Goal: Information Seeking & Learning: Learn about a topic

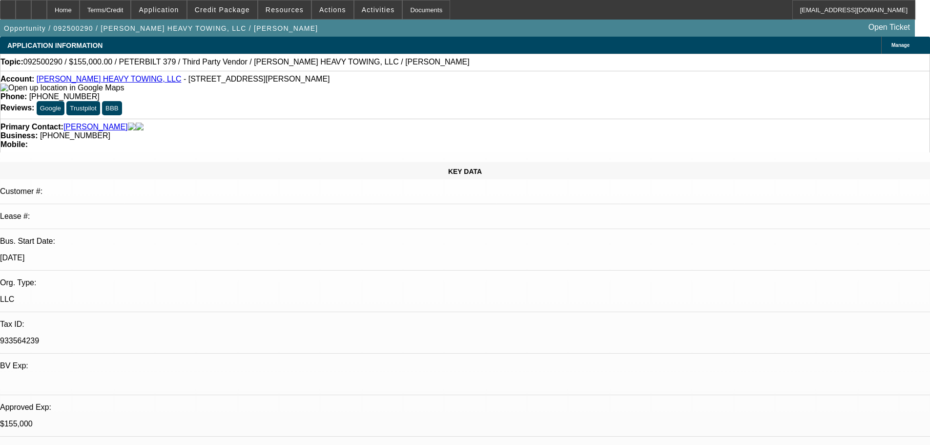
select select "0"
select select "2"
select select "0.1"
select select "4"
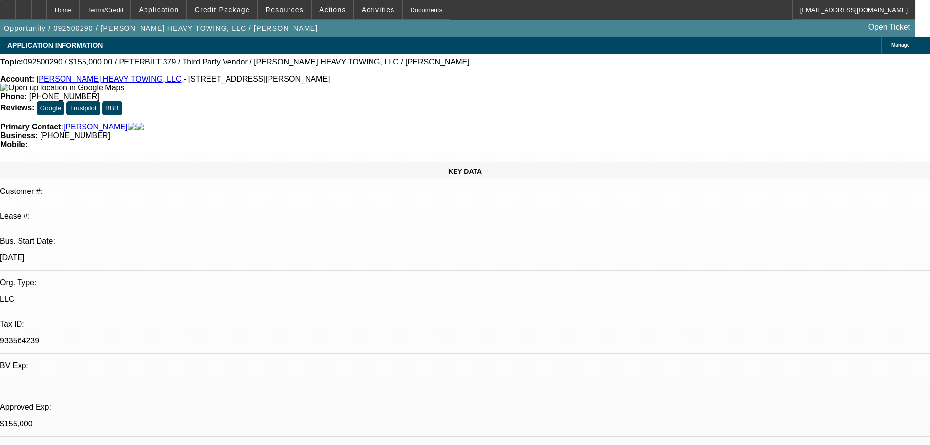
select select "0"
select select "6"
select select "0"
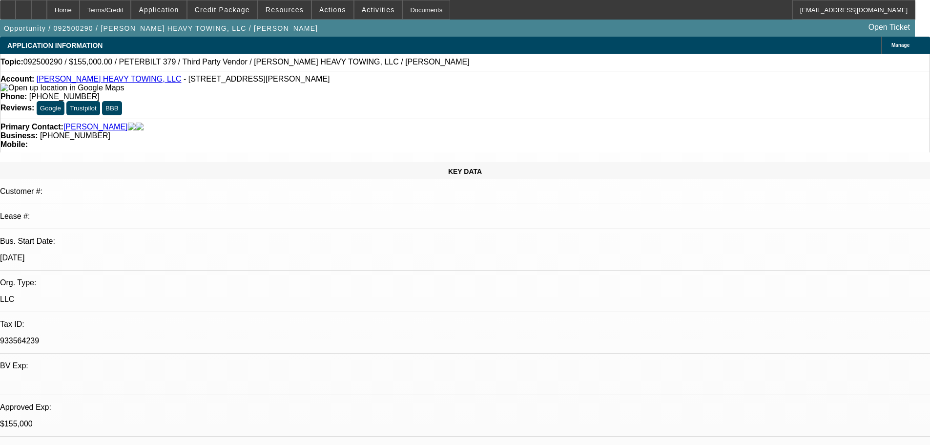
select select "2"
select select "0"
select select "6"
select select "0.1"
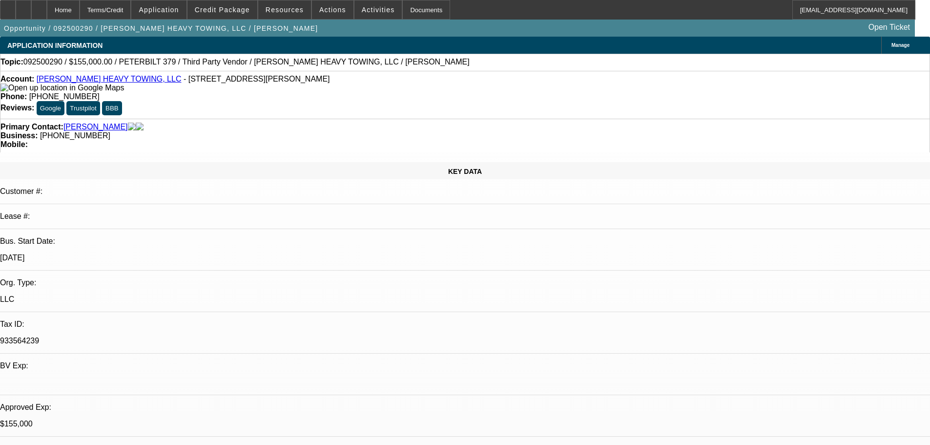
select select "2"
select select "0"
select select "6"
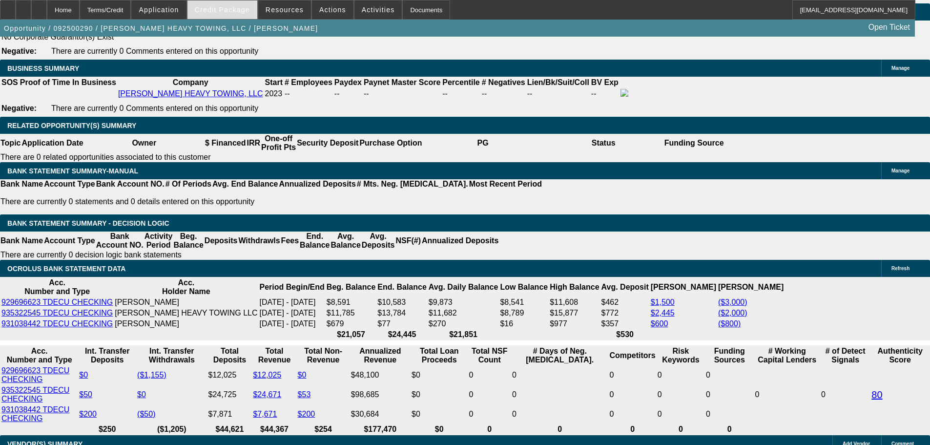
scroll to position [1522, 0]
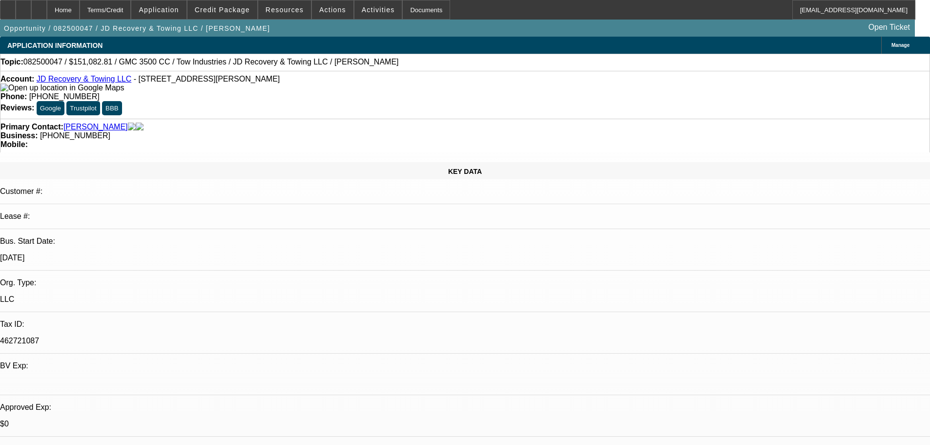
select select "0"
select select "0.1"
select select "4"
select select "0"
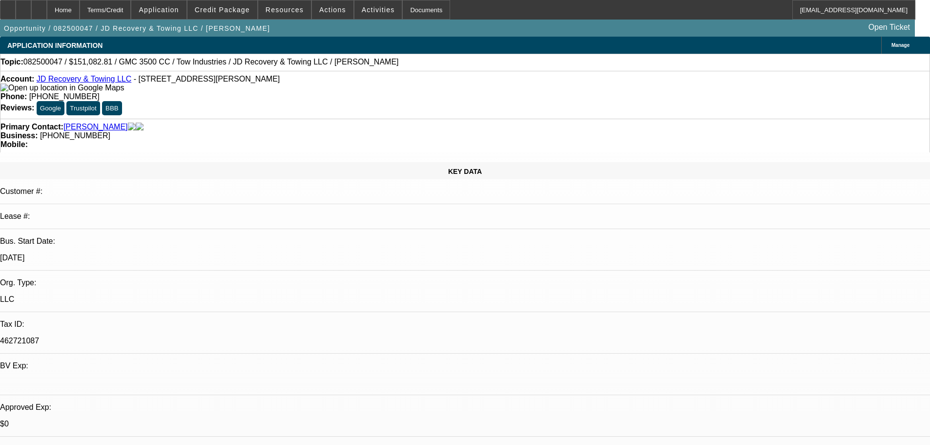
select select "0"
select select "0.1"
select select "4"
select select "0"
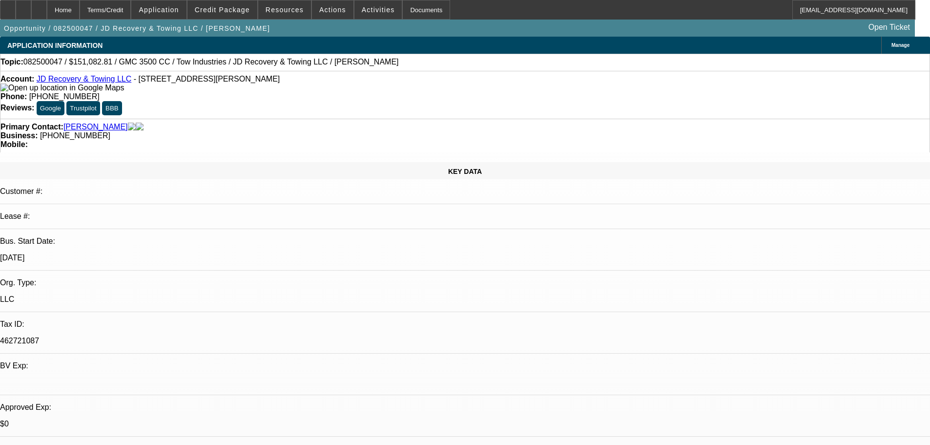
select select "0.1"
select select "4"
select select "0"
select select "3"
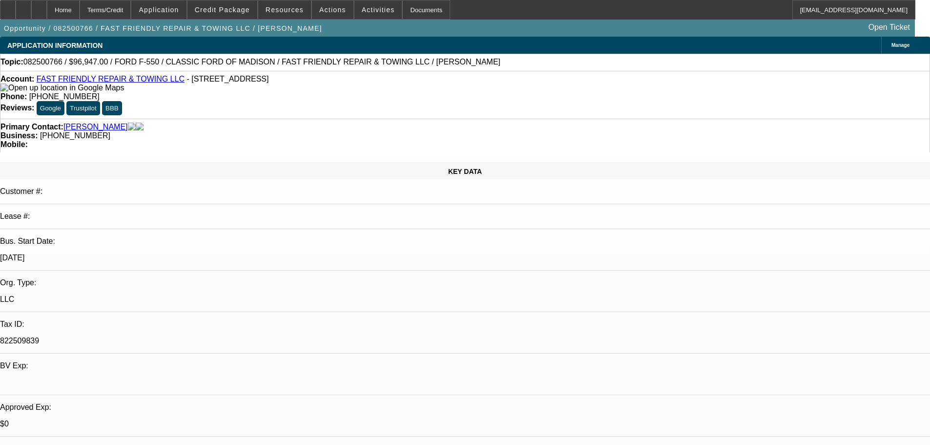
select select "0"
select select "6"
select select "0"
select select "3"
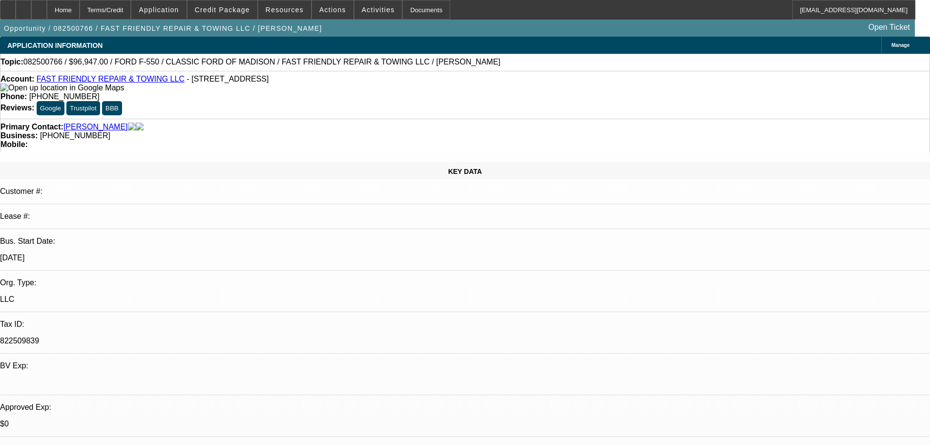
select select "0"
select select "6"
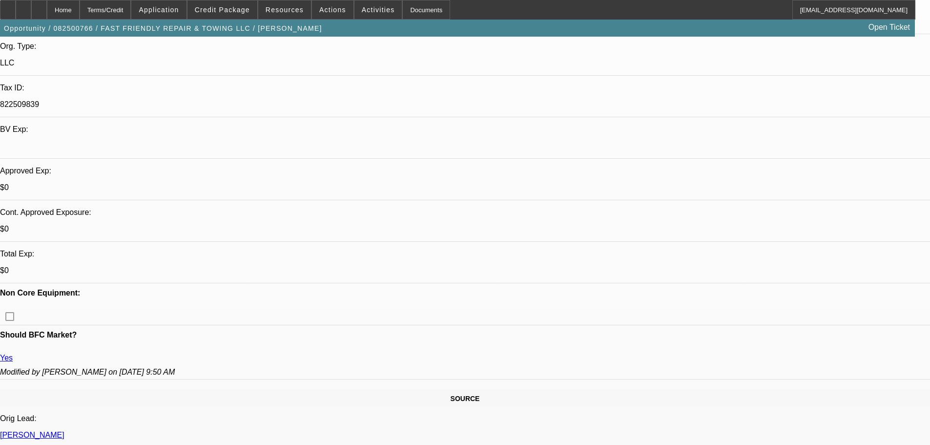
scroll to position [488, 0]
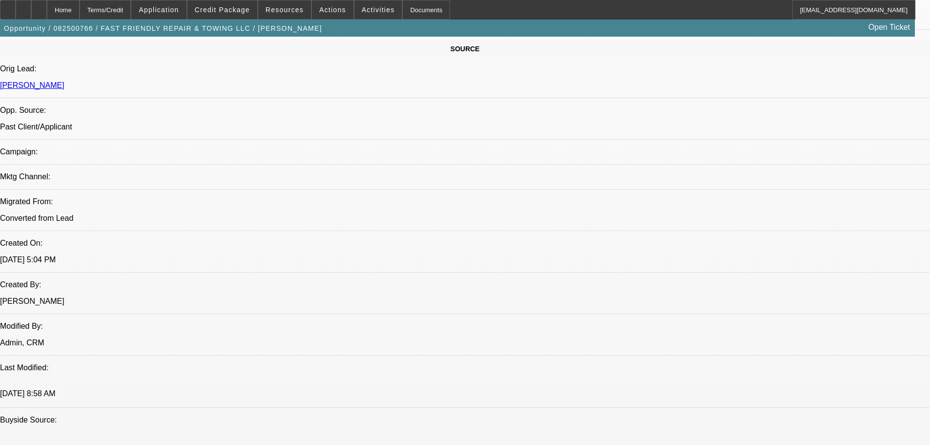
scroll to position [684, 0]
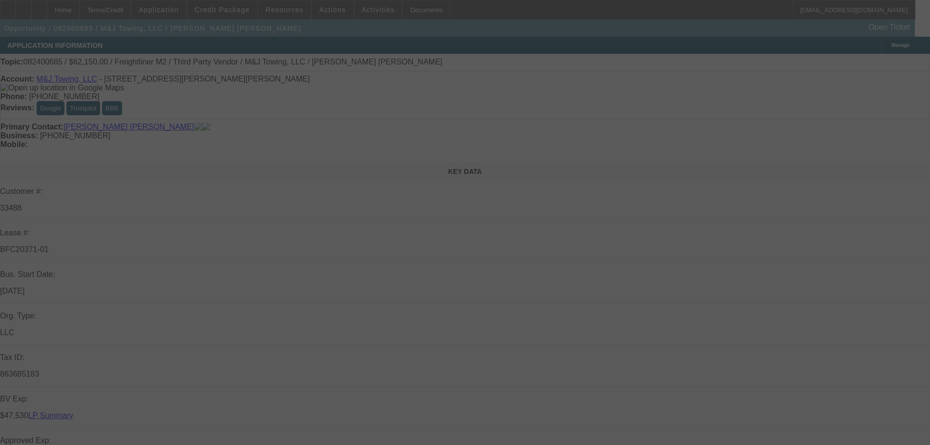
select select "0"
select select "2"
select select "0"
select select "6"
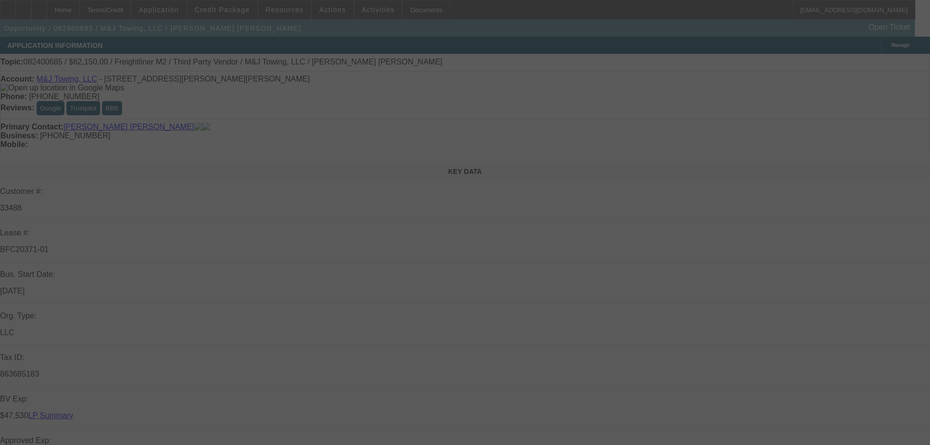
select select "0"
select select "2"
select select "0"
select select "6"
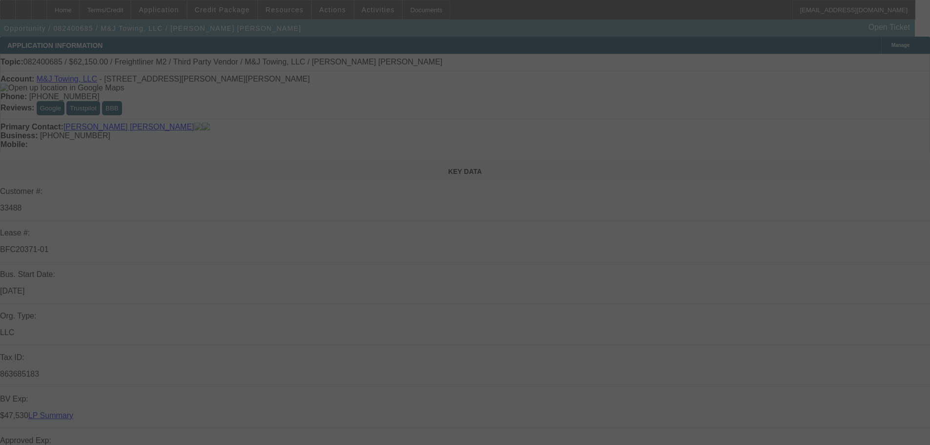
select select "0"
select select "2"
select select "0"
select select "6"
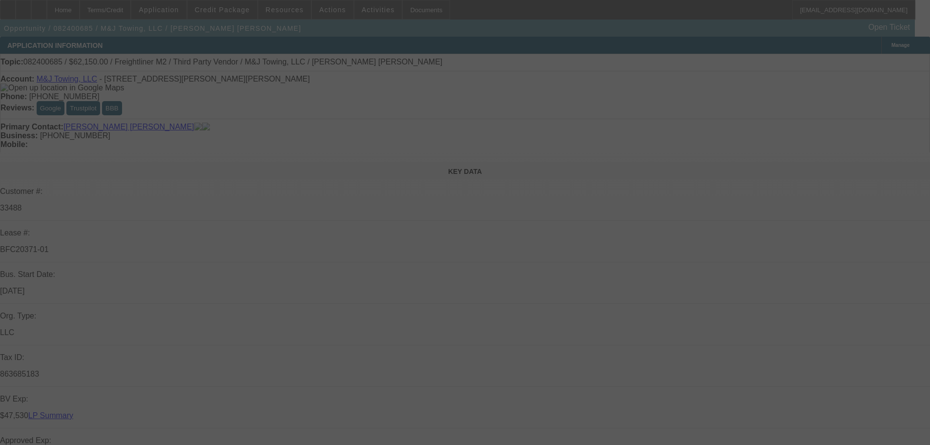
select select "0"
select select "2"
select select "0"
select select "6"
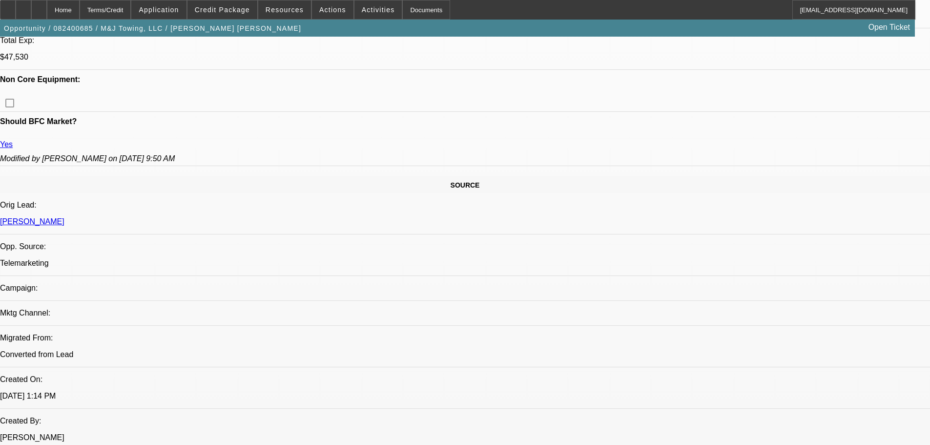
scroll to position [488, 0]
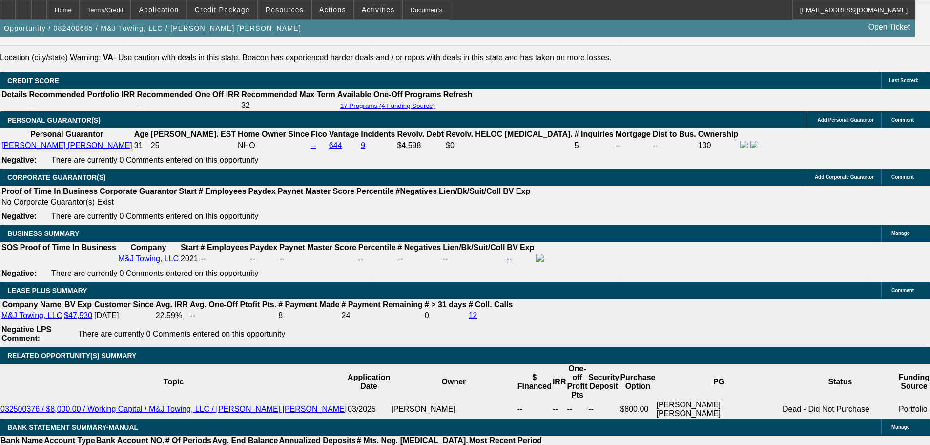
scroll to position [1368, 0]
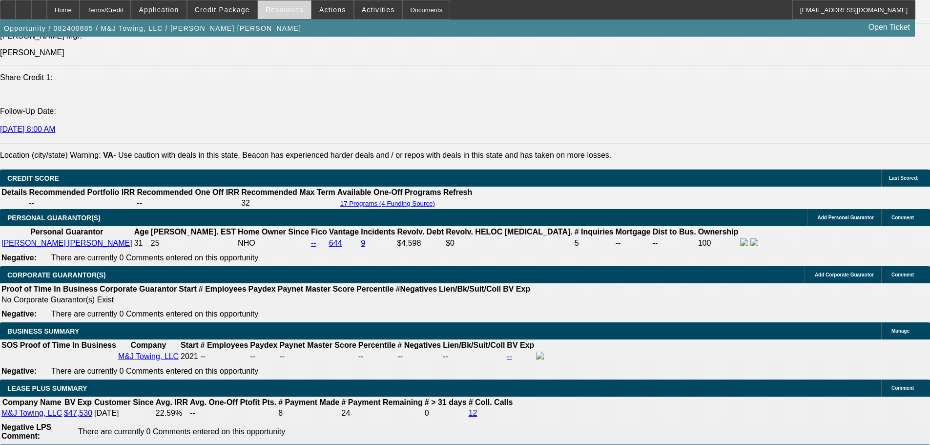
click at [274, 7] on span "Resources" at bounding box center [285, 10] width 38 height 8
click at [288, 12] on div at bounding box center [465, 222] width 930 height 445
click at [288, 10] on span "Resources" at bounding box center [285, 10] width 38 height 8
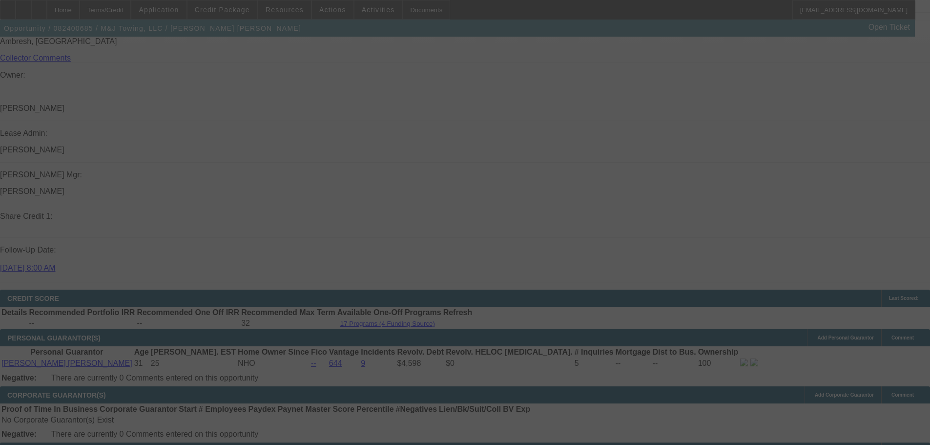
scroll to position [1263, 0]
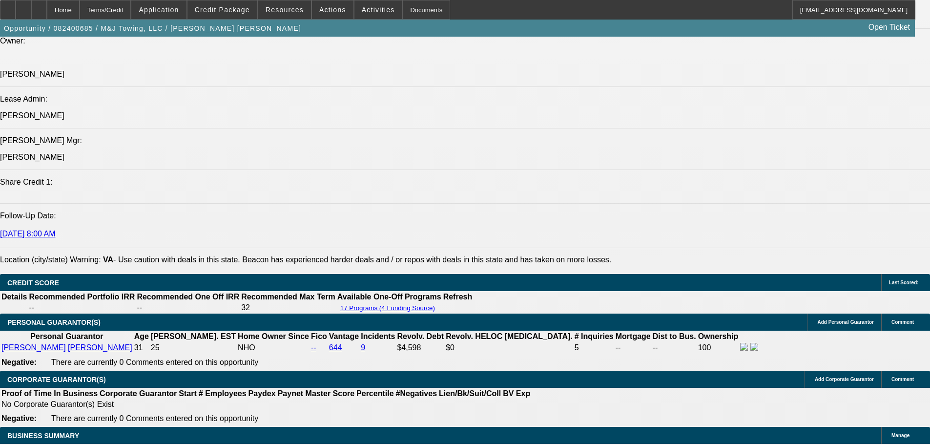
select select "0"
select select "2"
select select "0"
select select "6"
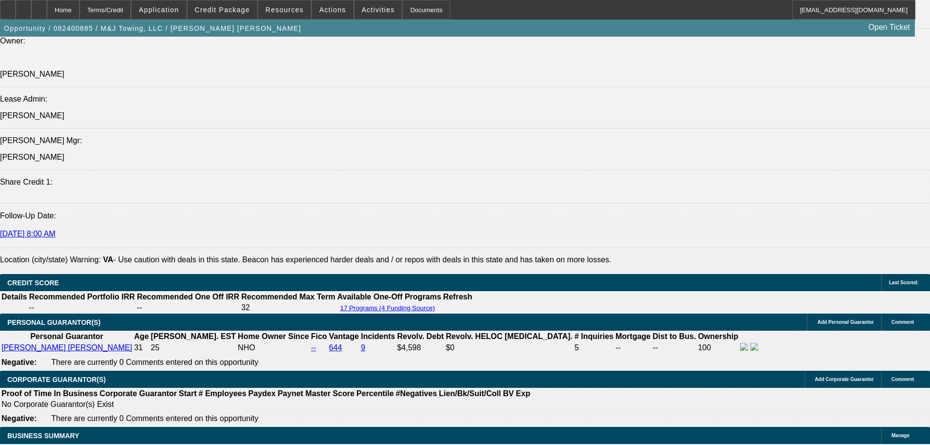
select select "0"
select select "2"
select select "0"
select select "6"
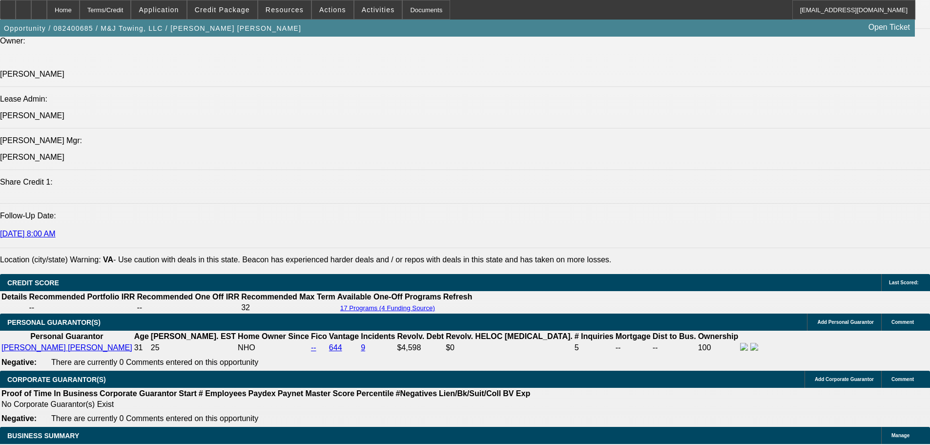
select select "0"
select select "2"
select select "0"
select select "6"
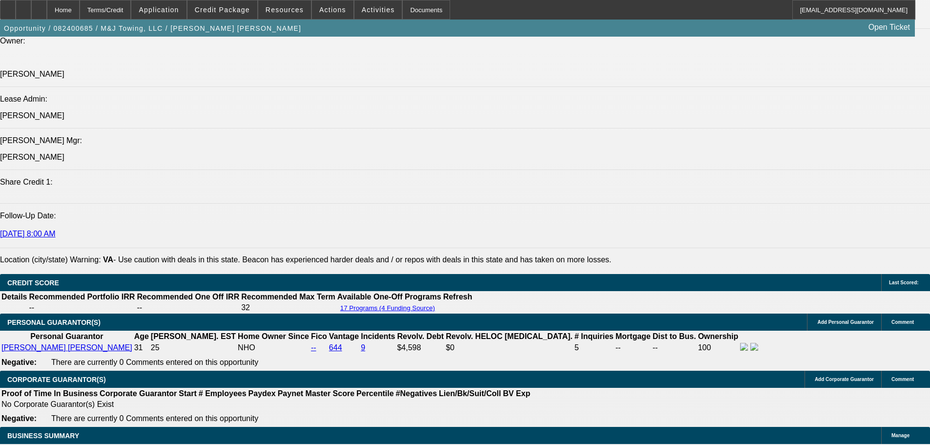
select select "0"
select select "2"
select select "0"
select select "6"
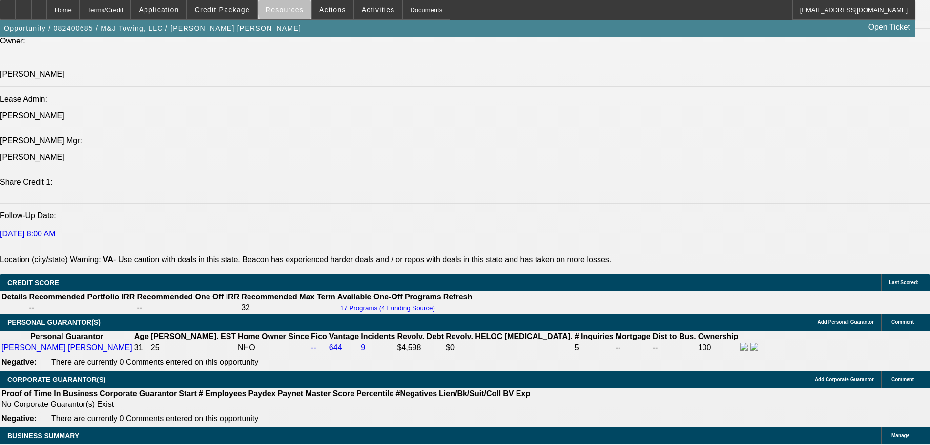
click at [294, 7] on span "Resources" at bounding box center [285, 10] width 38 height 8
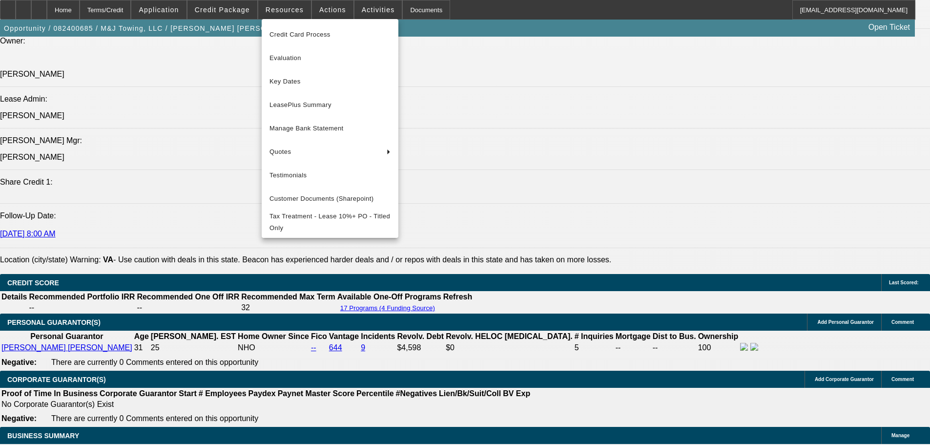
click at [292, 9] on div at bounding box center [465, 222] width 930 height 445
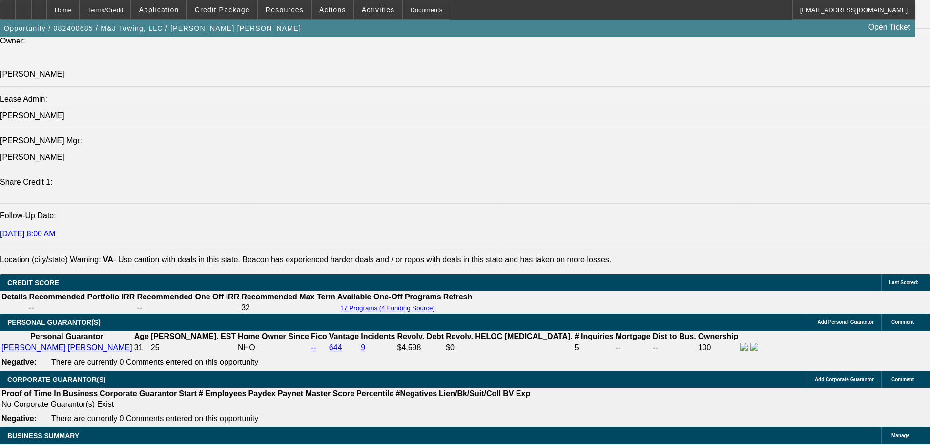
click at [292, 9] on span "Resources" at bounding box center [285, 10] width 38 height 8
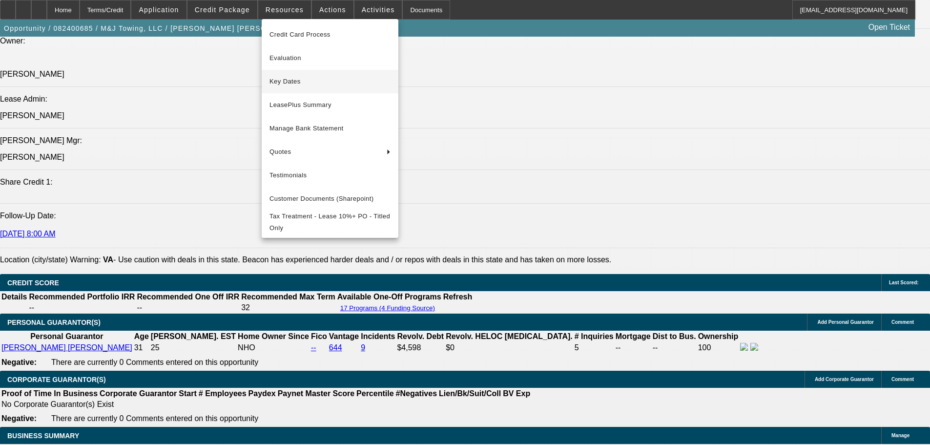
click at [325, 77] on span "Key Dates" at bounding box center [330, 82] width 121 height 12
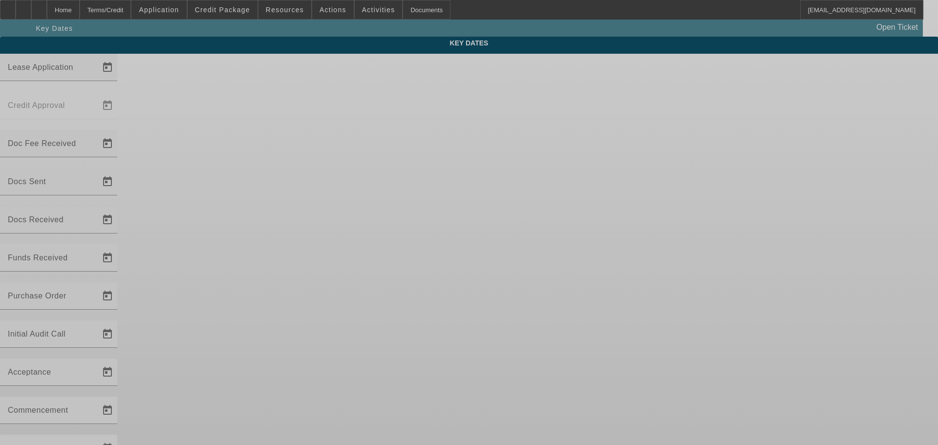
type input "8/29/2024"
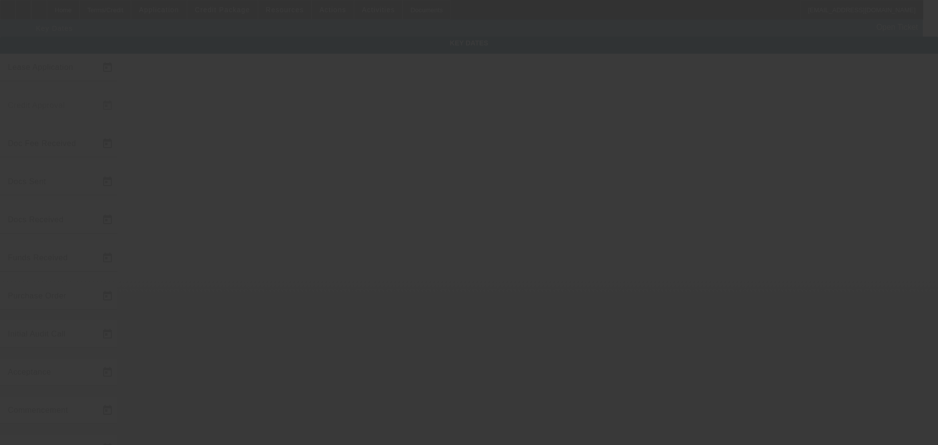
type input "12/9/2024"
type input "12/19/2024"
type input "12/17/2024"
type input "12/19/2024"
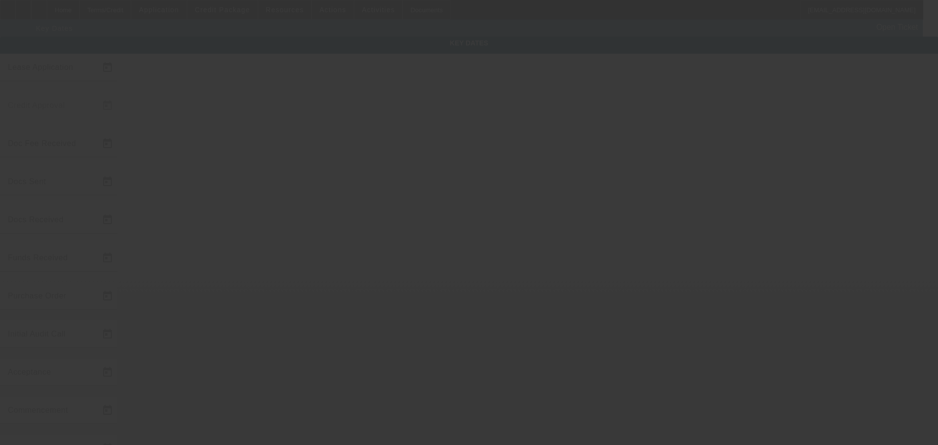
type input "12/24/2024"
type input "1/1/2025"
type input "2/1/2025"
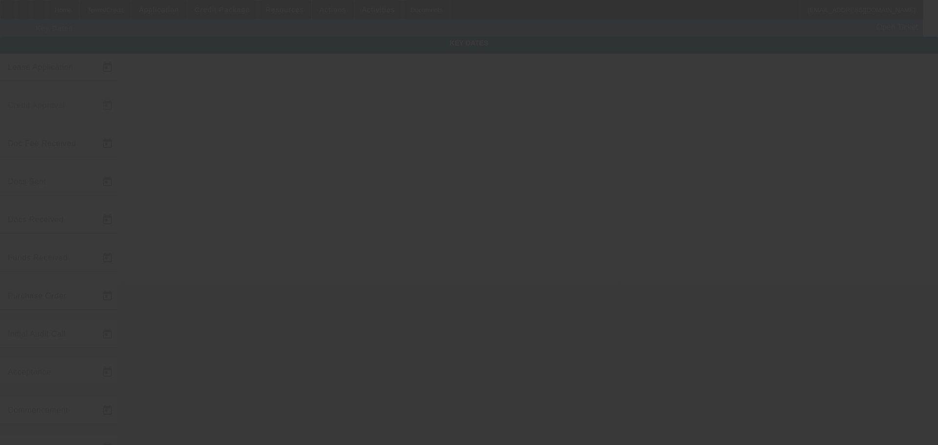
type input "12/27/2024"
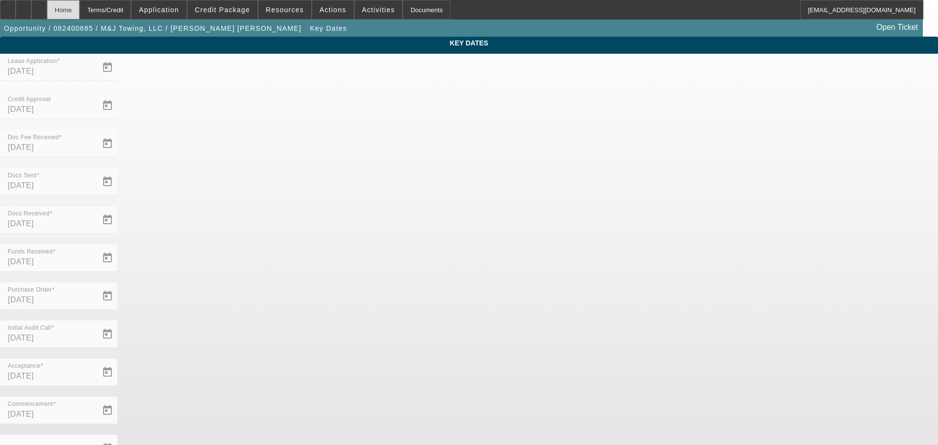
click at [80, 9] on div "Home" at bounding box center [63, 10] width 33 height 20
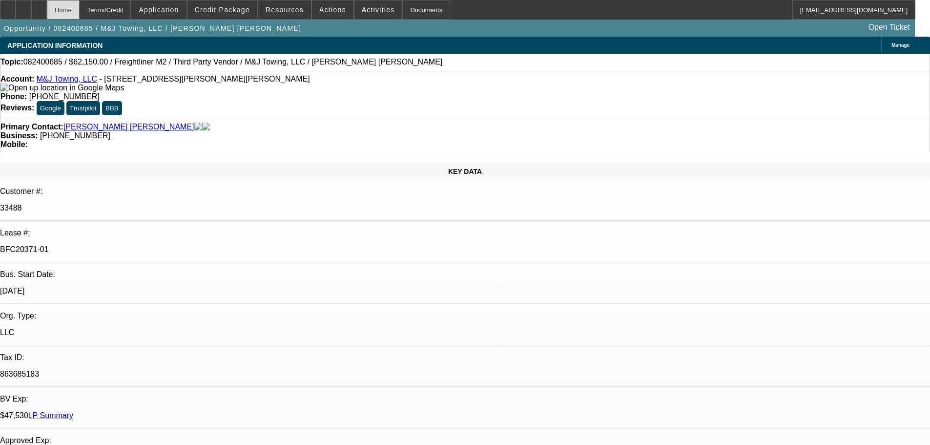
select select "0"
select select "2"
select select "0"
select select "6"
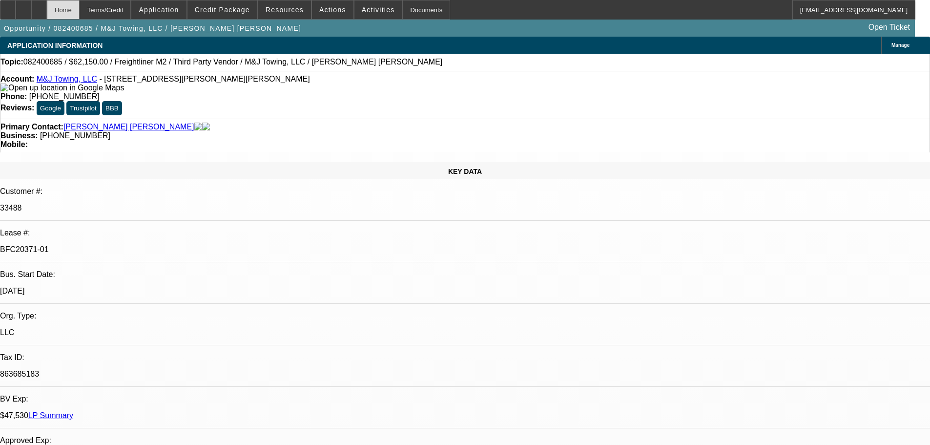
select select "0"
select select "2"
select select "0"
select select "6"
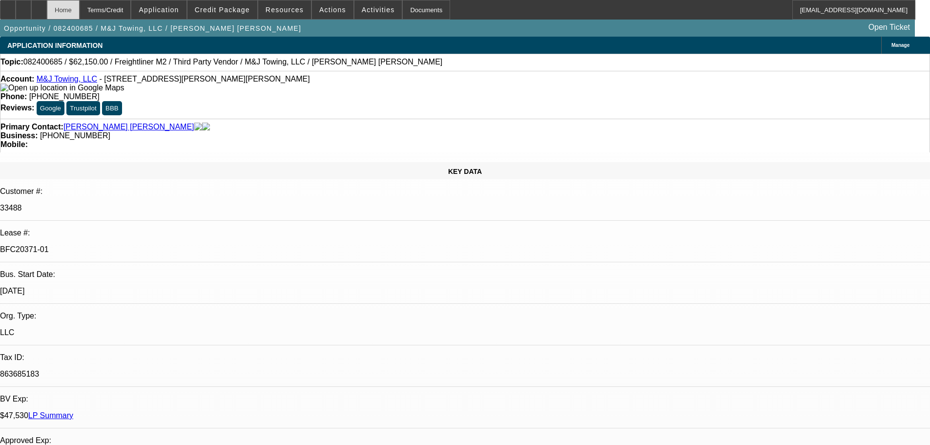
select select "0"
select select "2"
select select "0"
select select "6"
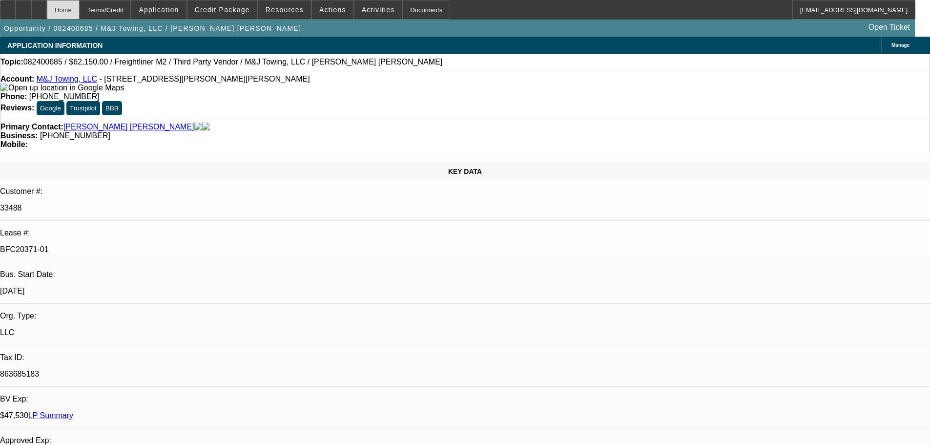
select select "0"
select select "2"
select select "0"
select select "6"
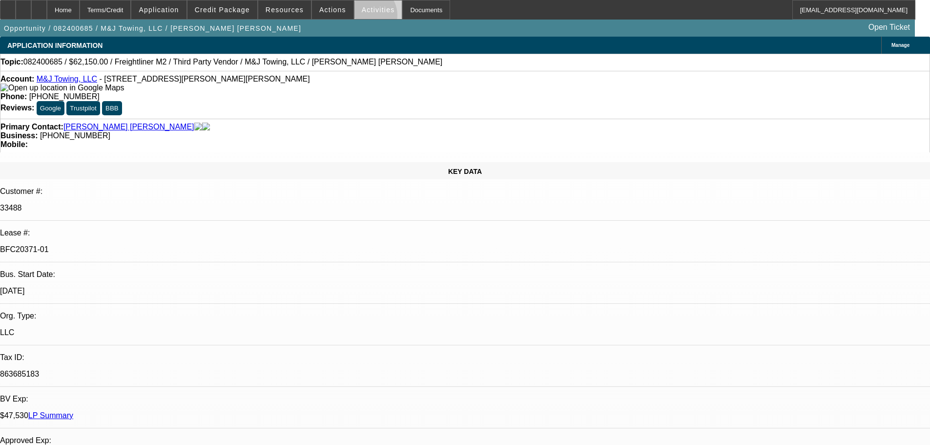
click at [355, 17] on span at bounding box center [379, 9] width 48 height 23
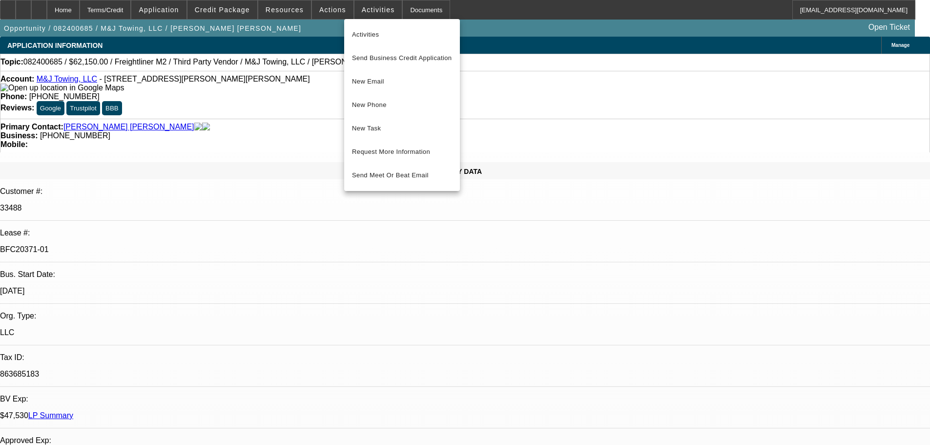
click at [314, 10] on div at bounding box center [465, 222] width 930 height 445
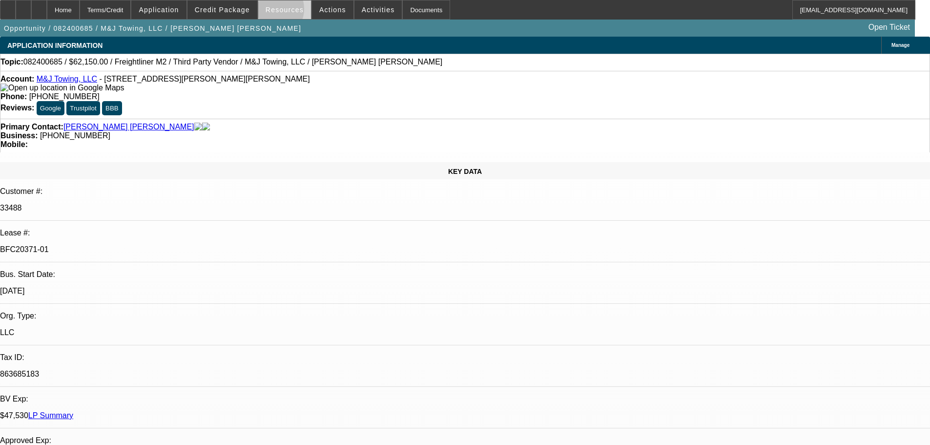
click at [277, 11] on span "Resources" at bounding box center [285, 10] width 38 height 8
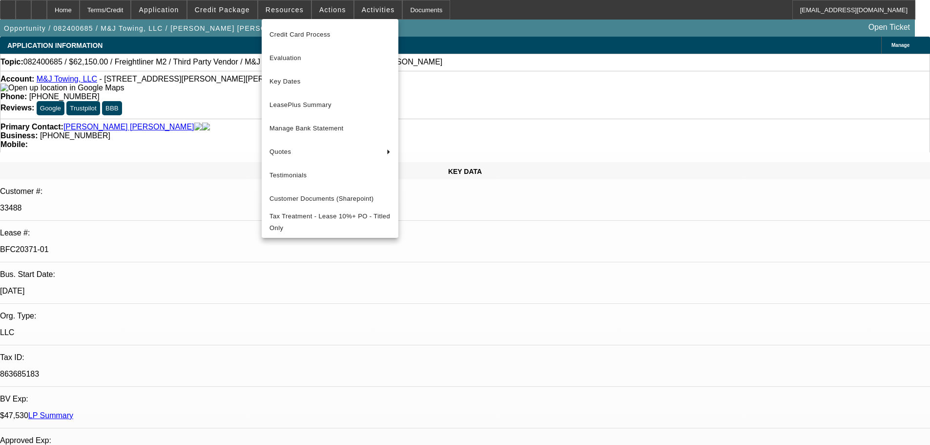
click at [437, 65] on div at bounding box center [465, 222] width 930 height 445
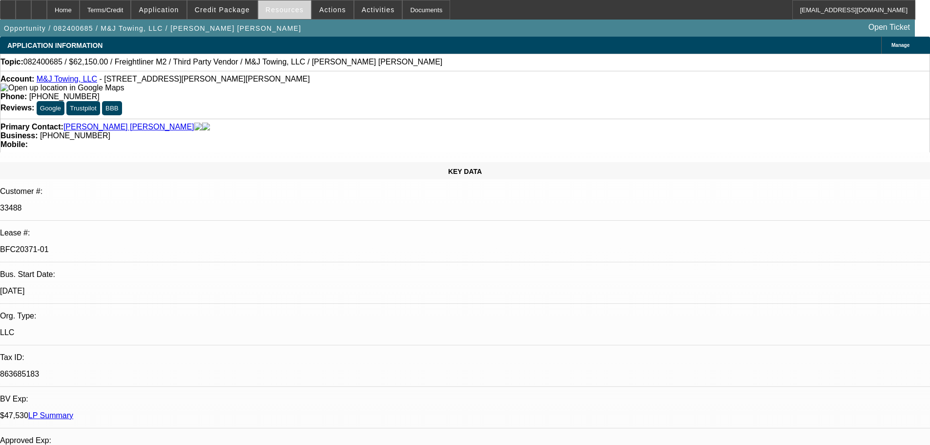
click at [275, 13] on span "Resources" at bounding box center [285, 10] width 38 height 8
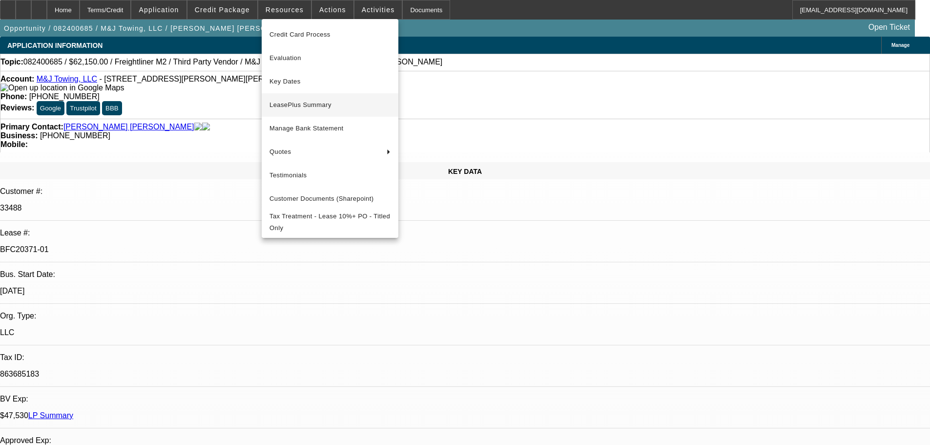
click at [316, 107] on span "LeasePlus Summary" at bounding box center [330, 105] width 121 height 12
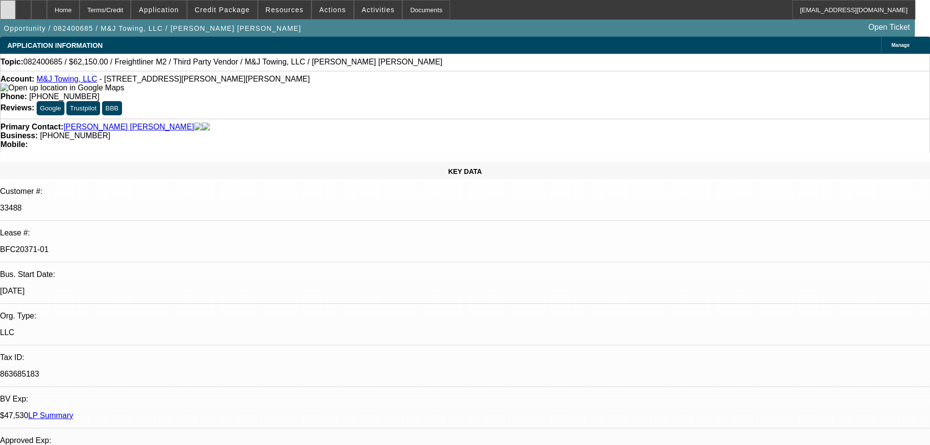
click at [15, 11] on div at bounding box center [8, 10] width 16 height 20
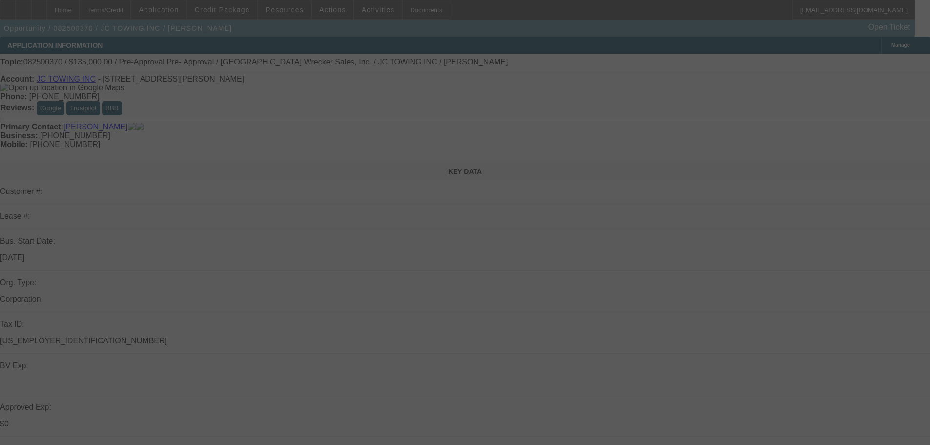
select select "0"
select select "2"
select select "0"
select select "6"
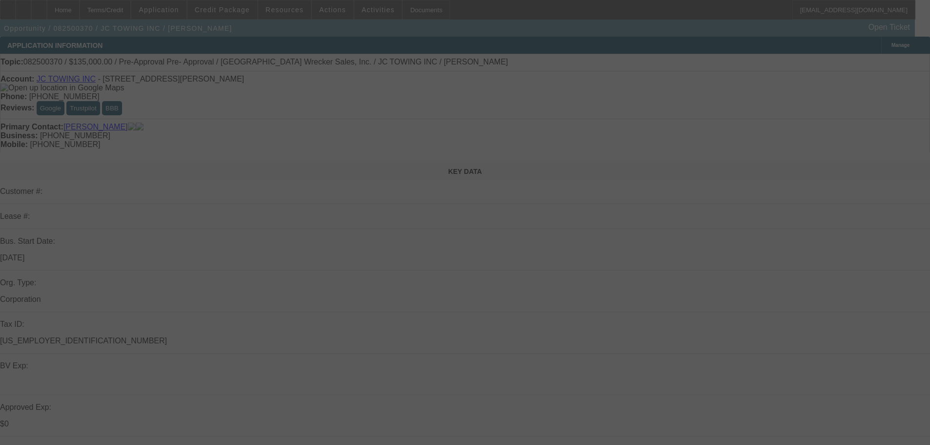
select select "0"
select select "2"
select select "0"
select select "6"
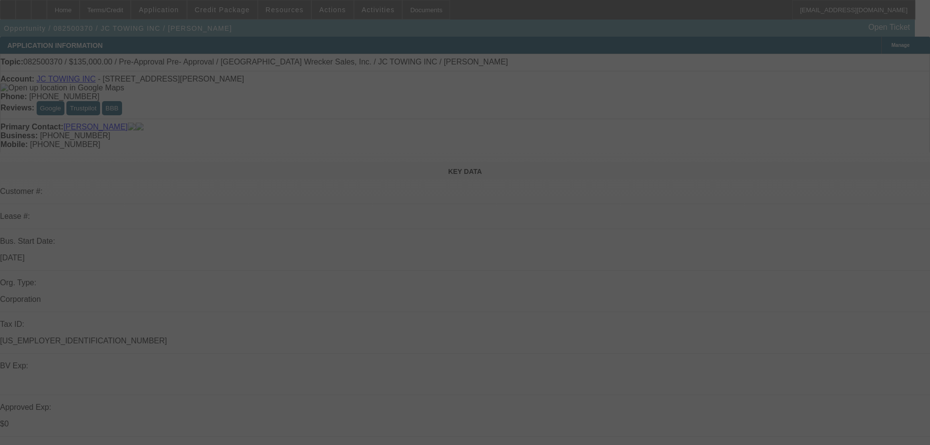
select select "0.2"
select select "0"
select select "2"
select select "0"
select select "6"
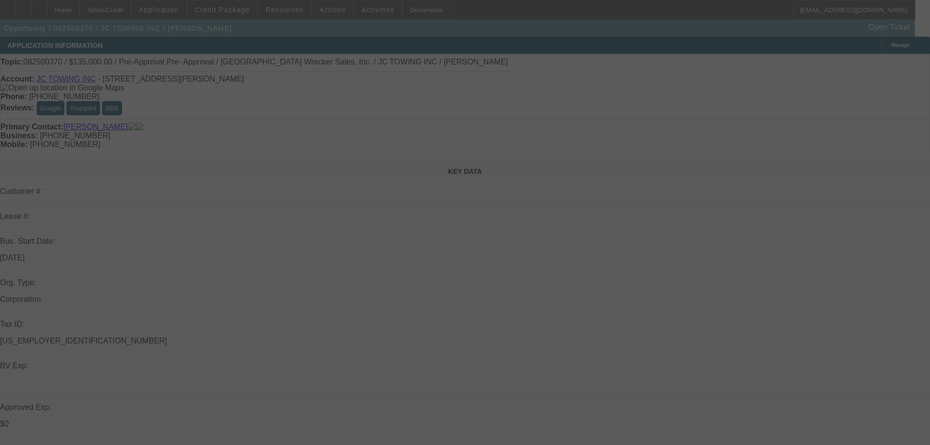
select select "0"
select select "2"
select select "0"
select select "6"
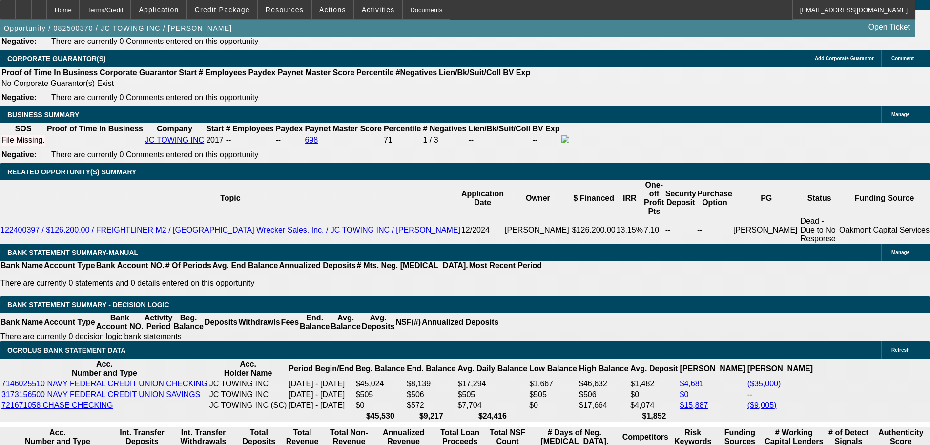
scroll to position [1563, 0]
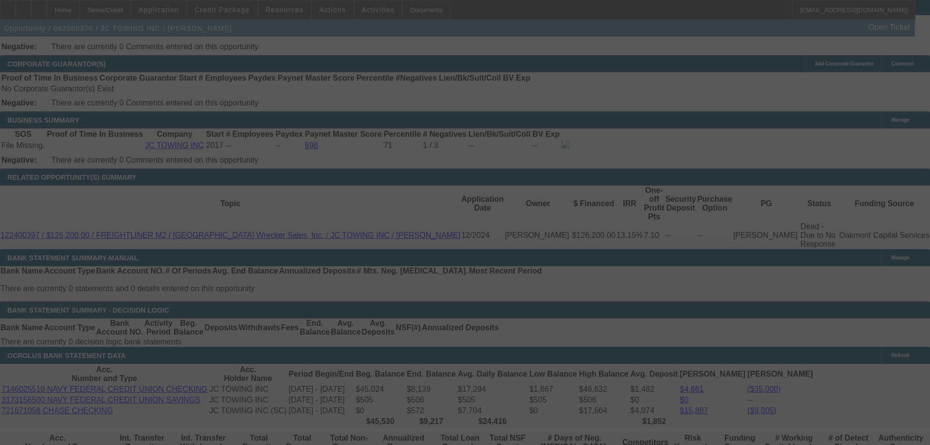
select select "0"
select select "2"
select select "0"
select select "6"
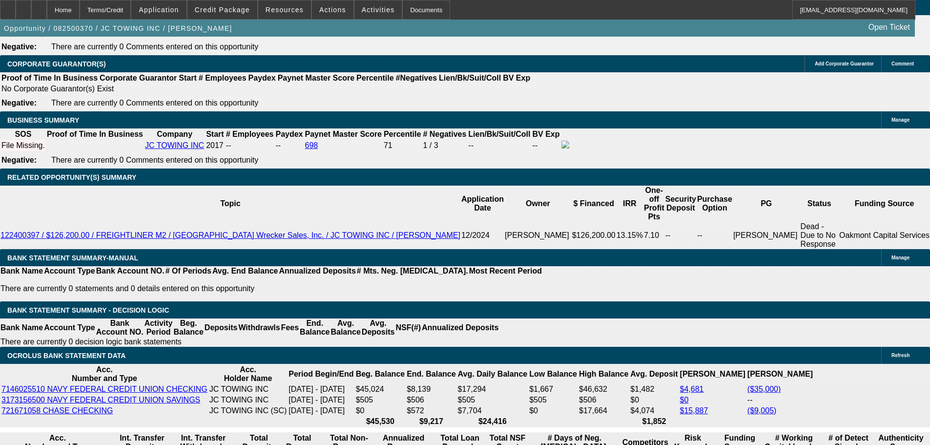
select select "0"
select select "2"
select select "0"
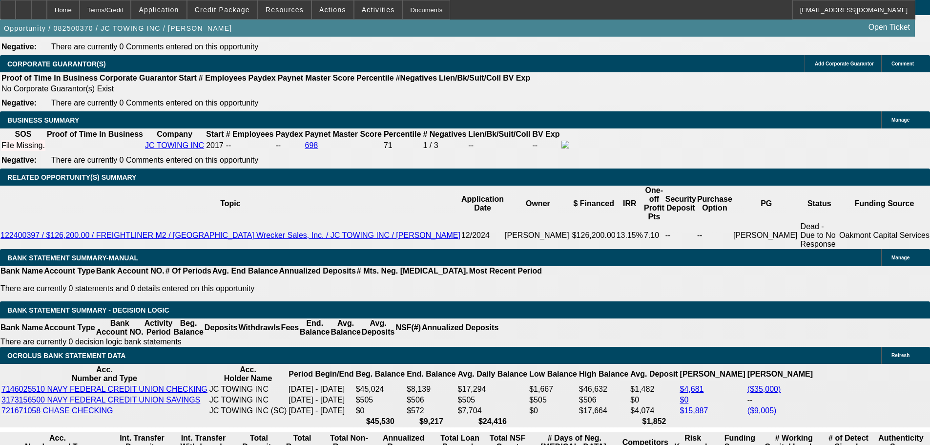
select select "6"
select select "0"
select select "2"
select select "0"
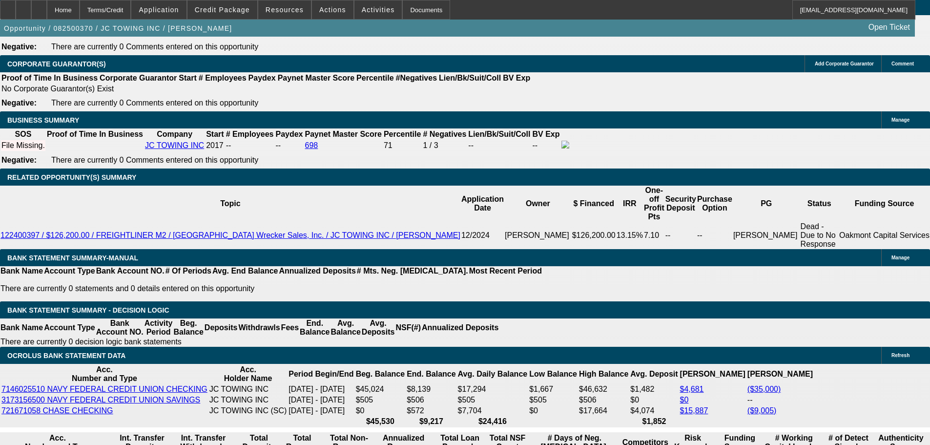
select select "6"
select select "0.2"
select select "0"
select select "2"
select select "0"
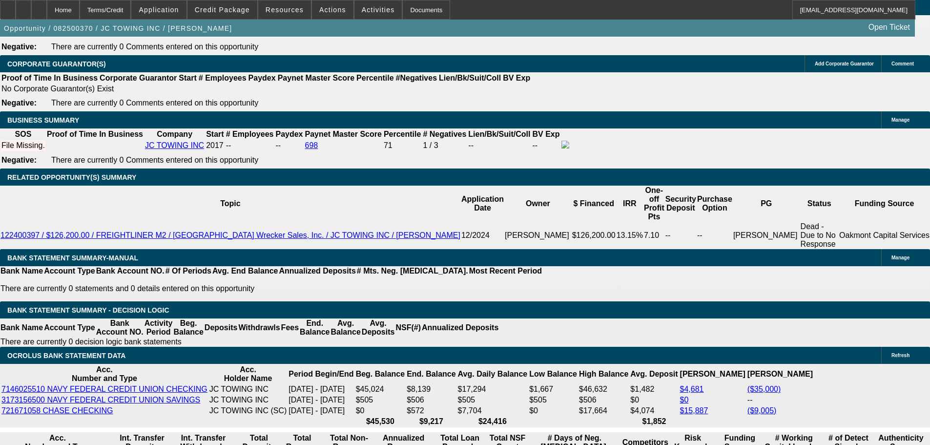
select select "6"
select select "0"
select select "2"
select select "0"
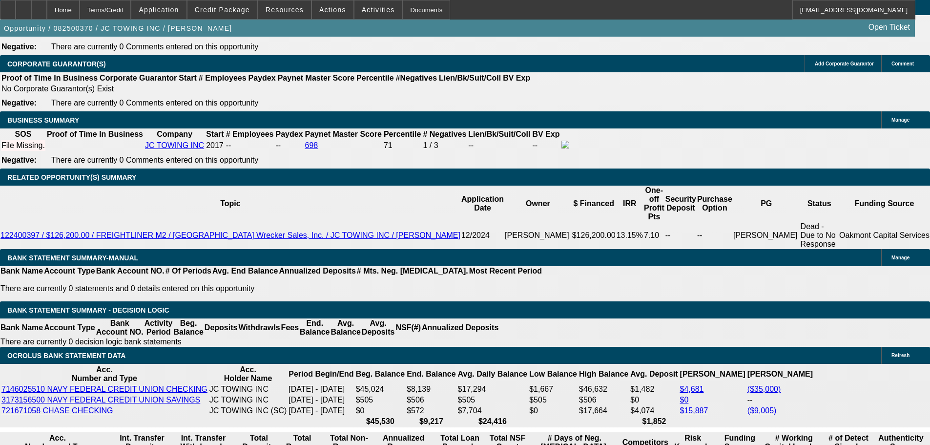
select select "6"
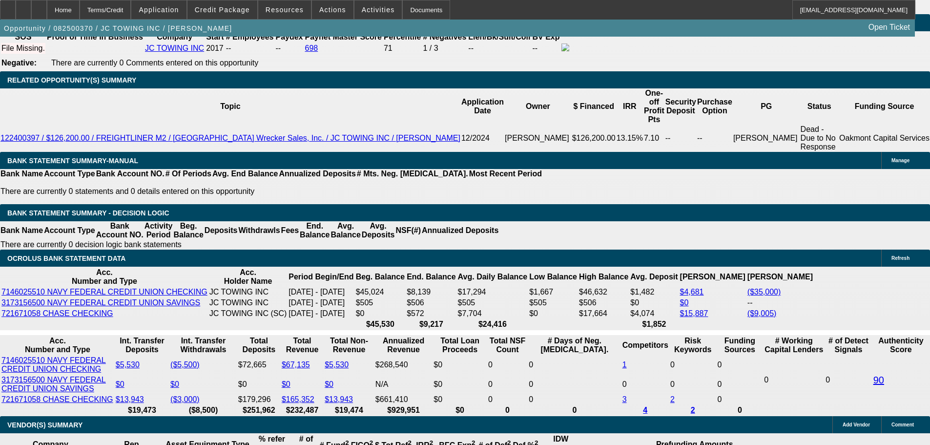
scroll to position [1661, 0]
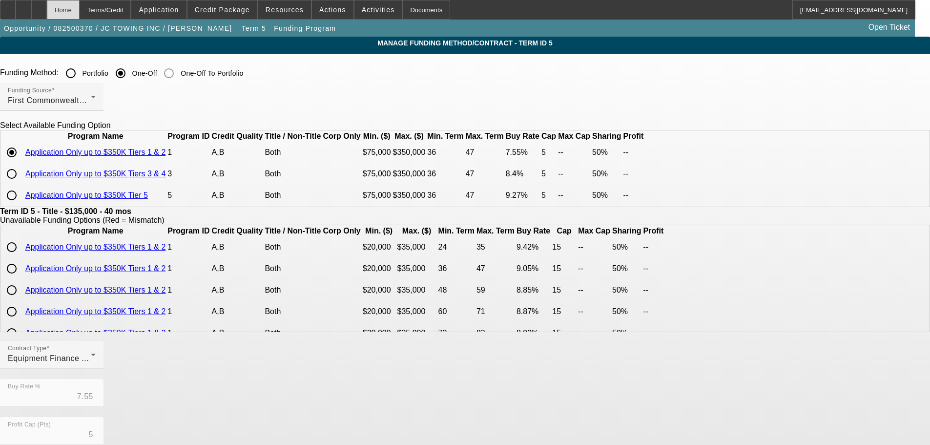
click at [80, 10] on div "Home" at bounding box center [63, 10] width 33 height 20
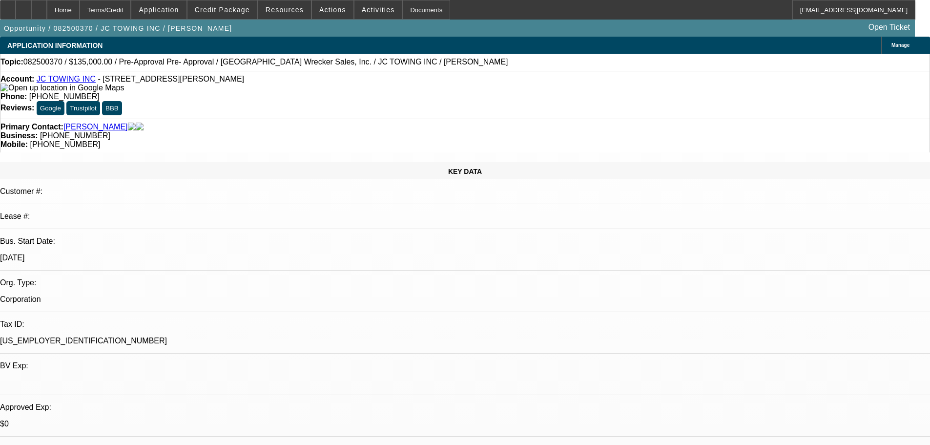
select select "0"
select select "2"
select select "0"
select select "6"
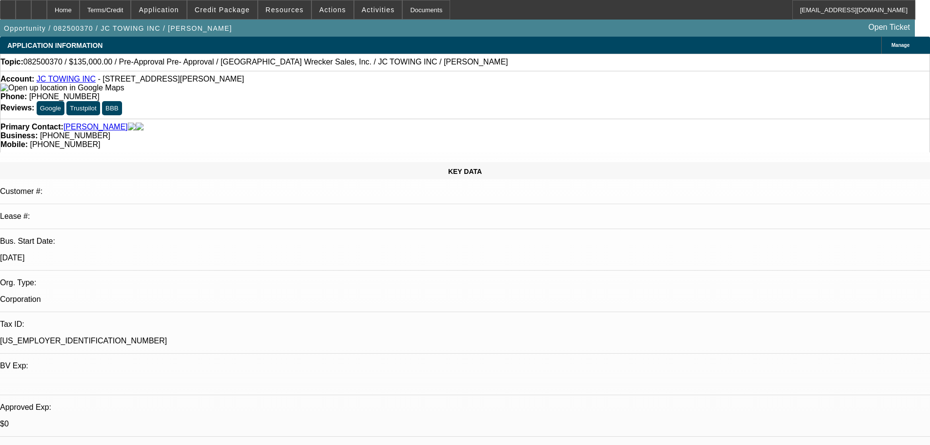
select select "0"
select select "2"
select select "0"
select select "6"
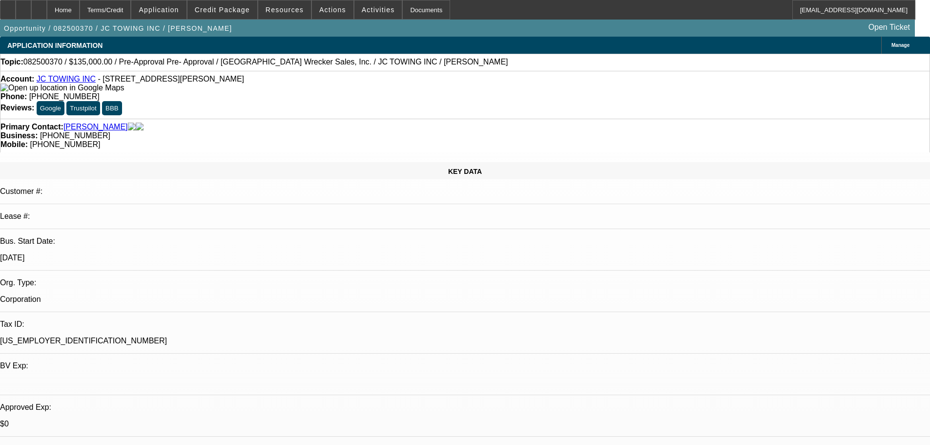
select select "0.2"
select select "0"
select select "2"
select select "0"
select select "6"
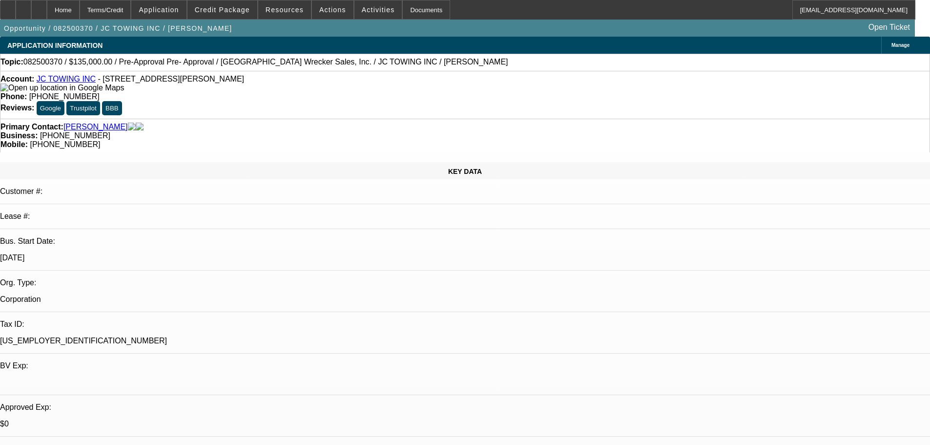
select select "0"
select select "2"
select select "0"
select select "6"
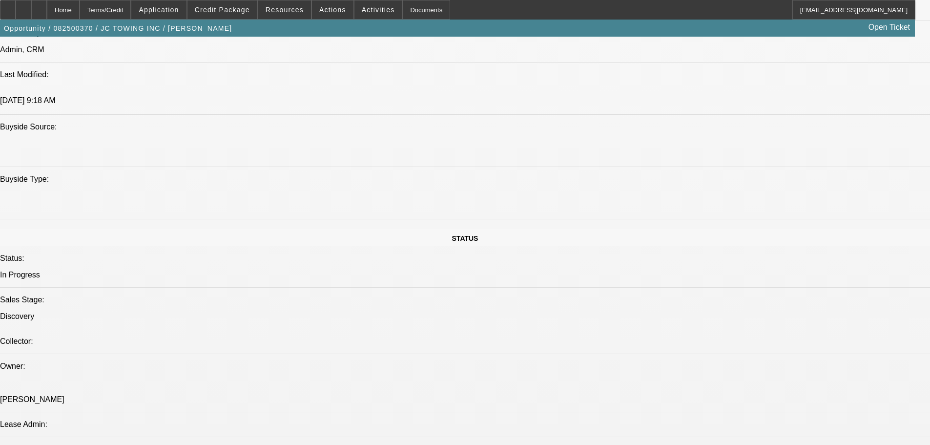
scroll to position [977, 0]
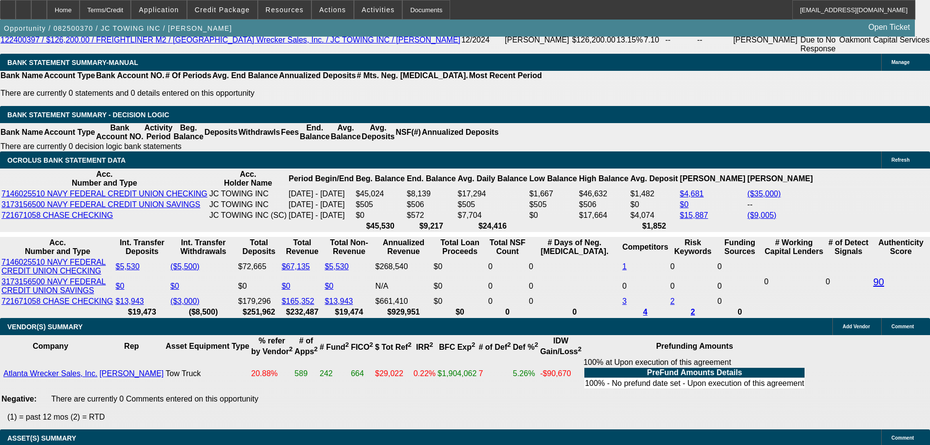
scroll to position [1661, 0]
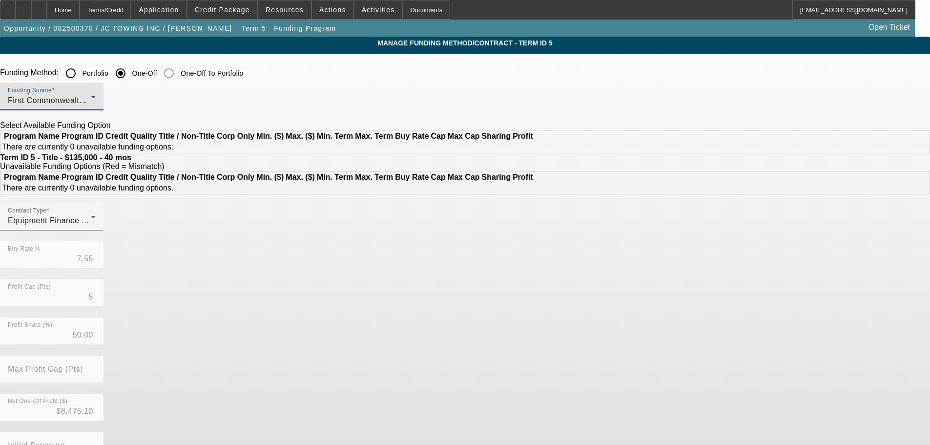
click at [158, 103] on span "First Commonwealth Equipment Finance" at bounding box center [83, 100] width 150 height 8
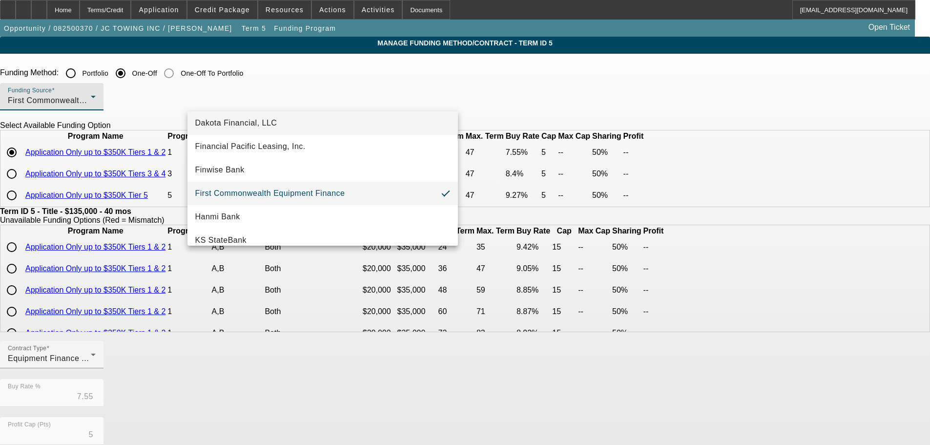
scroll to position [195, 0]
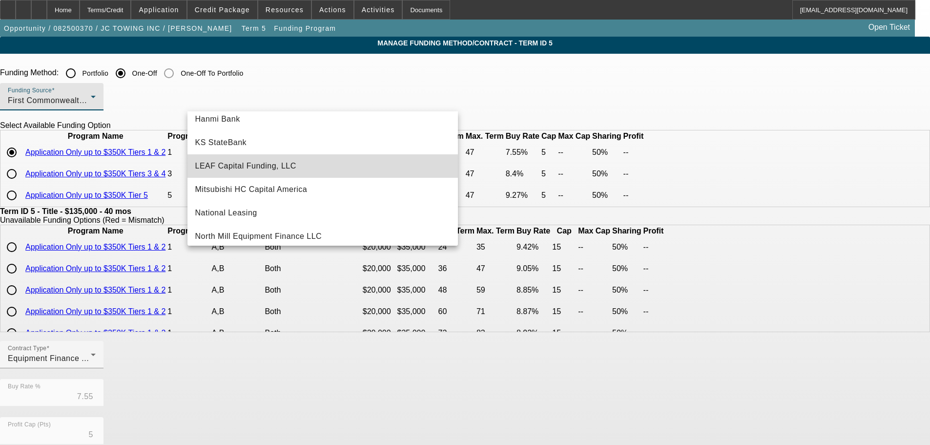
click at [340, 171] on mat-option "LEAF Capital Funding, LLC" at bounding box center [323, 165] width 271 height 23
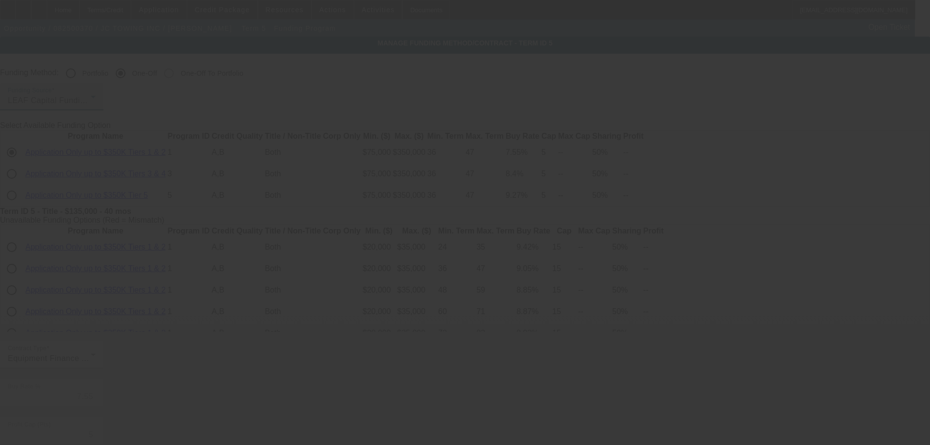
type input "7.09"
type input "6"
type input "10"
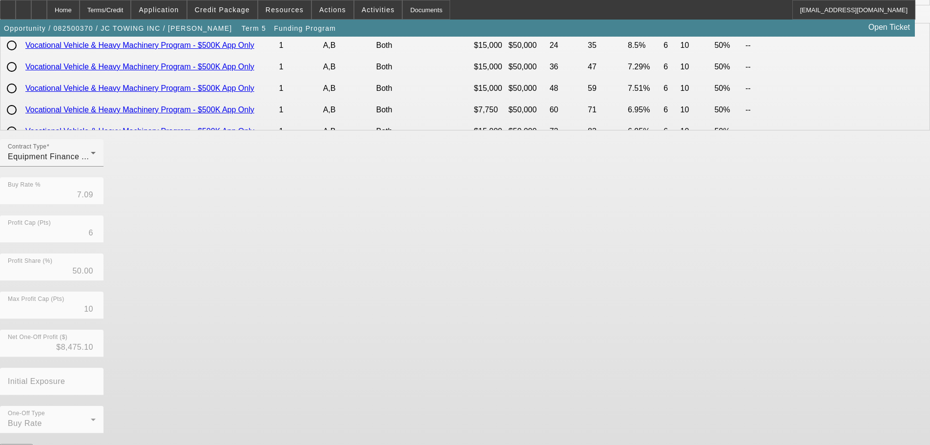
scroll to position [174, 0]
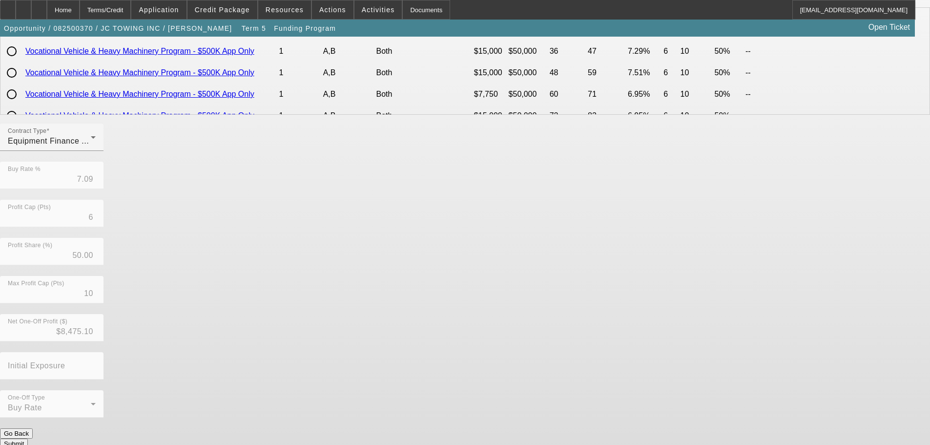
click at [28, 439] on button "Submit" at bounding box center [14, 444] width 28 height 10
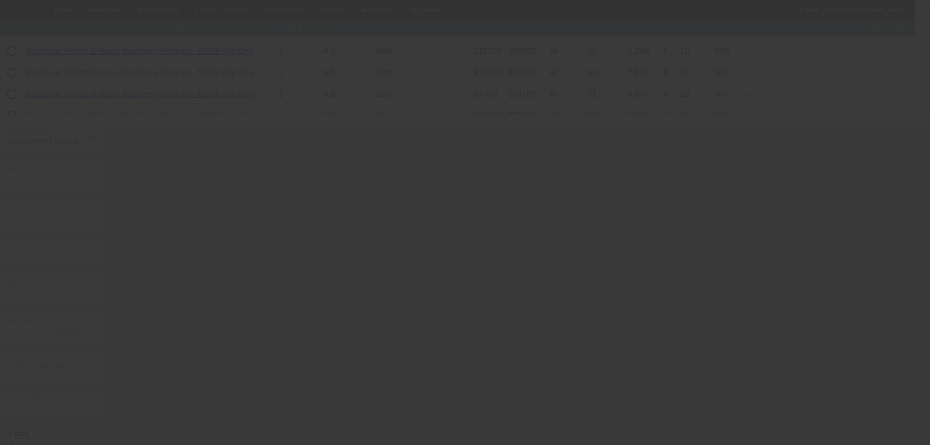
type input "7.55"
type input "5"
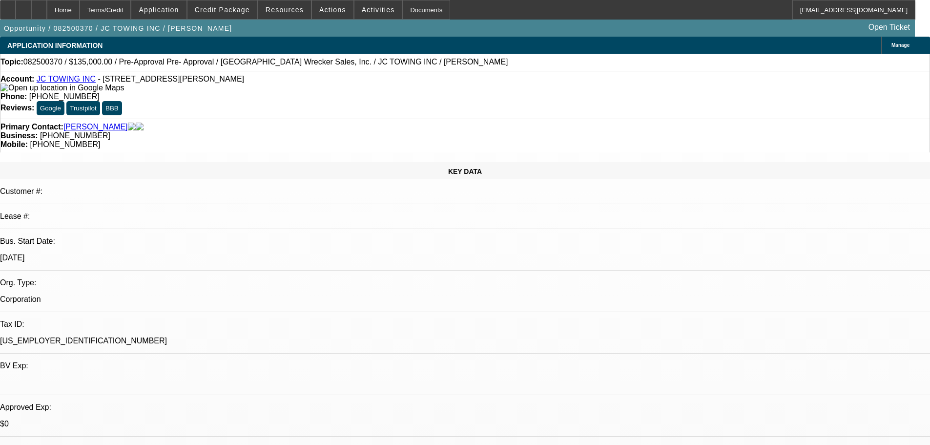
select select "0"
select select "2"
select select "0"
select select "6"
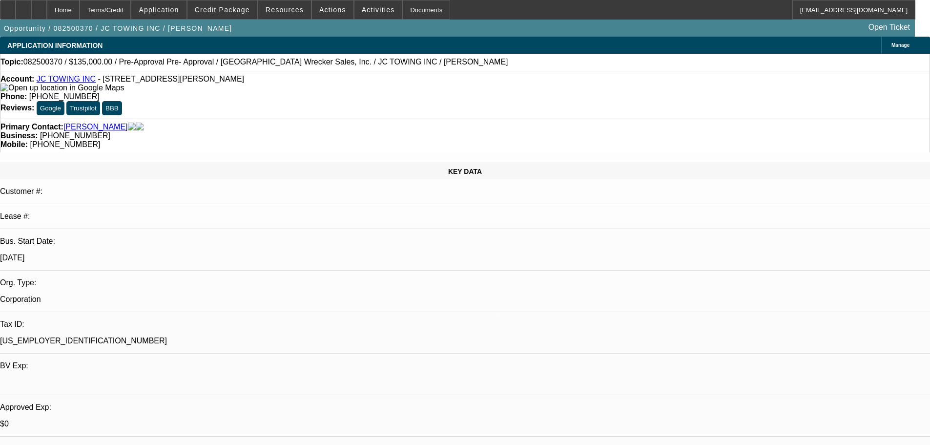
select select "0"
select select "2"
select select "0"
select select "6"
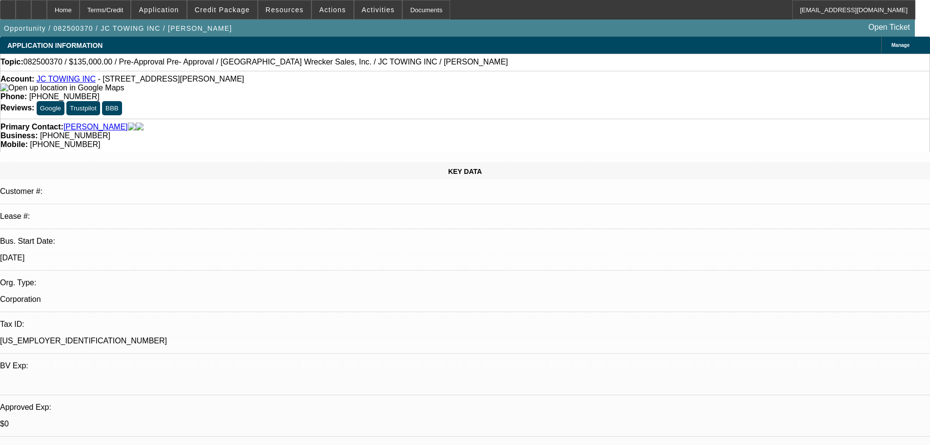
select select "0.2"
select select "0"
select select "2"
select select "0"
select select "6"
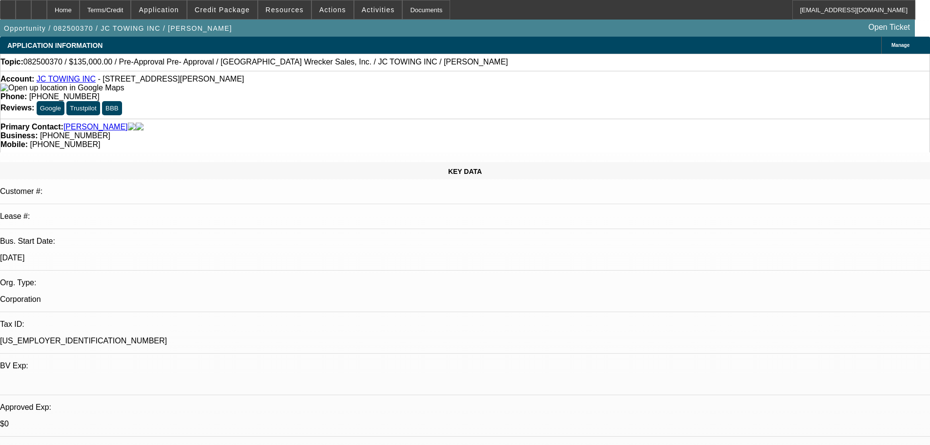
select select "0"
select select "2"
select select "0"
select select "6"
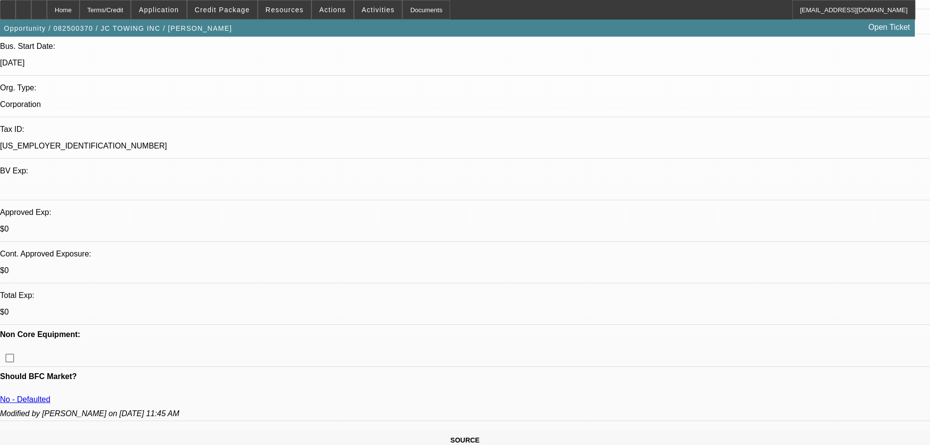
scroll to position [195, 0]
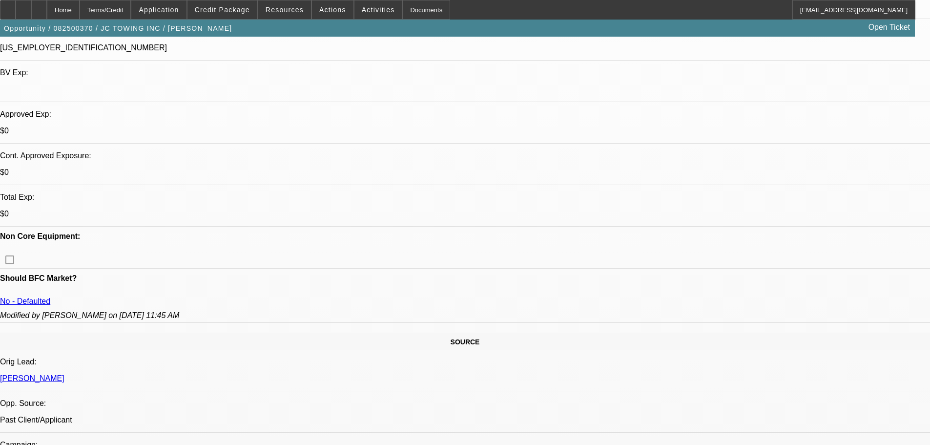
drag, startPoint x: 651, startPoint y: 61, endPoint x: 654, endPoint y: 69, distance: 9.4
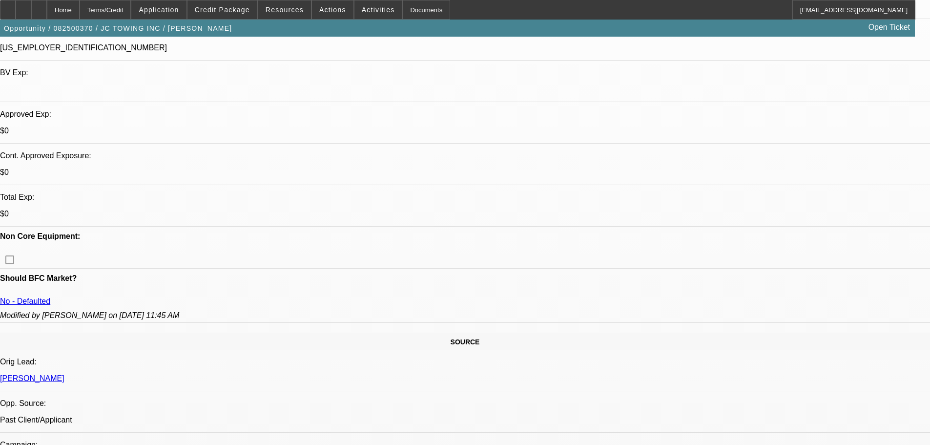
scroll to position [922, 0]
click at [366, 11] on span "Activities" at bounding box center [378, 10] width 33 height 8
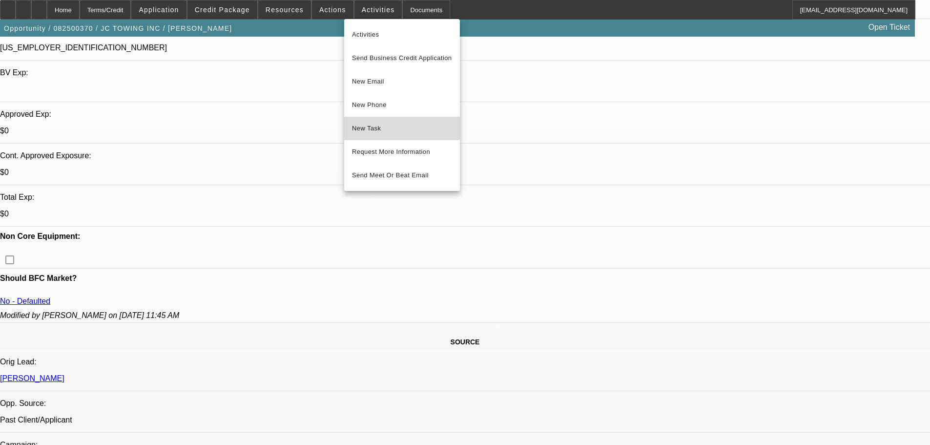
click at [365, 123] on button "New Task" at bounding box center [402, 128] width 116 height 23
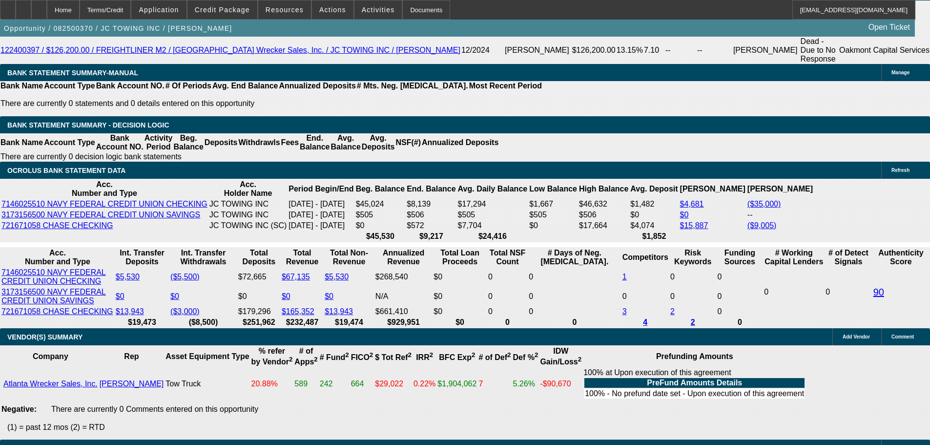
scroll to position [1758, 0]
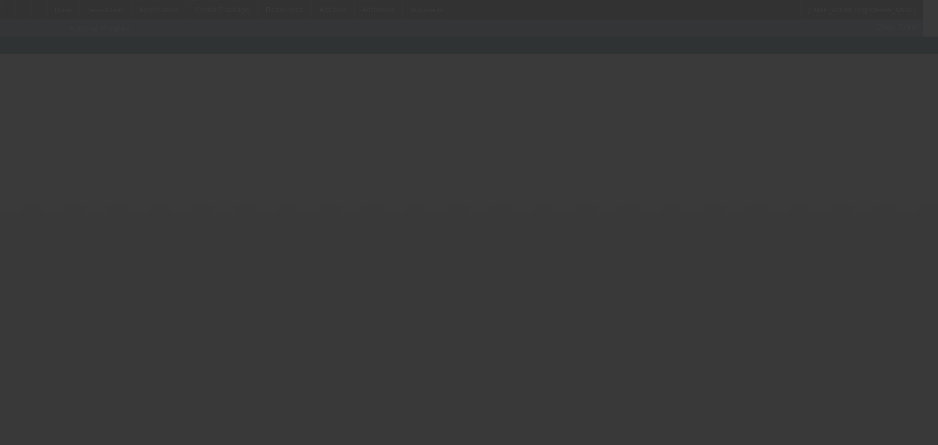
click at [208, 115] on div at bounding box center [469, 222] width 938 height 445
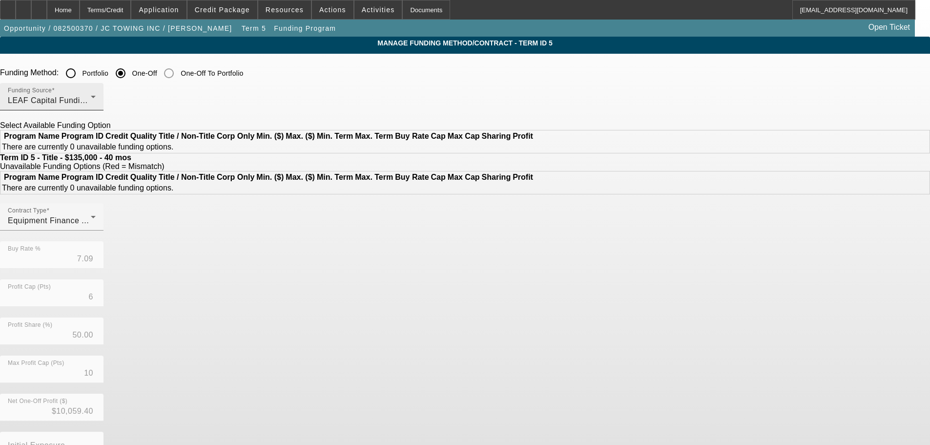
click at [109, 98] on span "LEAF Capital Funding, LLC" at bounding box center [58, 100] width 101 height 8
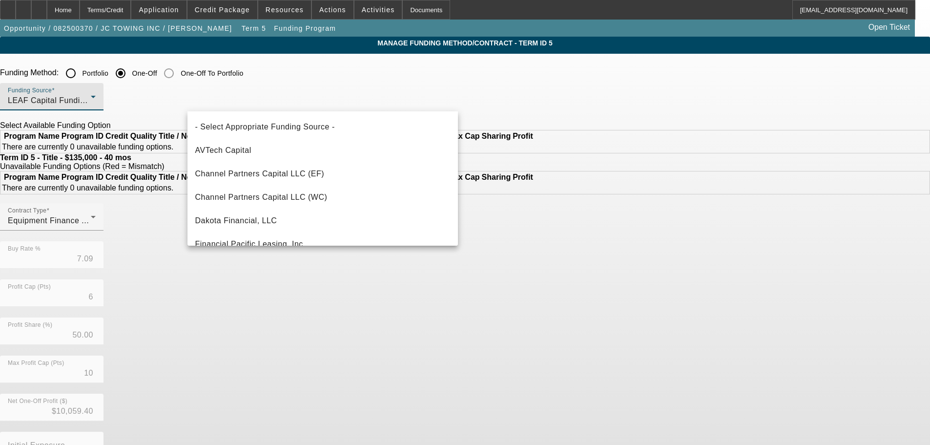
scroll to position [127, 0]
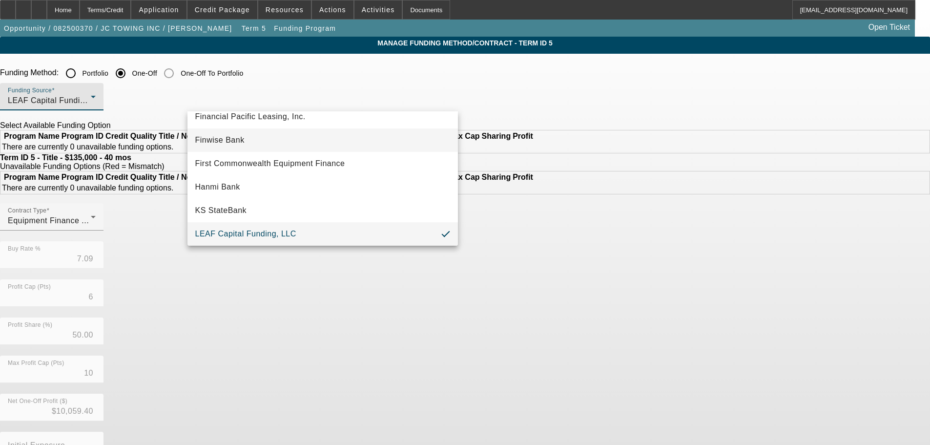
click at [333, 136] on mat-option "Finwise Bank" at bounding box center [323, 139] width 271 height 23
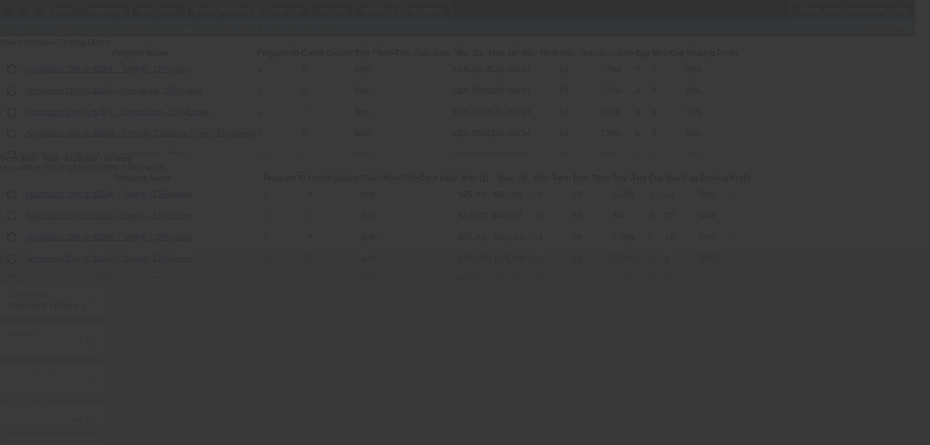
scroll to position [0, 0]
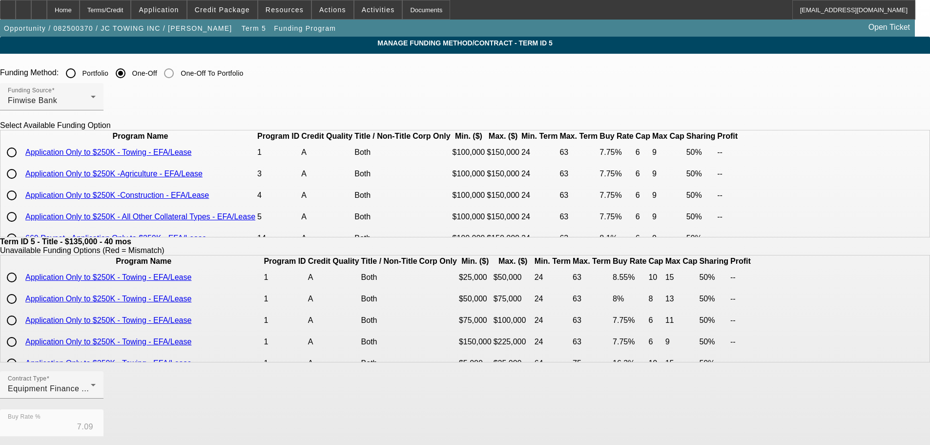
click at [21, 162] on input "radio" at bounding box center [12, 153] width 20 height 20
radio input "true"
type input "7.75"
type input "9"
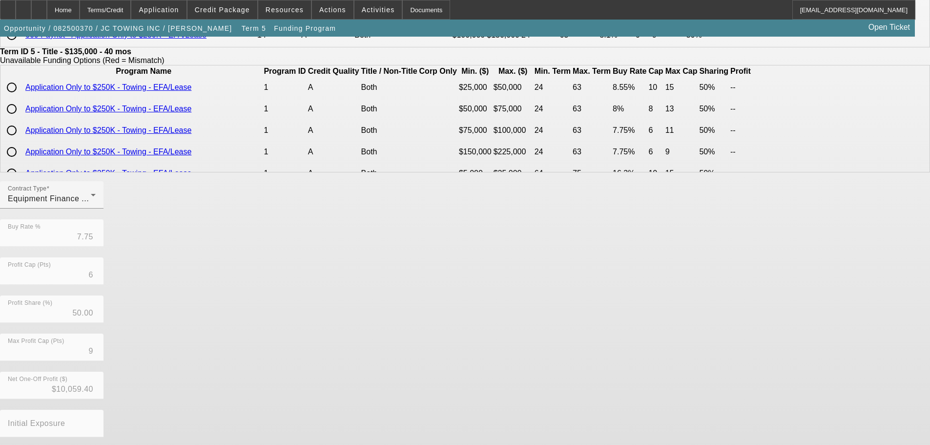
scroll to position [232, 0]
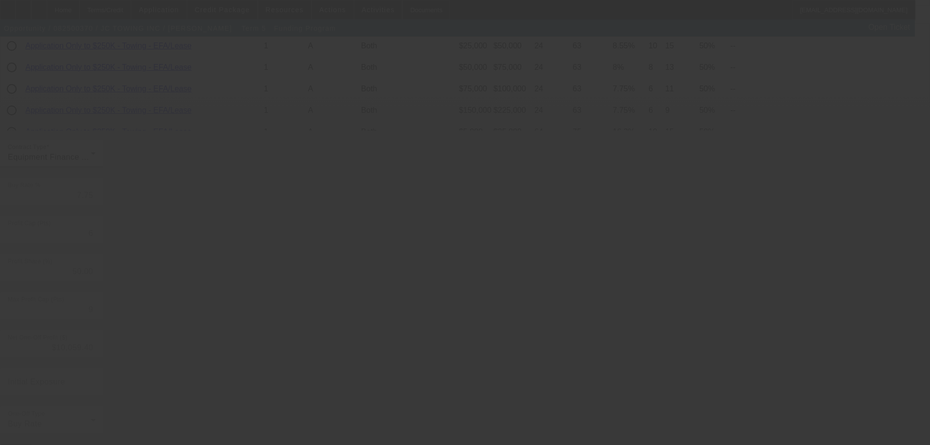
type input "7.09"
type input "10"
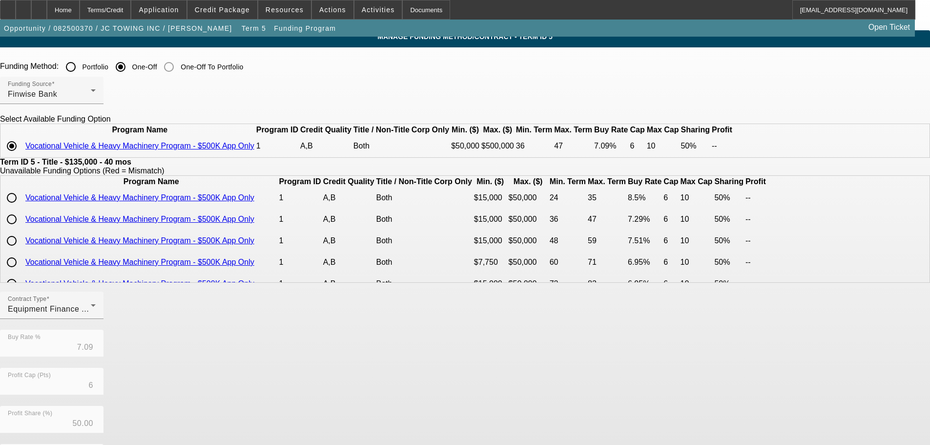
scroll to position [0, 0]
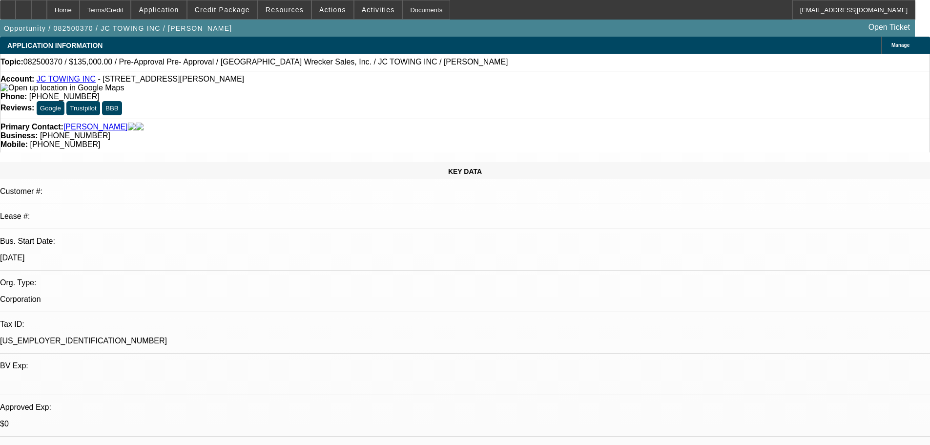
select select "0"
select select "2"
select select "0"
select select "6"
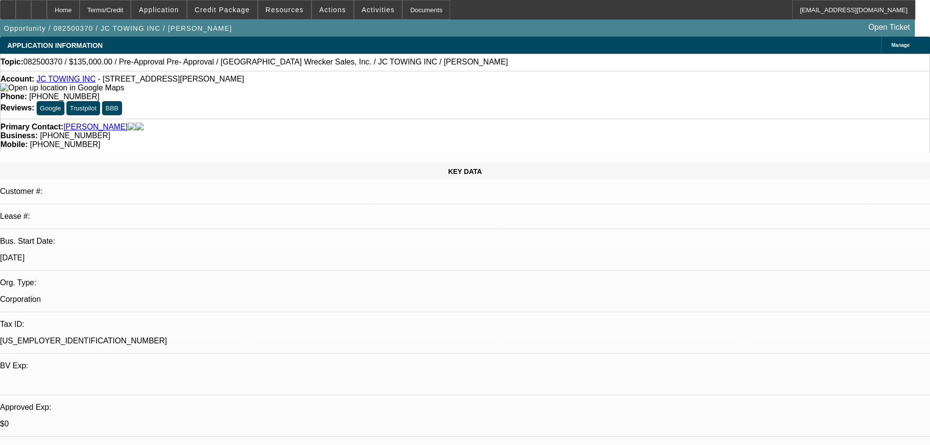
select select "0"
select select "2"
select select "0"
select select "6"
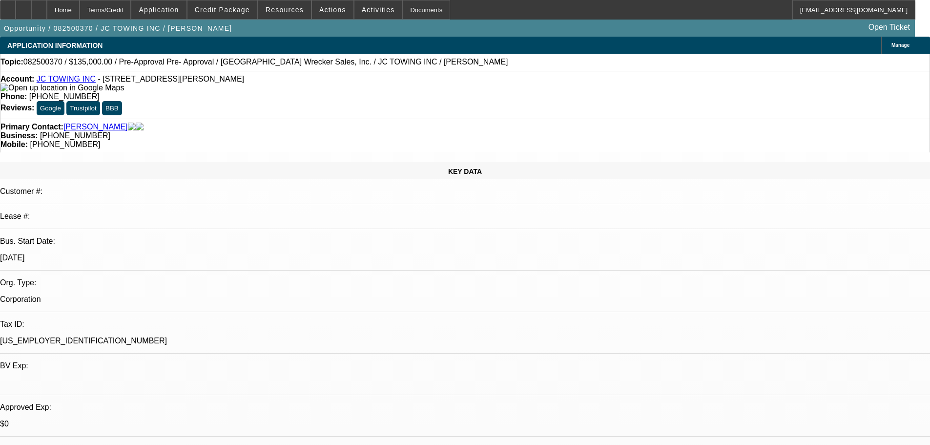
select select "0.2"
select select "0"
select select "2"
select select "0"
select select "6"
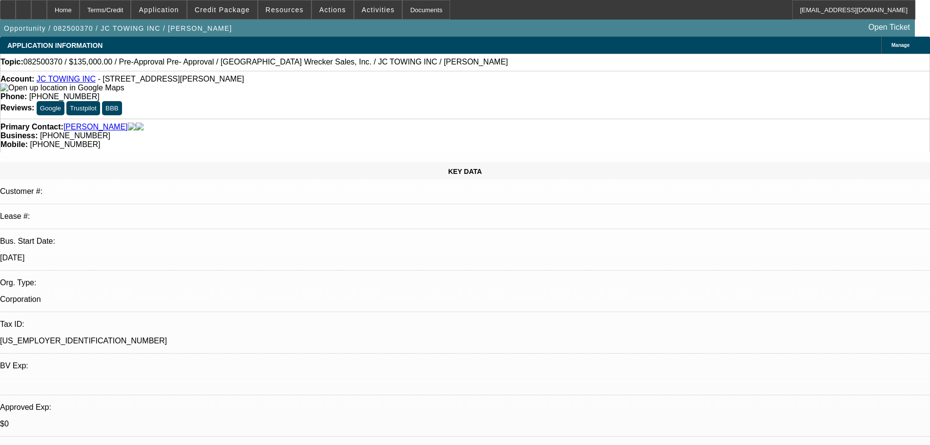
select select "0"
select select "2"
select select "0"
select select "6"
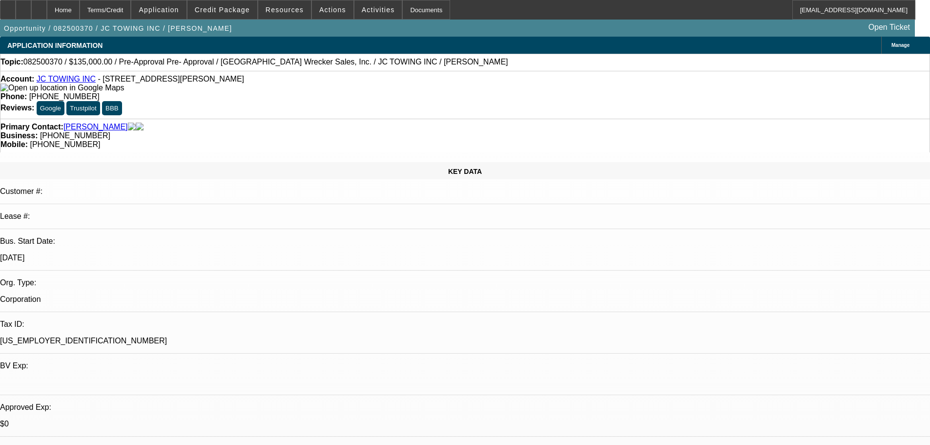
click at [83, 81] on link "JC TOWING INC" at bounding box center [66, 79] width 59 height 8
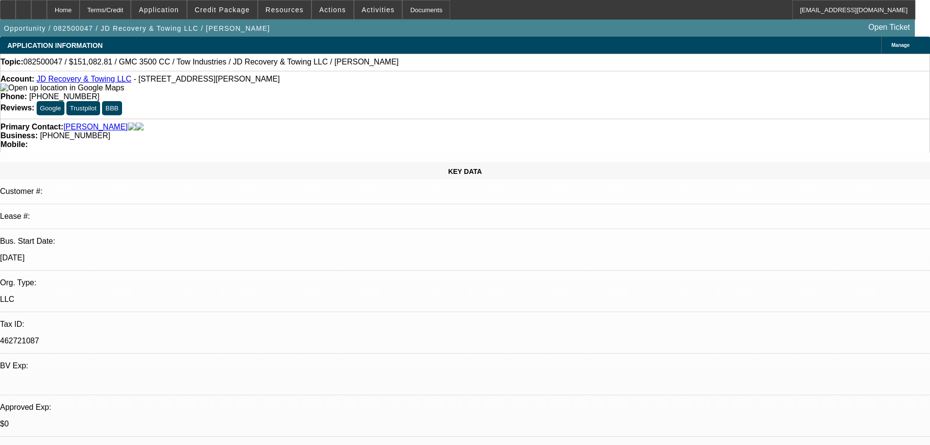
select select "0"
select select "0.1"
select select "4"
select select "0"
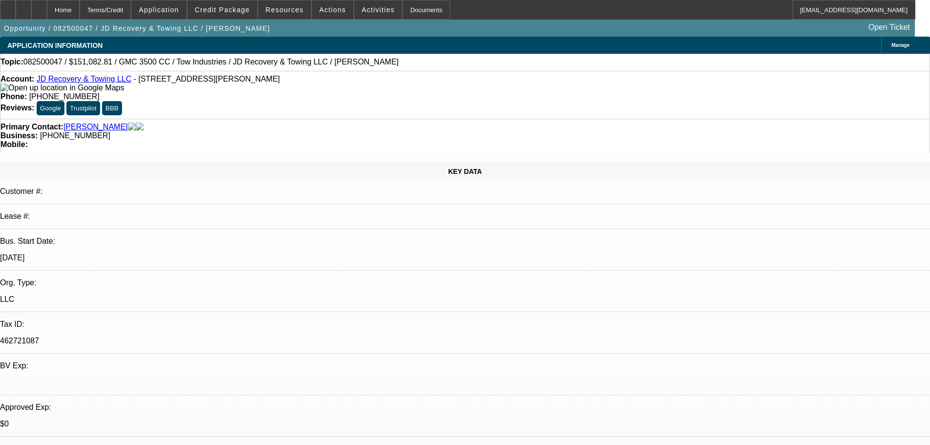
select select "0"
select select "0.1"
select select "4"
select select "0"
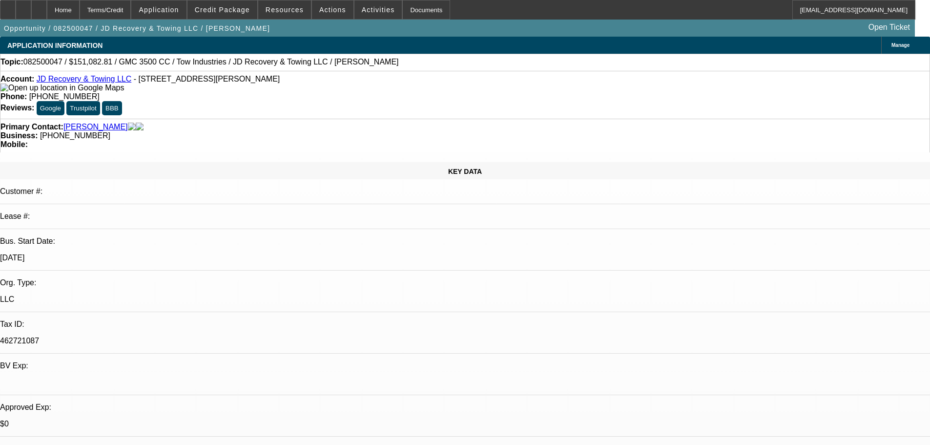
select select "0.1"
select select "4"
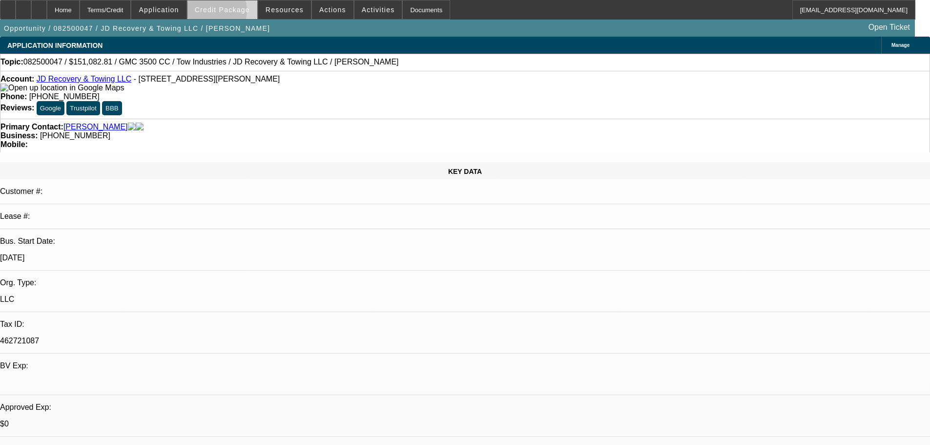
click at [226, 13] on span "Credit Package" at bounding box center [222, 10] width 55 height 8
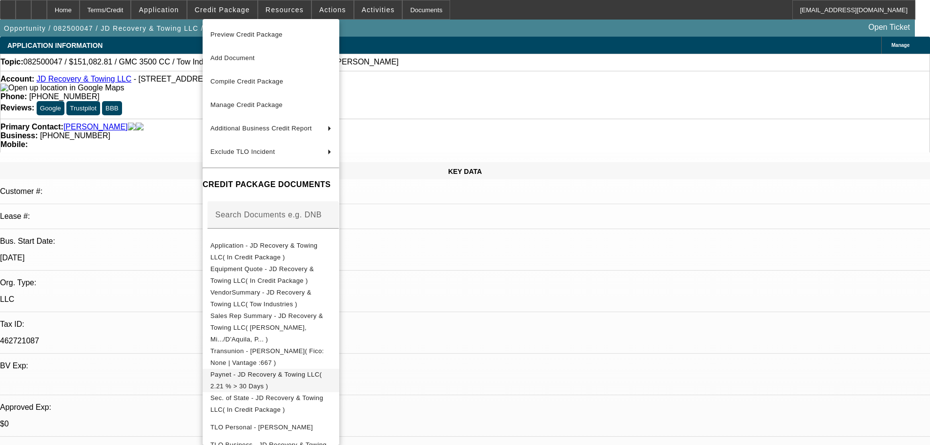
click at [297, 369] on span "Paynet - JD Recovery & Towing LLC( 2.21 % > 30 Days )" at bounding box center [271, 380] width 121 height 23
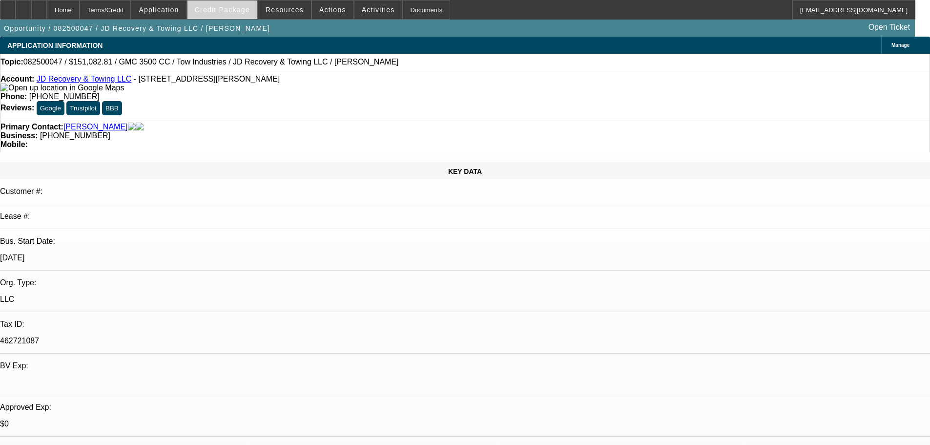
click at [222, 12] on span "Credit Package" at bounding box center [222, 10] width 55 height 8
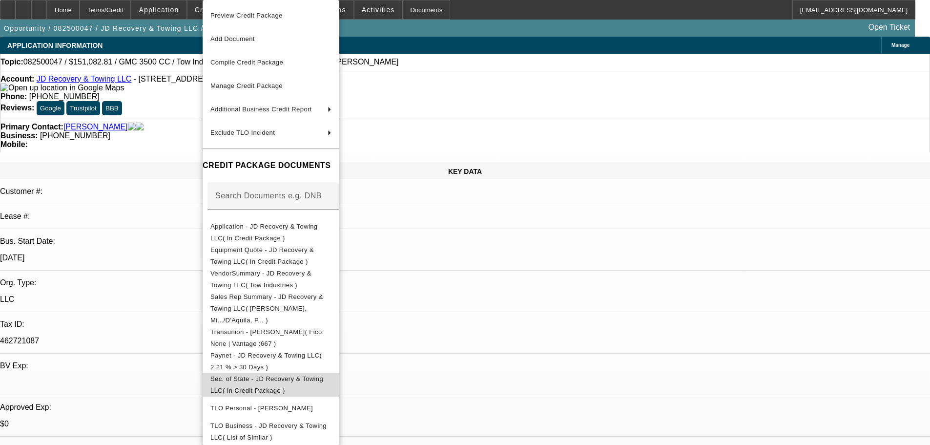
click at [323, 375] on span "Sec. of State - JD Recovery & Towing LLC( In Credit Package )" at bounding box center [267, 384] width 113 height 19
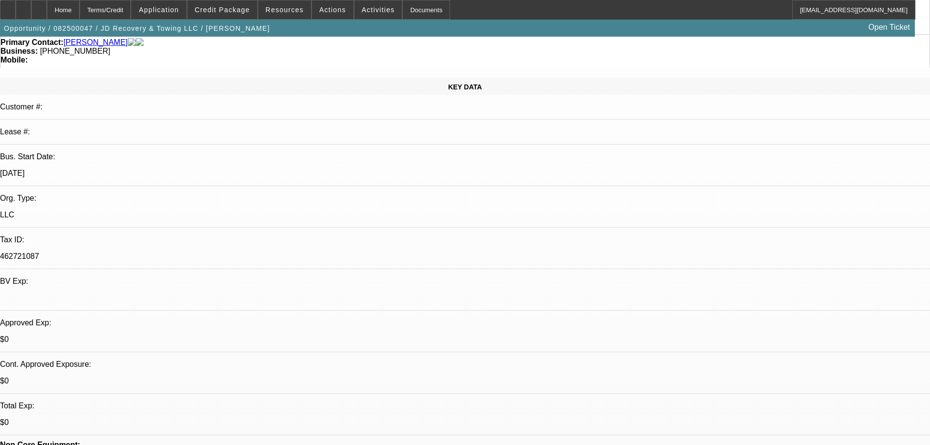
scroll to position [195, 0]
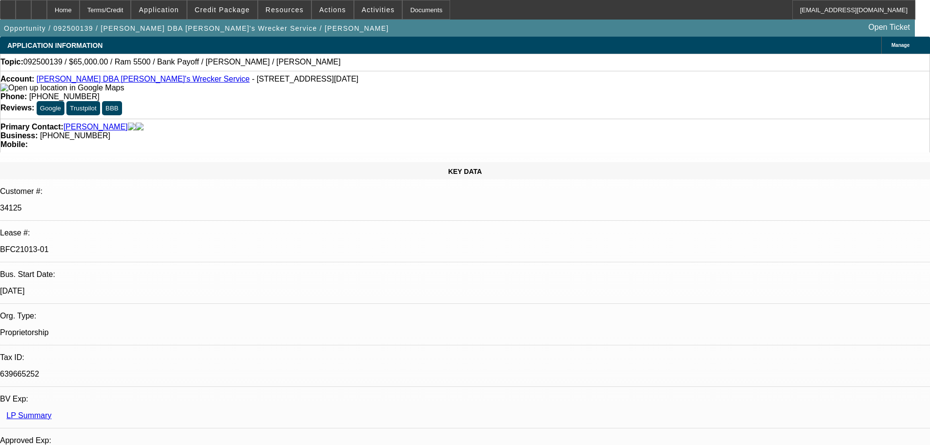
select select "0"
select select "6"
select select "0"
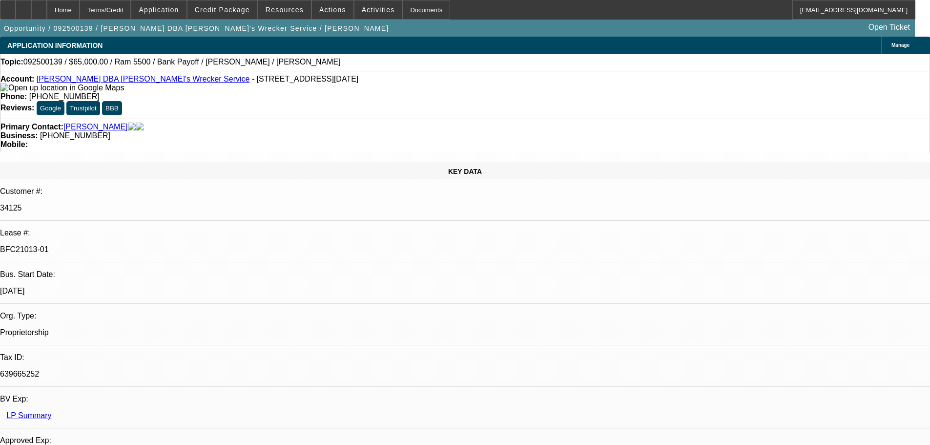
select select "0"
select select "6"
select select "0"
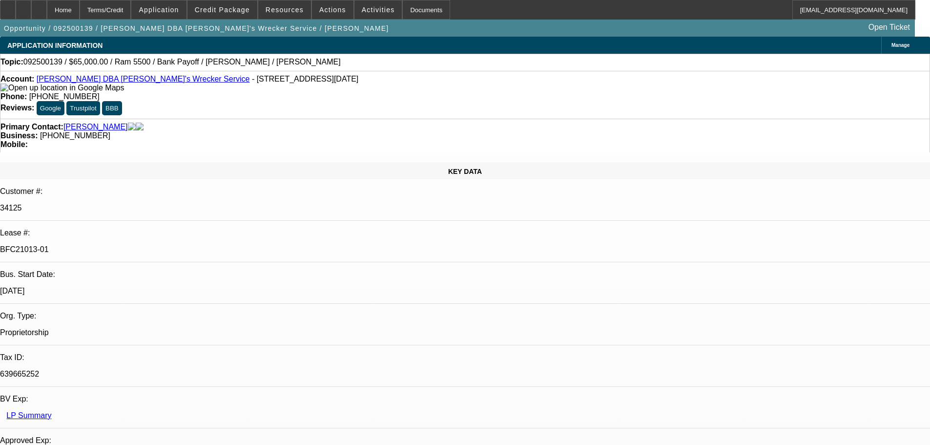
select select "0"
select select "6"
select select "0"
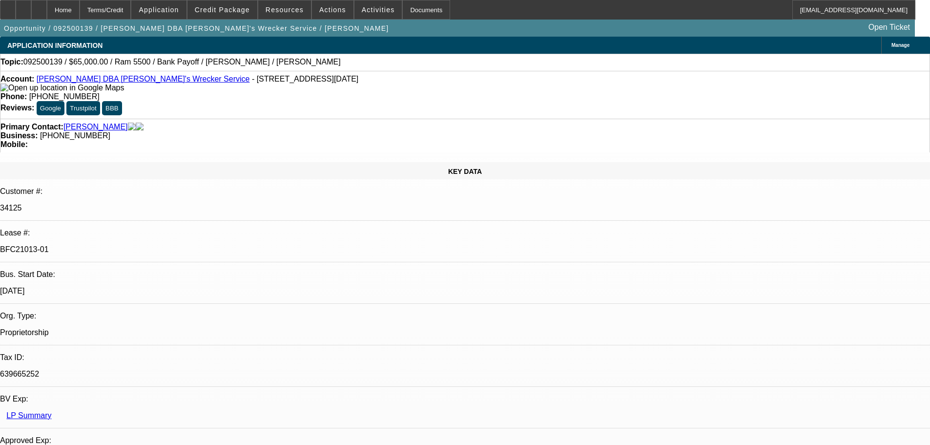
select select "6"
drag, startPoint x: 676, startPoint y: 344, endPoint x: 744, endPoint y: 342, distance: 67.9
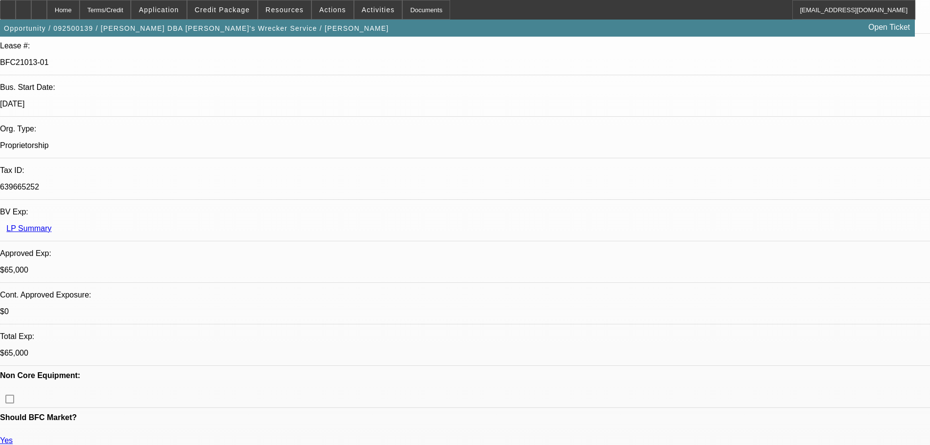
scroll to position [98, 0]
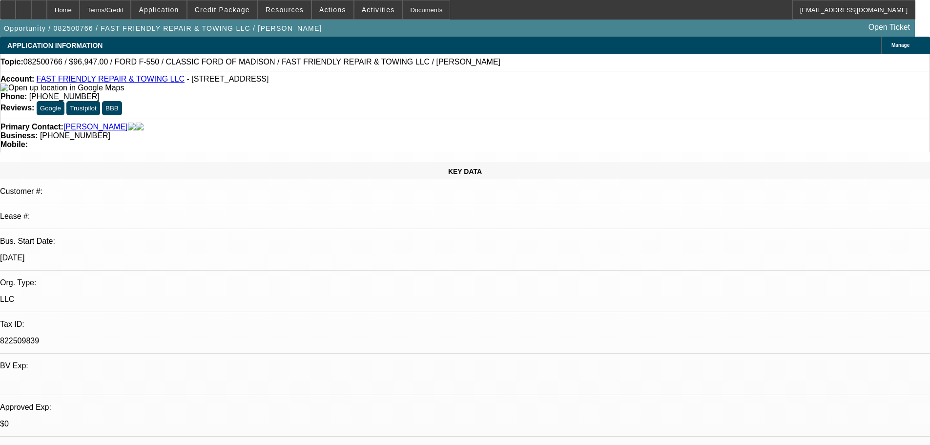
select select "0"
select select "3"
select select "0"
select select "6"
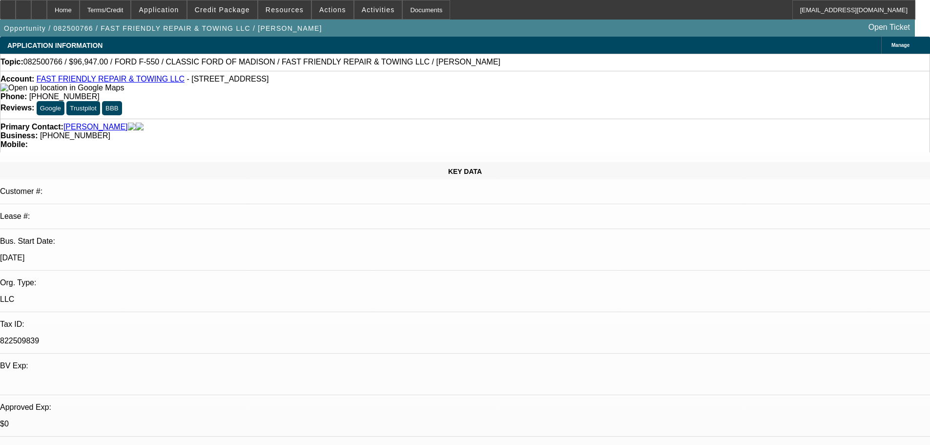
select select "0"
select select "3"
select select "0"
select select "6"
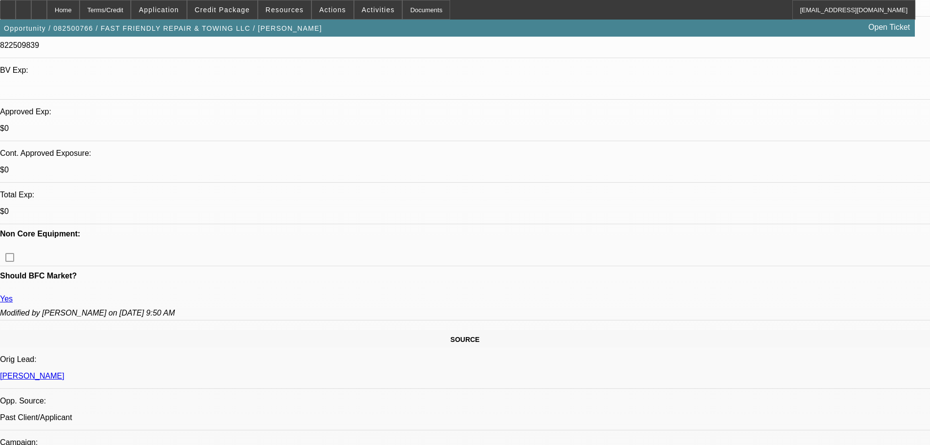
scroll to position [293, 0]
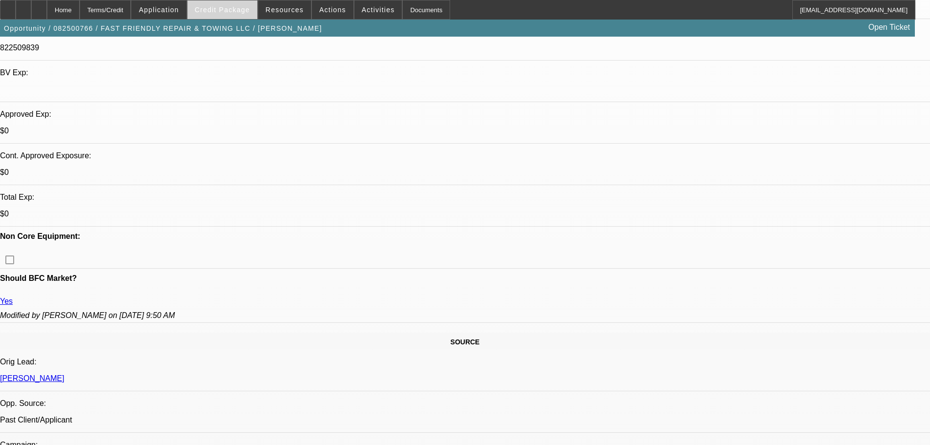
click at [221, 17] on span at bounding box center [223, 9] width 70 height 23
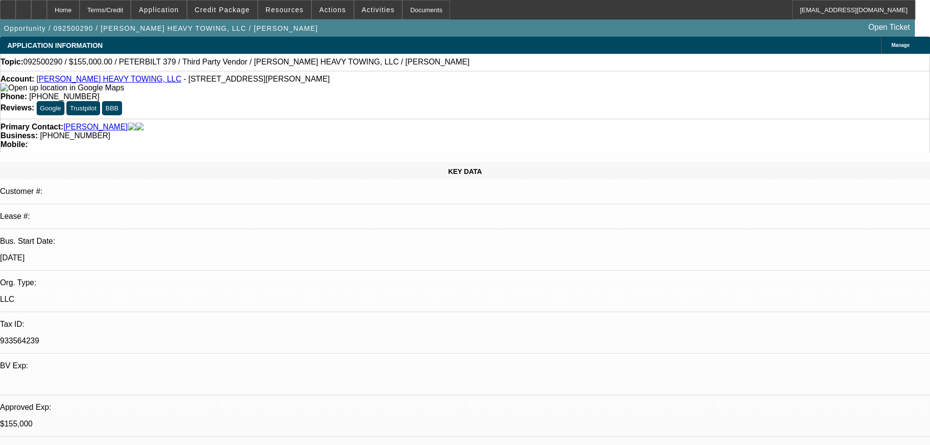
select select "0"
select select "2"
select select "0.1"
select select "4"
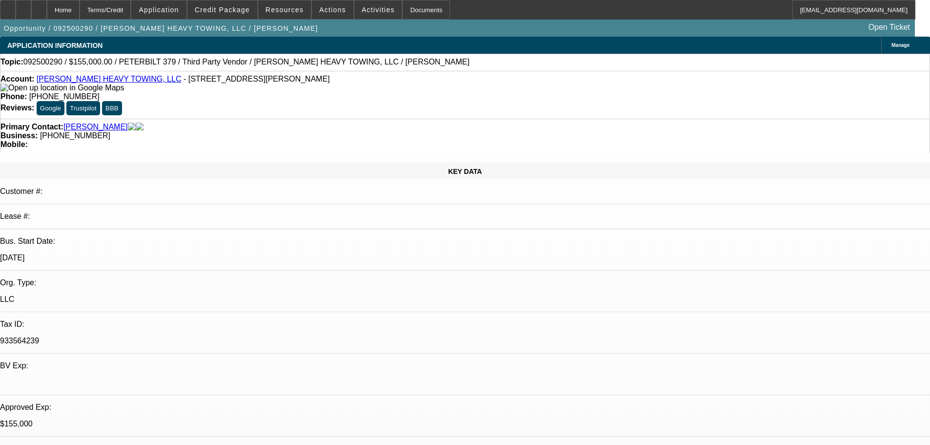
select select "0"
select select "6"
select select "0"
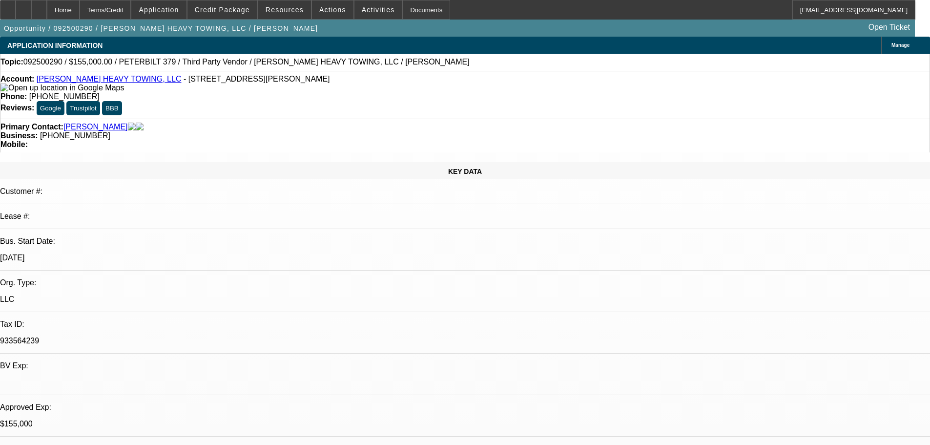
select select "2"
select select "0"
select select "6"
select select "0.1"
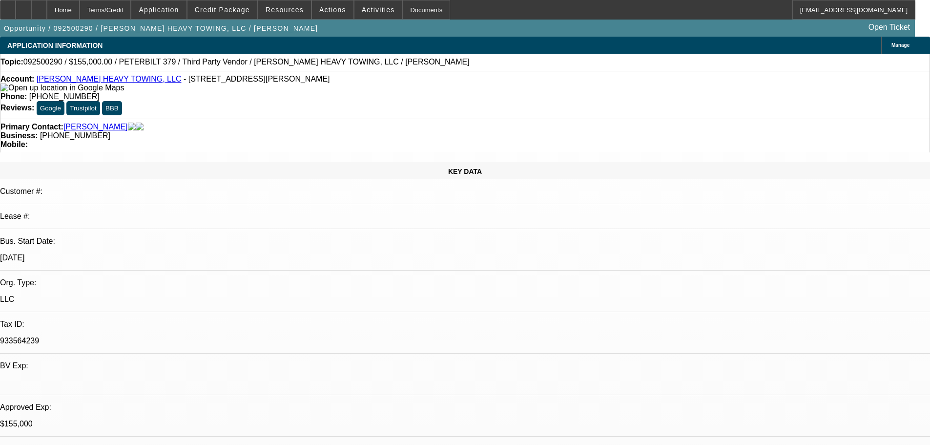
select select "2"
select select "0"
select select "6"
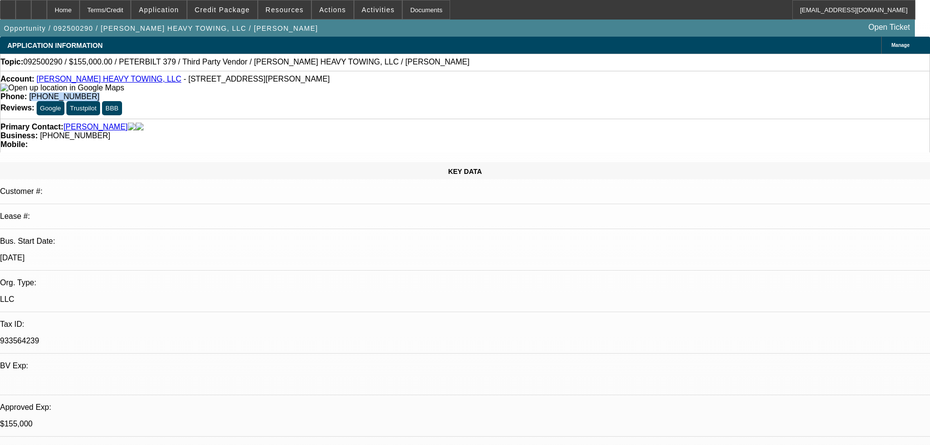
drag, startPoint x: 390, startPoint y: 81, endPoint x: 340, endPoint y: 86, distance: 50.1
click at [340, 92] on div "Phone: [PHONE_NUMBER]" at bounding box center [464, 96] width 929 height 9
copy span "[PHONE_NUMBER]"
click at [232, 10] on span "Credit Package" at bounding box center [222, 10] width 55 height 8
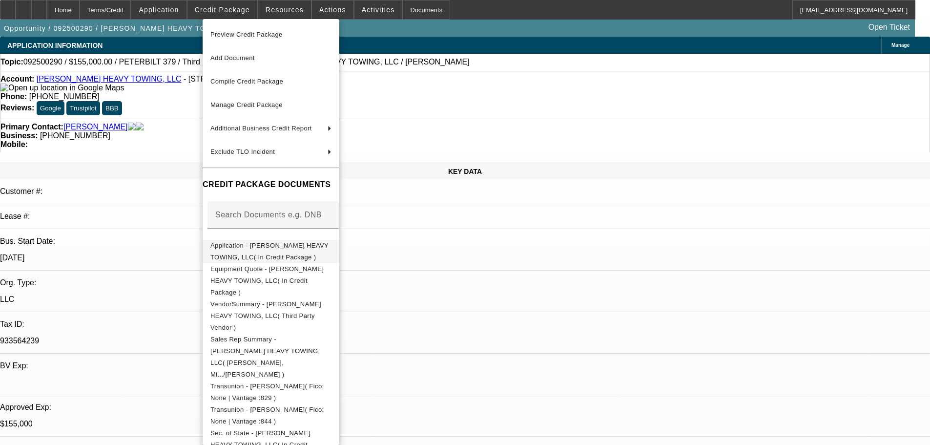
click at [307, 255] on button "Application - [PERSON_NAME] HEAVY TOWING, LLC( In Credit Package )" at bounding box center [271, 251] width 137 height 23
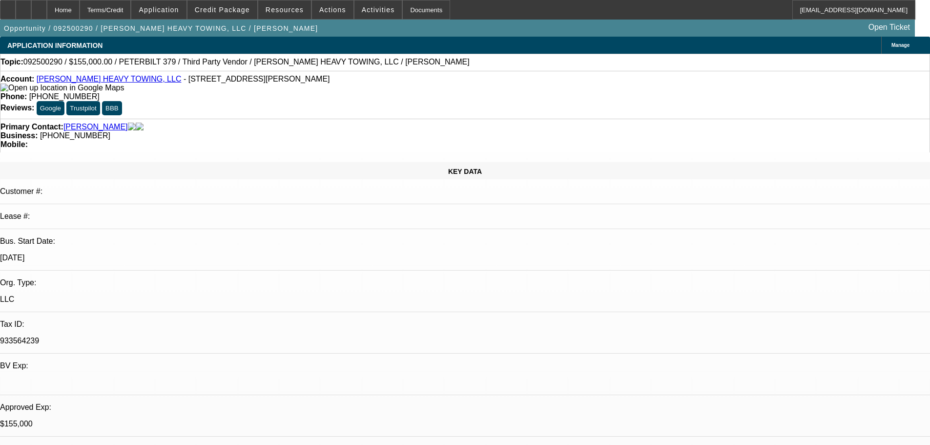
click at [78, 80] on link "[PERSON_NAME] HEAVY TOWING, LLC" at bounding box center [109, 79] width 145 height 8
drag, startPoint x: 44, startPoint y: 84, endPoint x: 141, endPoint y: 83, distance: 96.7
click at [141, 83] on div "Account: [PERSON_NAME] HEAVY TOWING, LLC - [STREET_ADDRESS]" at bounding box center [464, 84] width 929 height 18
click at [184, 81] on span "- [STREET_ADDRESS][PERSON_NAME]" at bounding box center [257, 79] width 147 height 8
drag, startPoint x: 137, startPoint y: 81, endPoint x: 46, endPoint y: 81, distance: 91.3
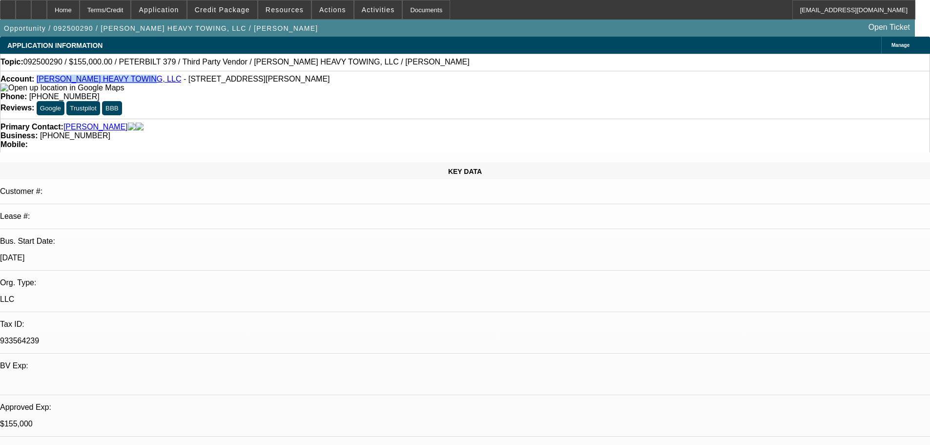
click at [46, 81] on div "Account: [PERSON_NAME] HEAVY TOWING, LLC - [STREET_ADDRESS]" at bounding box center [464, 84] width 929 height 18
click at [185, 92] on div "Account: [PERSON_NAME] HEAVY TOWING, LLC - [STREET_ADDRESS]" at bounding box center [464, 84] width 929 height 18
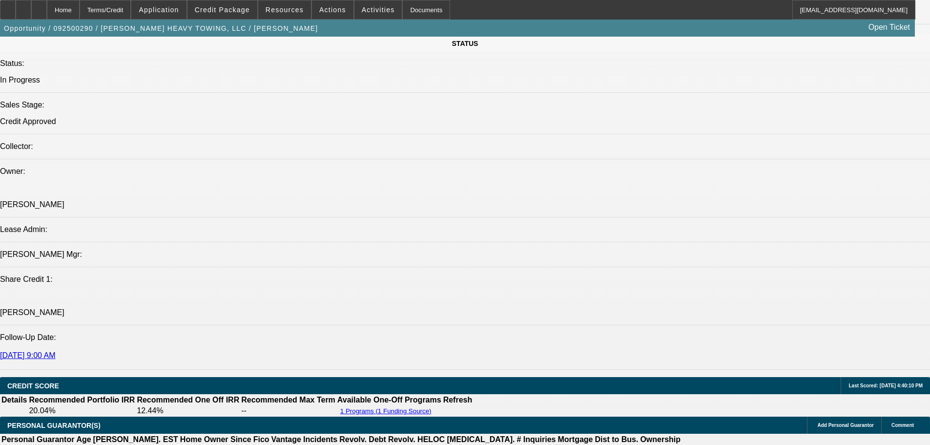
scroll to position [1075, 0]
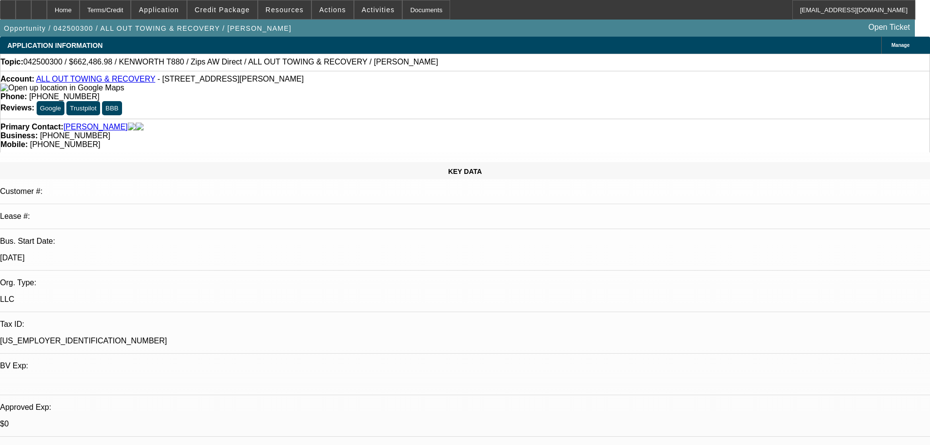
select select "0"
select select "2"
select select "0"
select select "6"
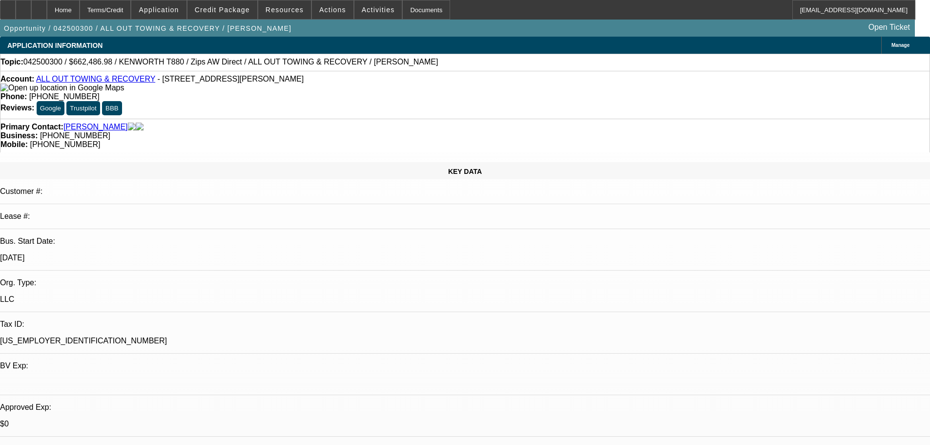
select select "0"
select select "6"
select select "0"
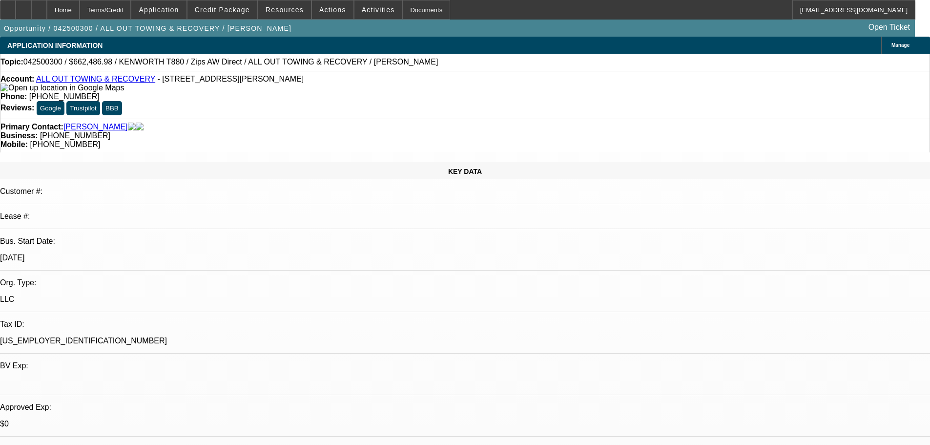
select select "0"
select select "3"
select select "0"
select select "6"
select select "0"
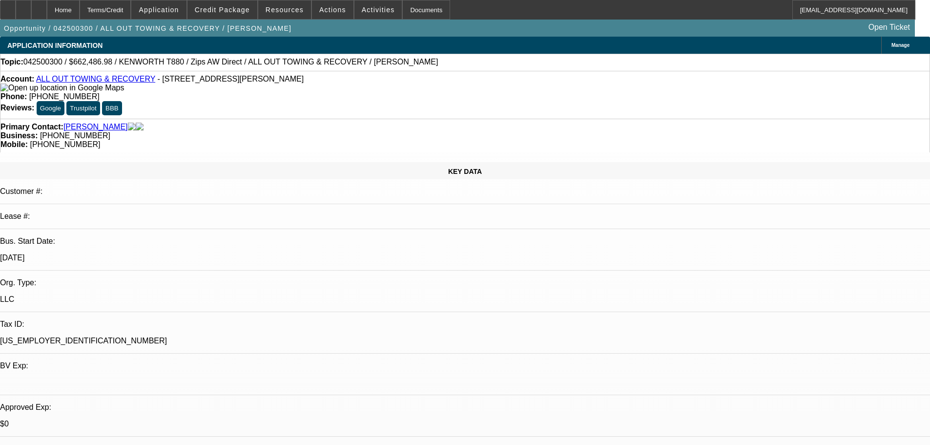
select select "0"
select select "2"
select select "0"
select select "6"
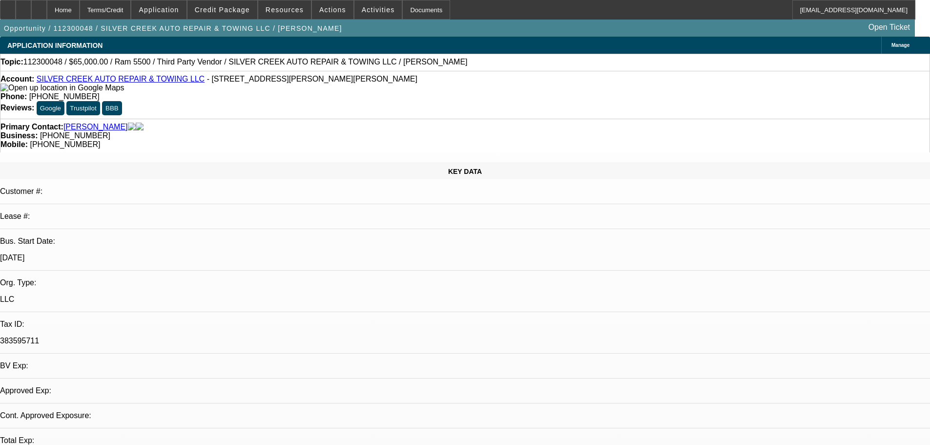
select select "0"
select select "6"
select select "0"
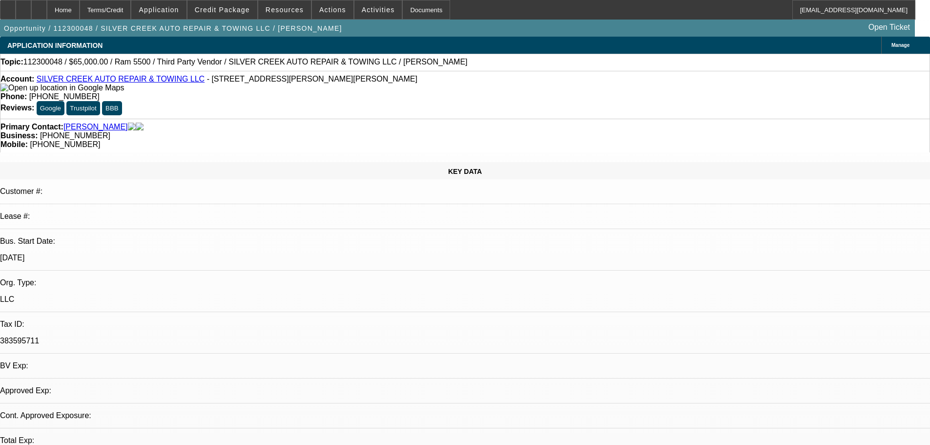
select select "0"
select select "6"
select select "0"
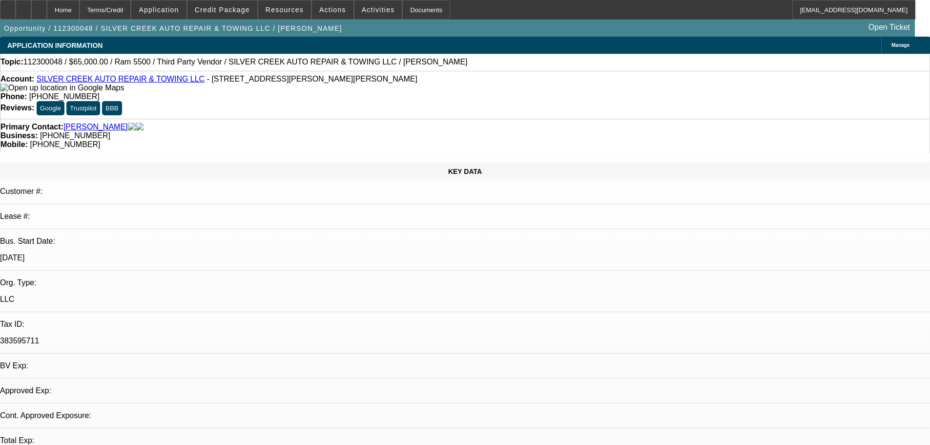
select select "0"
select select "6"
select select "0"
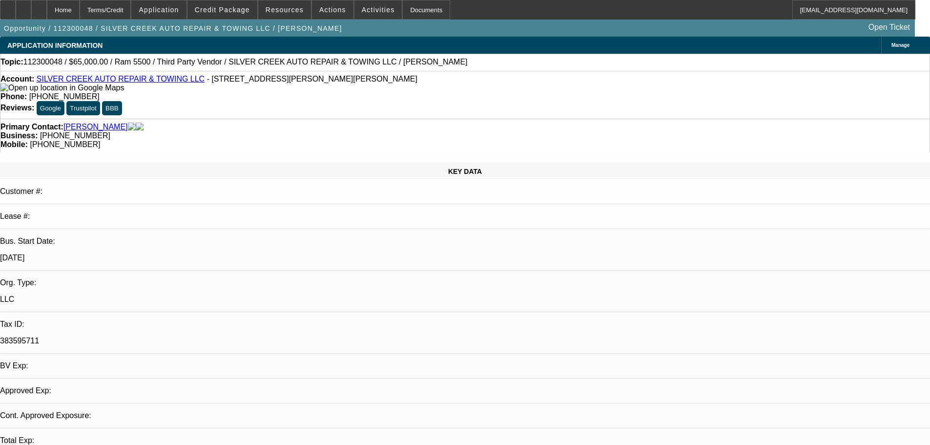
select select "6"
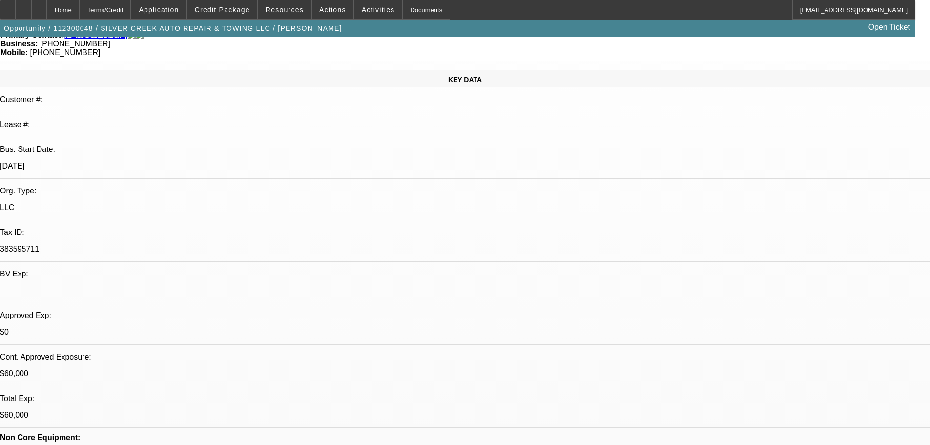
scroll to position [98, 0]
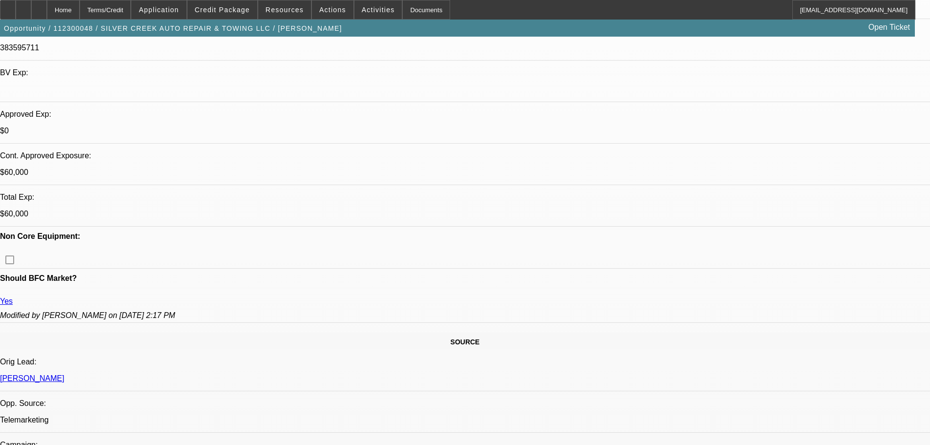
scroll to position [293, 0]
drag, startPoint x: 803, startPoint y: 207, endPoint x: 751, endPoint y: 210, distance: 51.8
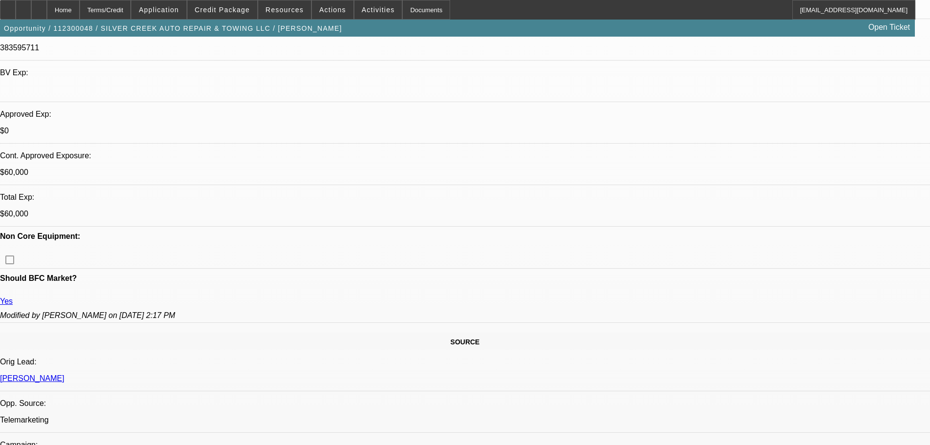
drag, startPoint x: 750, startPoint y: 208, endPoint x: 802, endPoint y: 208, distance: 52.7
copy div "[PHONE_NUMBER]"
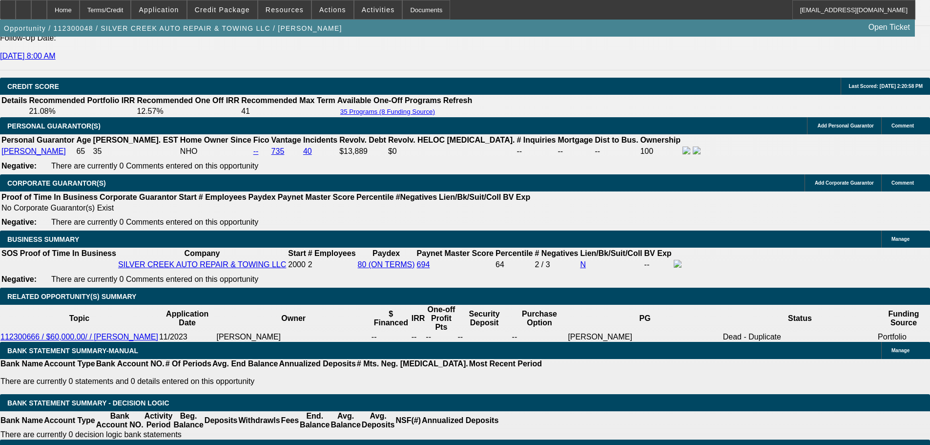
scroll to position [1368, 0]
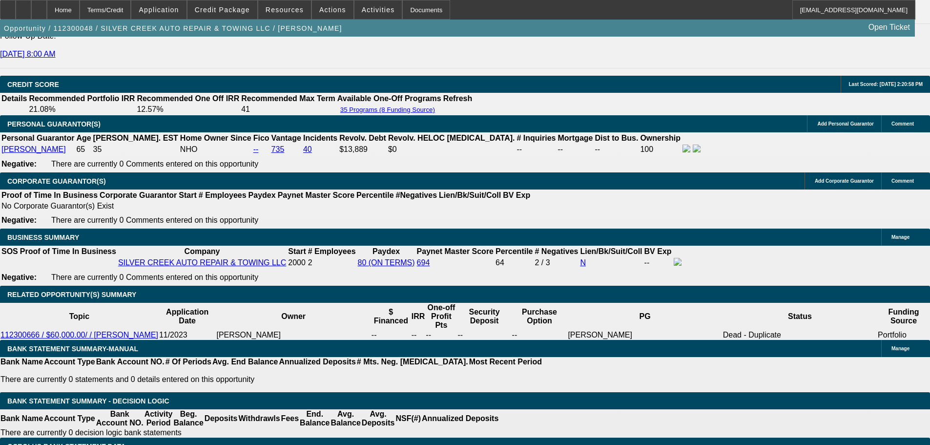
drag, startPoint x: 703, startPoint y: 181, endPoint x: 725, endPoint y: 182, distance: 22.0
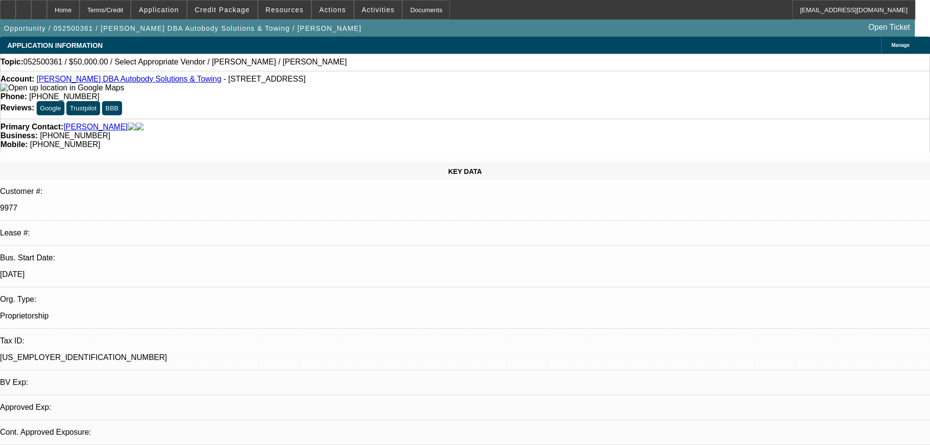
select select "0"
select select "2"
select select "0.1"
select select "4"
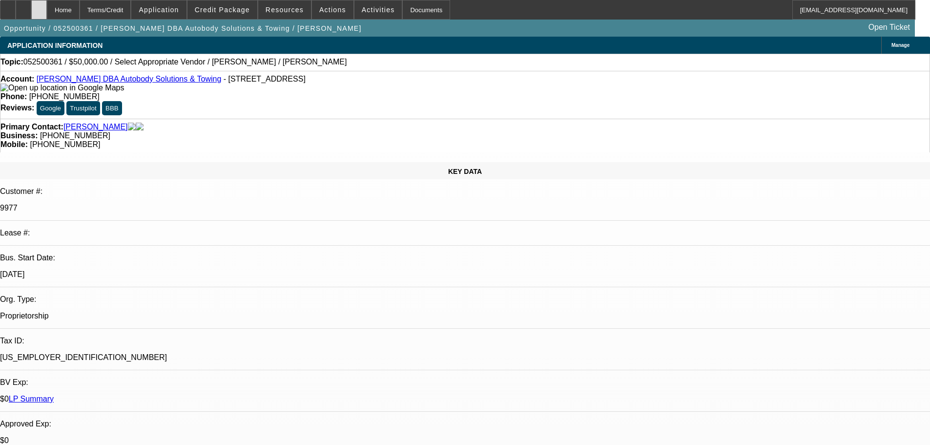
click at [47, 15] on div at bounding box center [39, 10] width 16 height 20
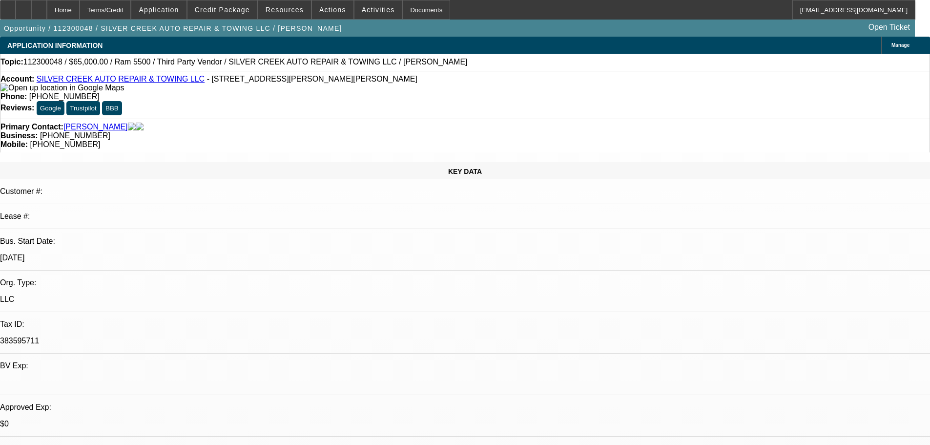
select select "0"
select select "6"
select select "0"
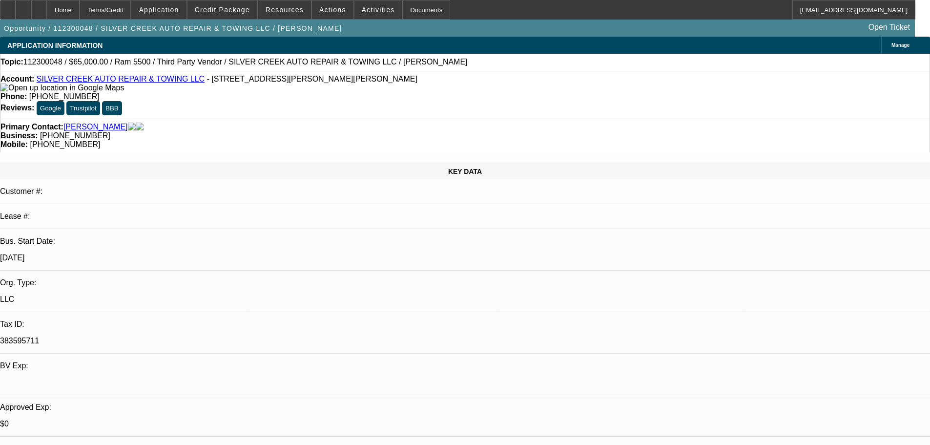
select select "0"
select select "6"
select select "0"
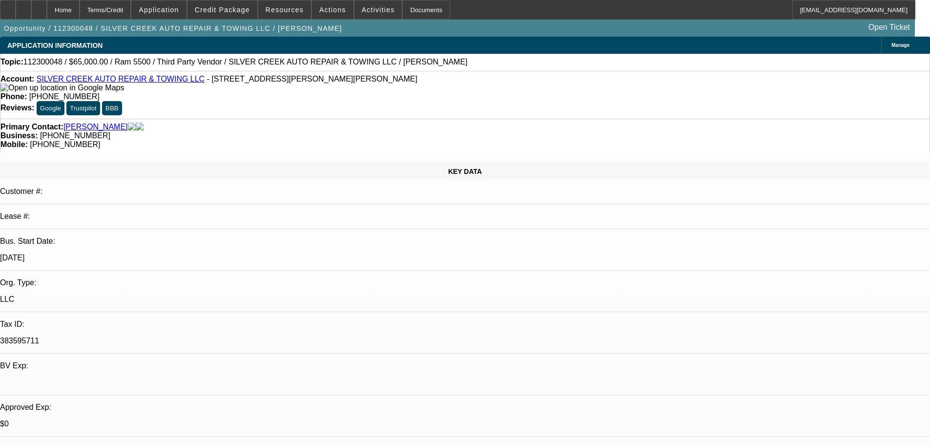
select select "0"
select select "6"
select select "0"
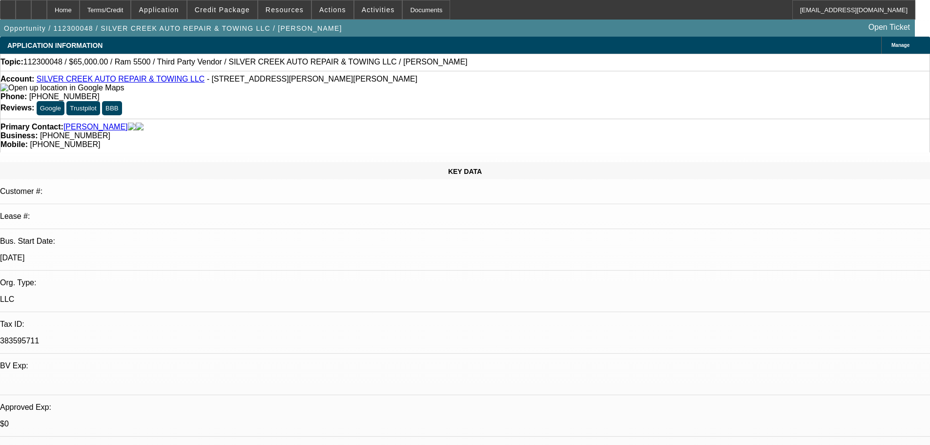
select select "6"
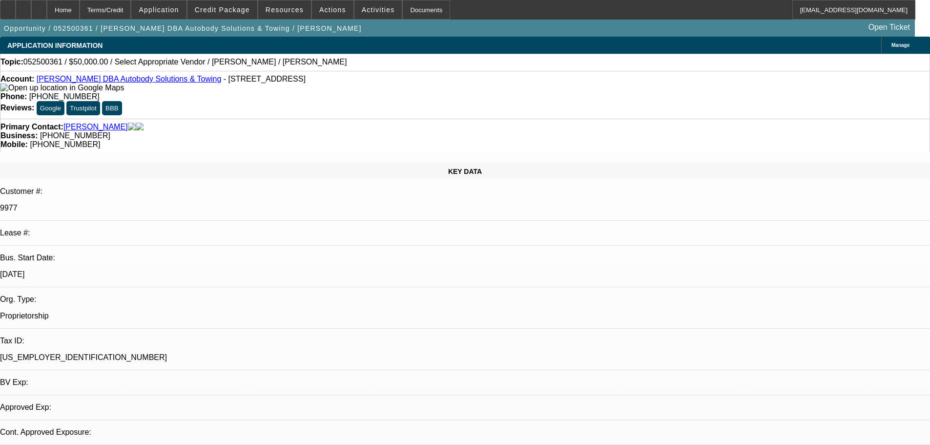
select select "0"
select select "2"
select select "0.1"
select select "4"
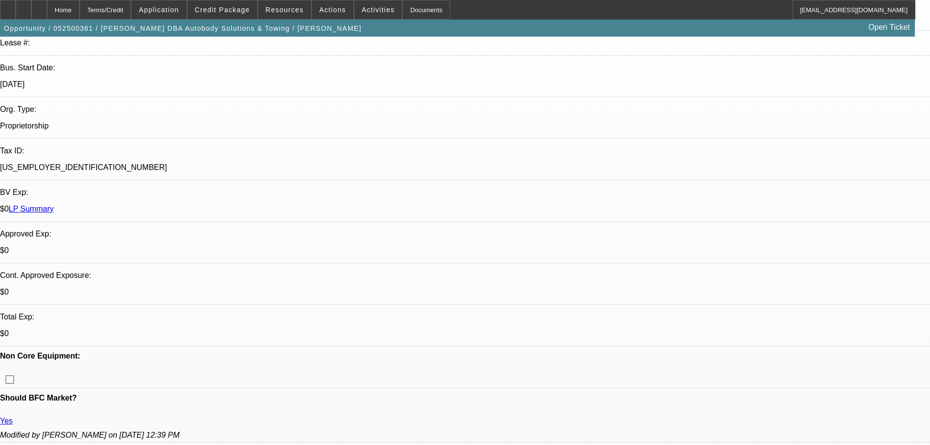
scroll to position [195, 0]
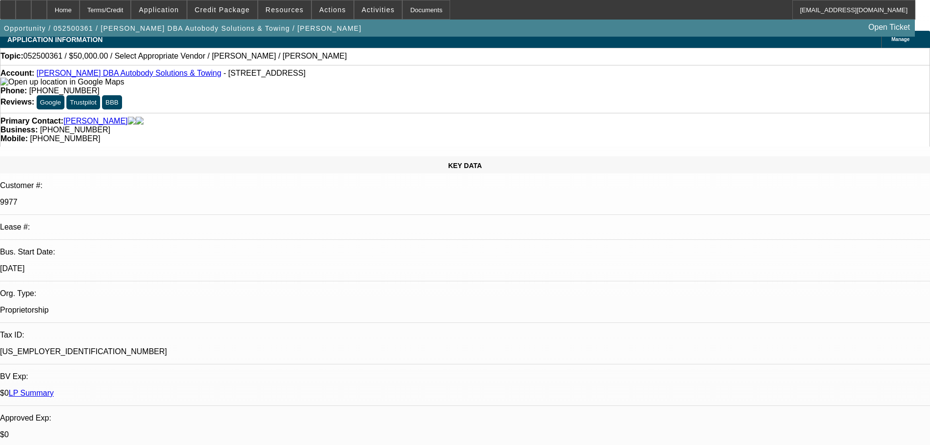
scroll to position [0, 0]
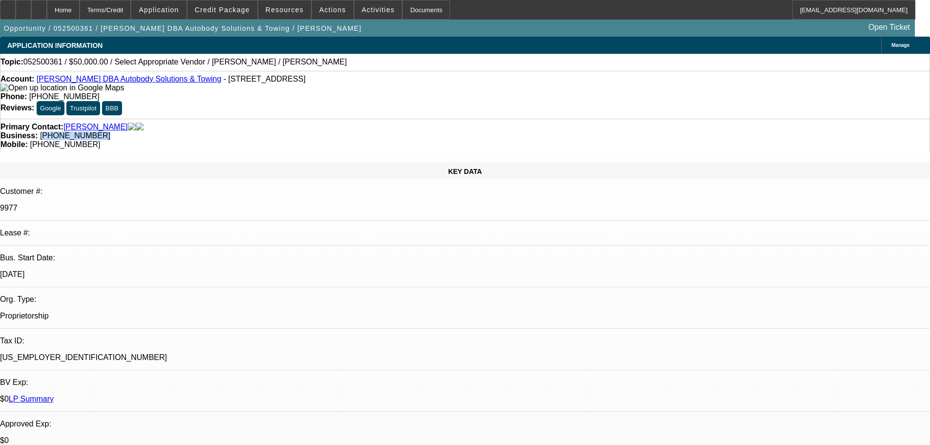
drag, startPoint x: 394, startPoint y: 119, endPoint x: 352, endPoint y: 124, distance: 42.3
click at [352, 124] on div "Primary Contact: [PERSON_NAME] Business: [PHONE_NUMBER] Mobile: [PHONE_NUMBER]" at bounding box center [465, 136] width 930 height 34
drag, startPoint x: 350, startPoint y: 118, endPoint x: 394, endPoint y: 113, distance: 44.7
click at [394, 131] on div "Business: [PHONE_NUMBER]" at bounding box center [464, 135] width 929 height 9
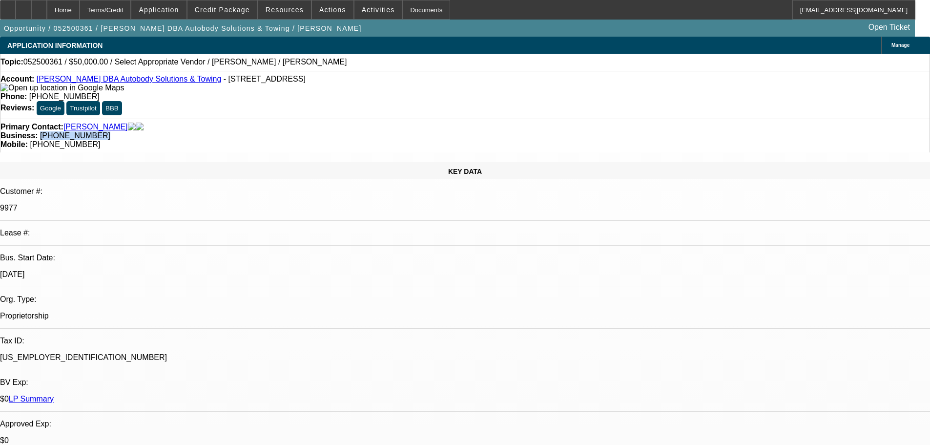
copy span "[PHONE_NUMBER]"
click at [217, 4] on span at bounding box center [223, 9] width 70 height 23
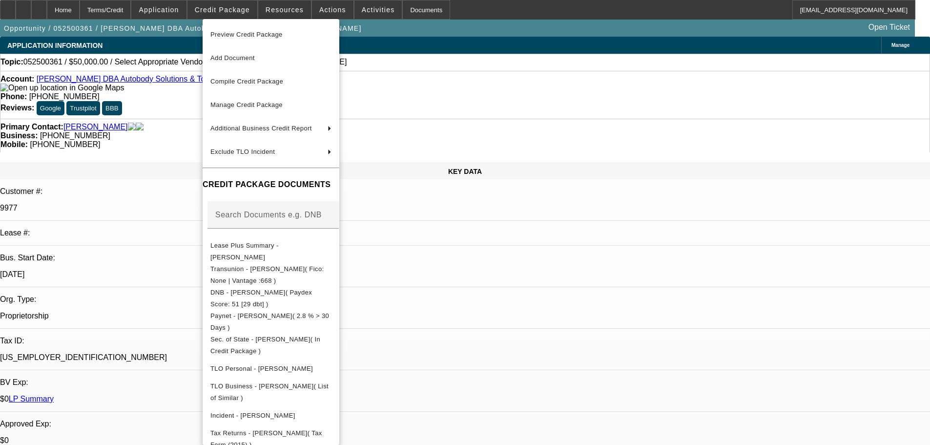
click at [185, 195] on div at bounding box center [465, 222] width 930 height 445
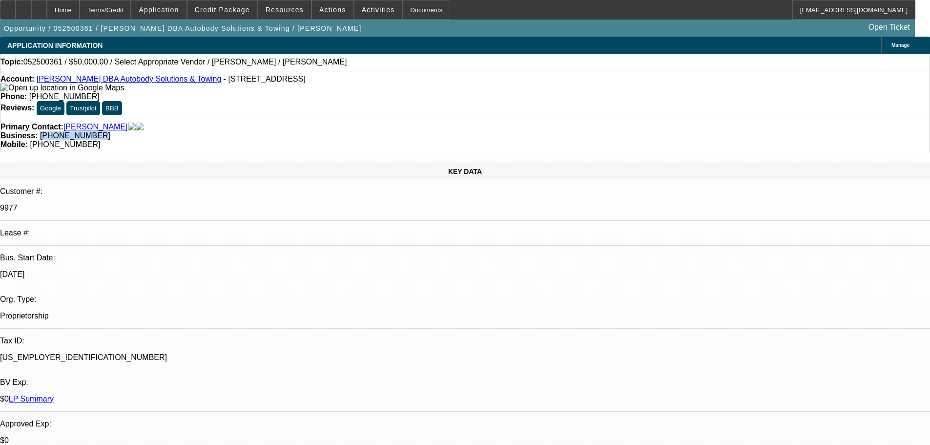
drag, startPoint x: 396, startPoint y: 117, endPoint x: 349, endPoint y: 122, distance: 47.1
click at [349, 131] on div "Business: (406) 234-2886" at bounding box center [464, 135] width 929 height 9
copy span "[PHONE_NUMBER]"
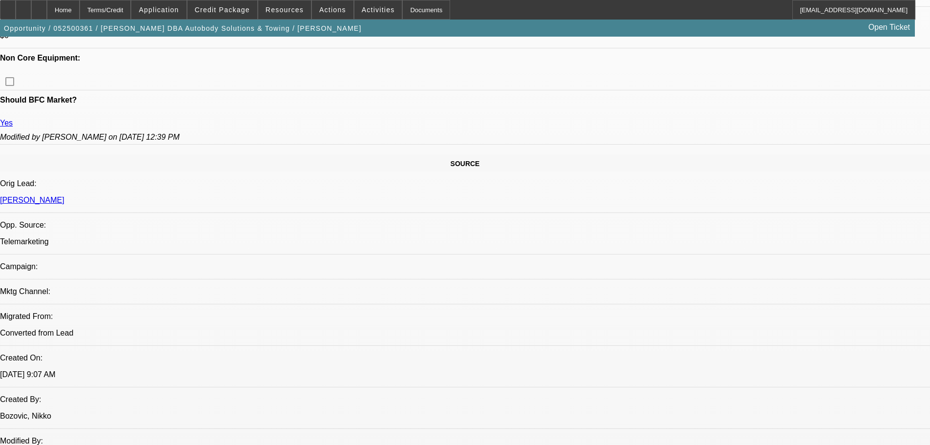
scroll to position [488, 0]
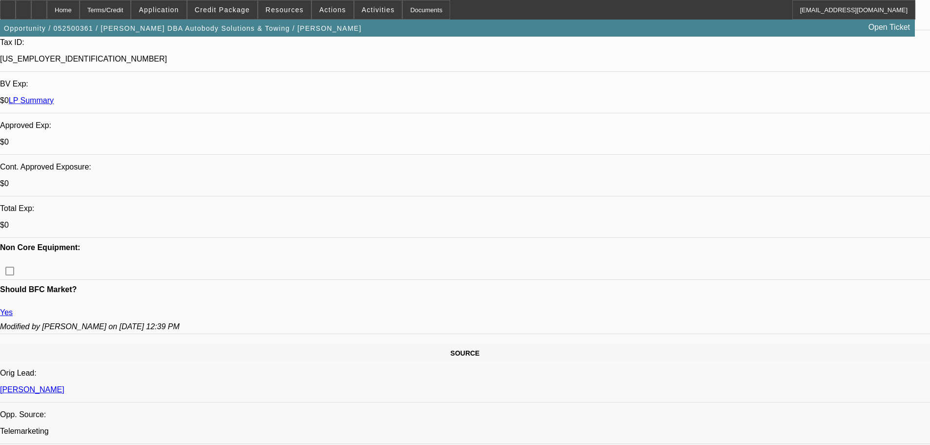
scroll to position [293, 0]
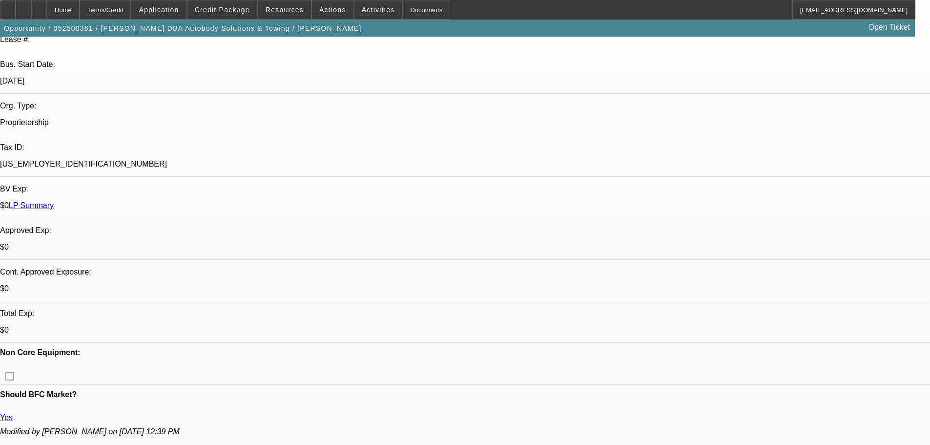
scroll to position [195, 0]
click at [356, 5] on span at bounding box center [379, 9] width 48 height 23
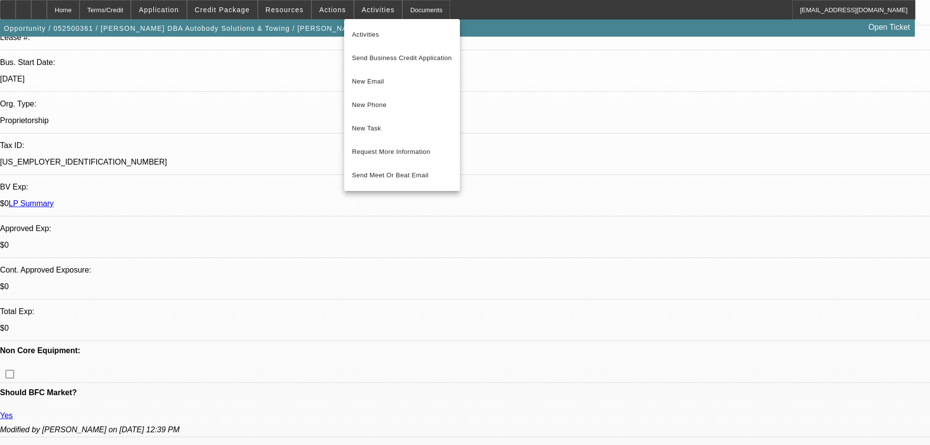
click at [321, 17] on div at bounding box center [465, 222] width 930 height 445
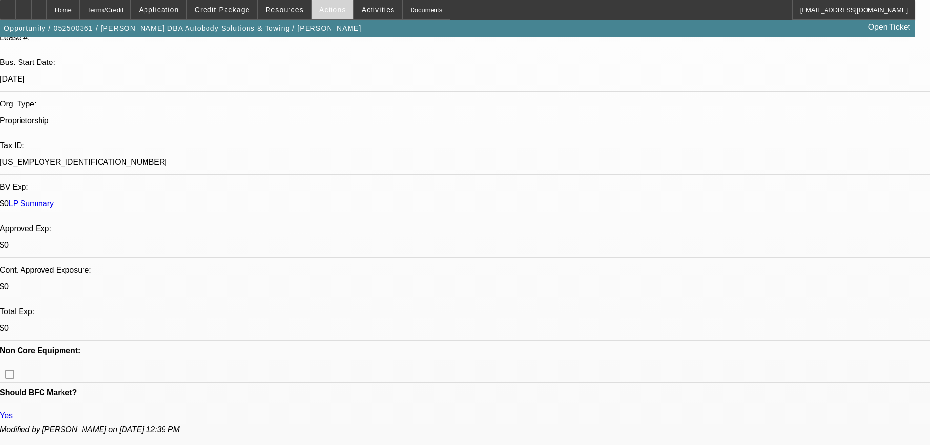
click at [321, 13] on span "Actions" at bounding box center [332, 10] width 27 height 8
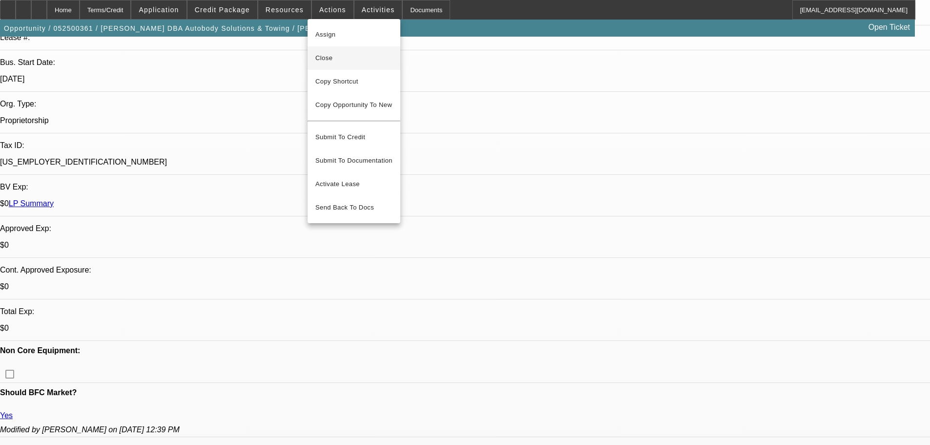
click at [341, 62] on span "Close" at bounding box center [354, 58] width 77 height 12
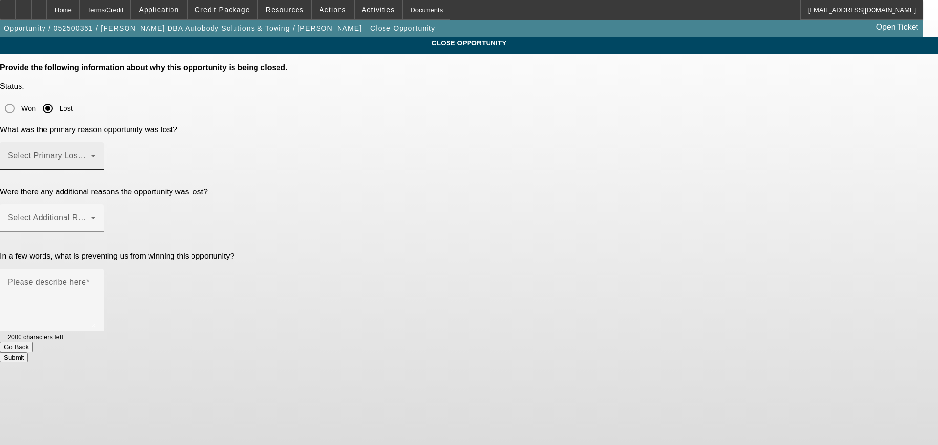
click at [91, 154] on span at bounding box center [49, 160] width 83 height 12
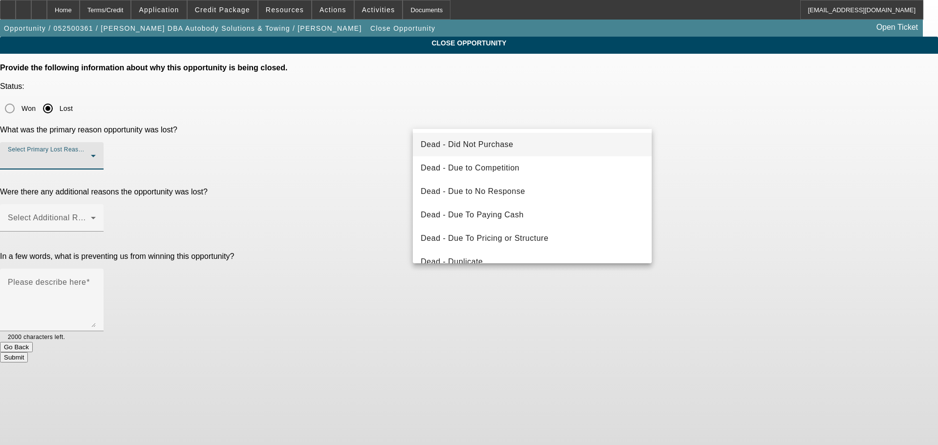
click at [529, 142] on mat-option "Dead - Did Not Purchase" at bounding box center [532, 144] width 239 height 23
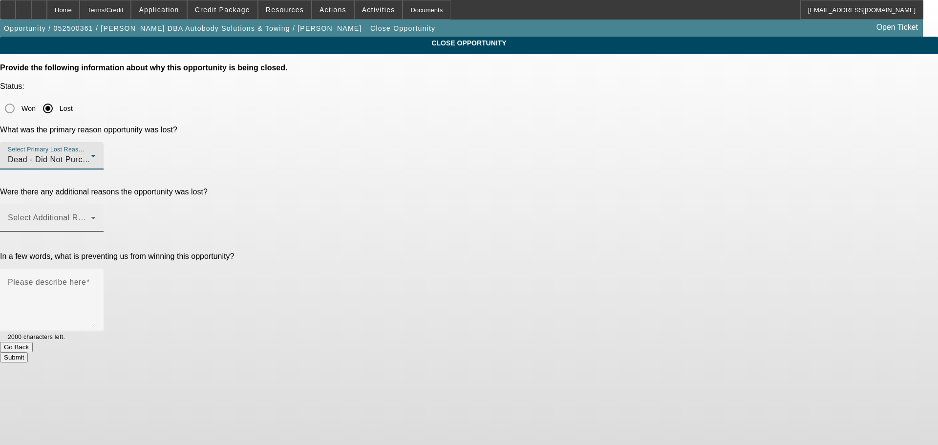
click at [96, 216] on mat-select at bounding box center [52, 222] width 88 height 12
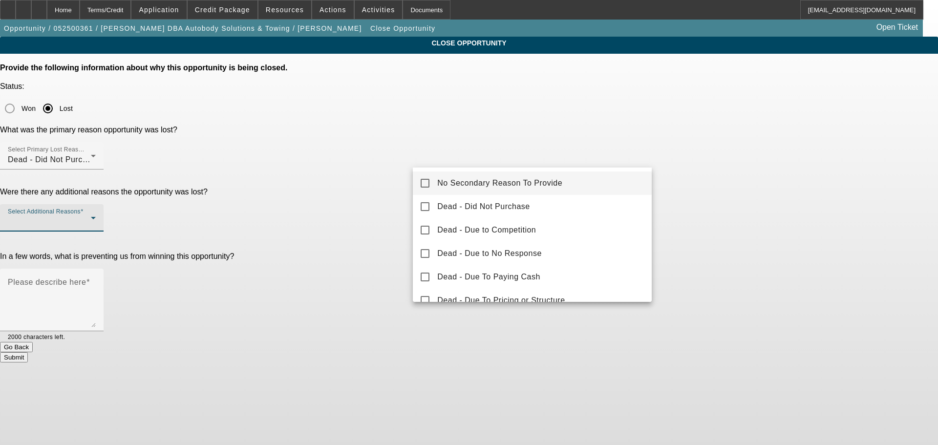
click at [566, 180] on mat-option "No Secondary Reason To Provide" at bounding box center [532, 182] width 239 height 23
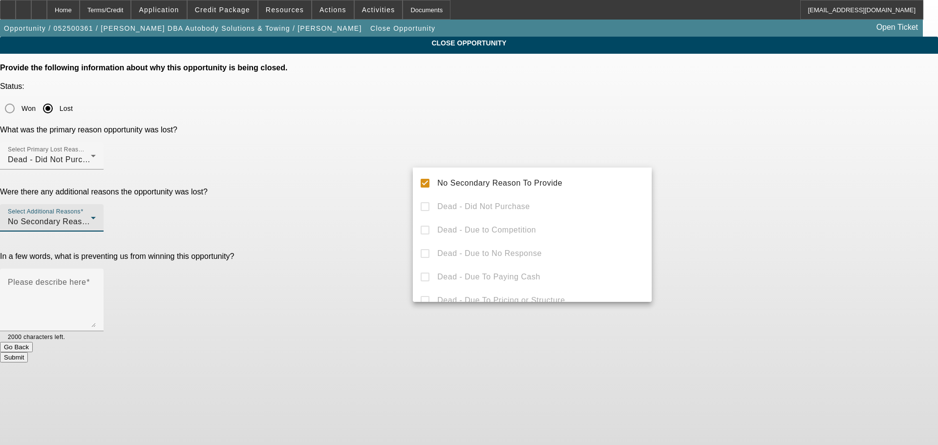
click at [763, 213] on div at bounding box center [469, 222] width 938 height 445
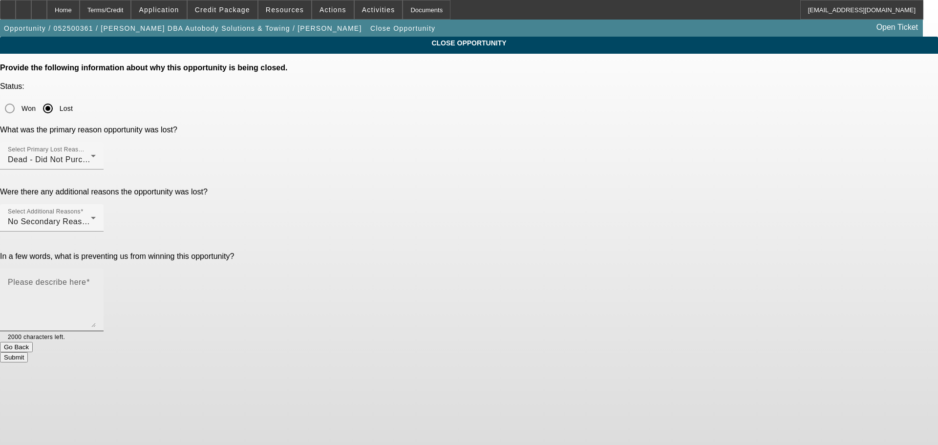
click at [96, 280] on textarea "Please describe here" at bounding box center [52, 303] width 88 height 47
type textarea "Not purchasing till this time next year."
click at [28, 352] on button "Submit" at bounding box center [14, 357] width 28 height 10
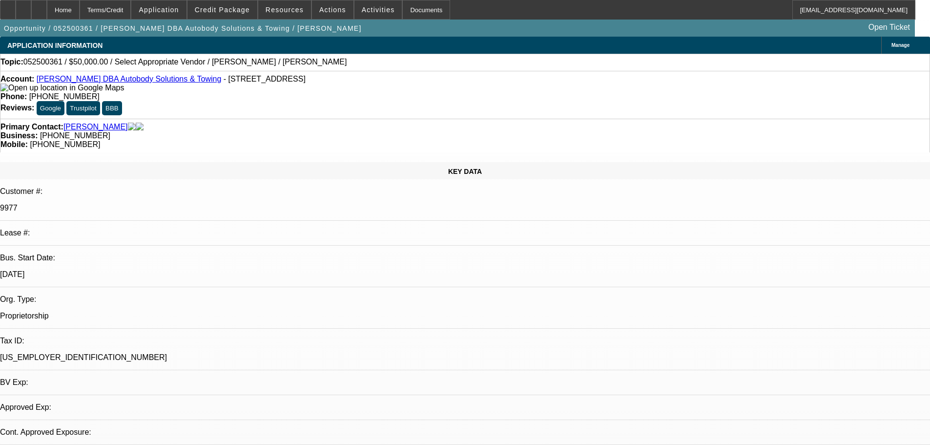
select select "0"
select select "2"
select select "0.1"
select select "4"
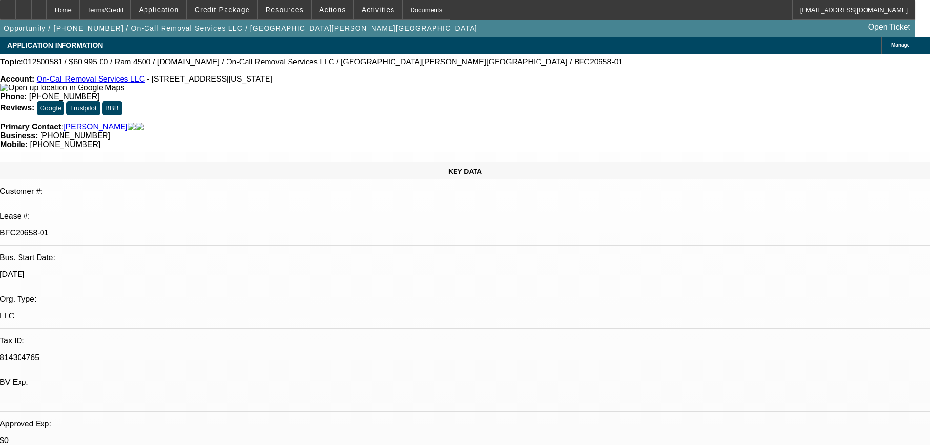
select select "0"
select select "2"
select select "0"
select select "2"
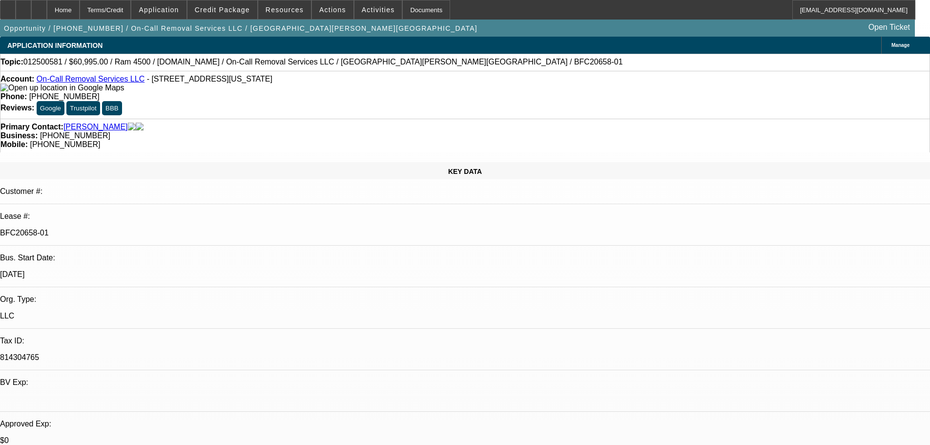
select select "0"
select select "2"
select select "0"
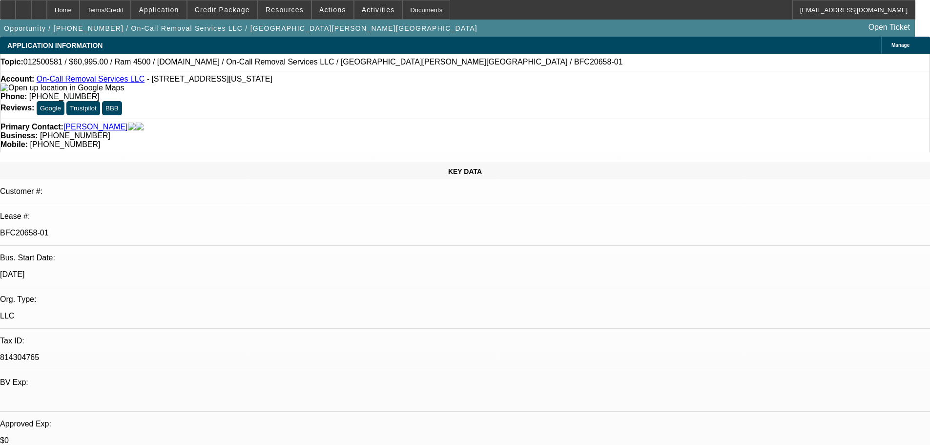
select select "2"
select select "0"
select select "1"
select select "2"
select select "6"
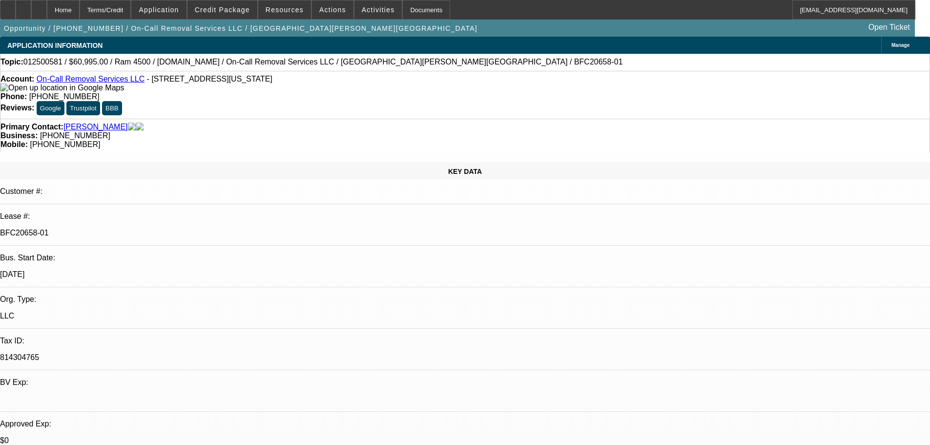
select select "1"
select select "2"
select select "6"
select select "1"
select select "2"
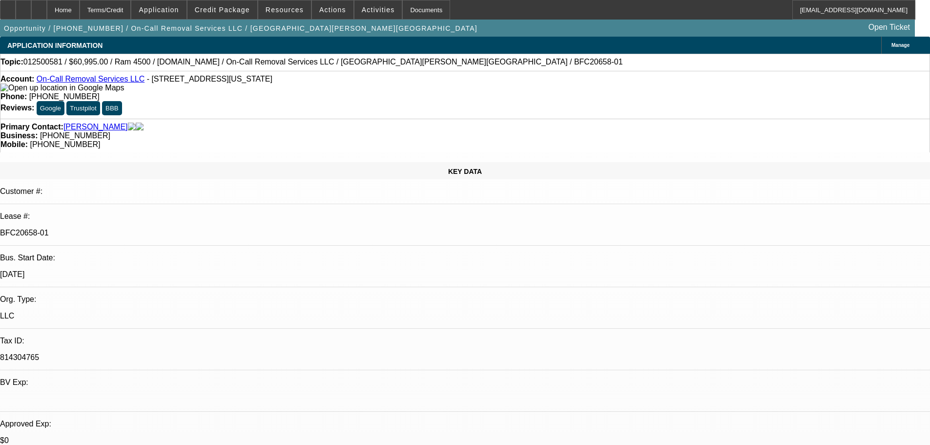
select select "6"
select select "1"
select select "2"
select select "6"
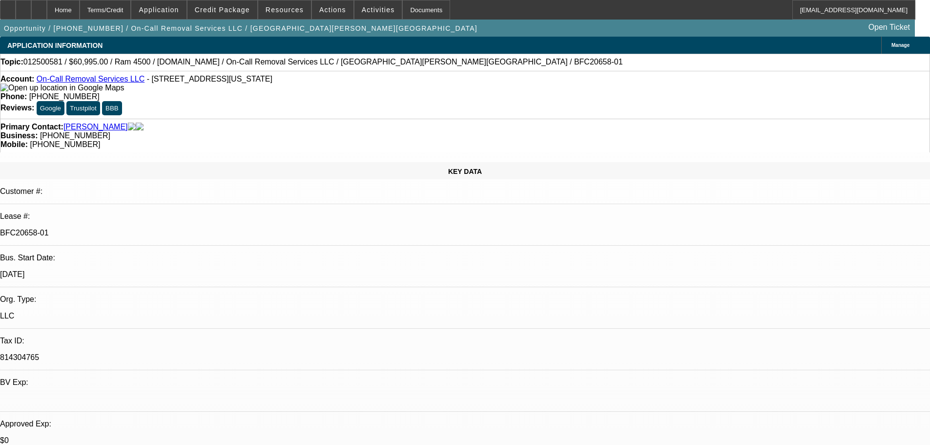
drag, startPoint x: 716, startPoint y: 173, endPoint x: 677, endPoint y: 177, distance: 39.3
copy b "(202) 705-2103"
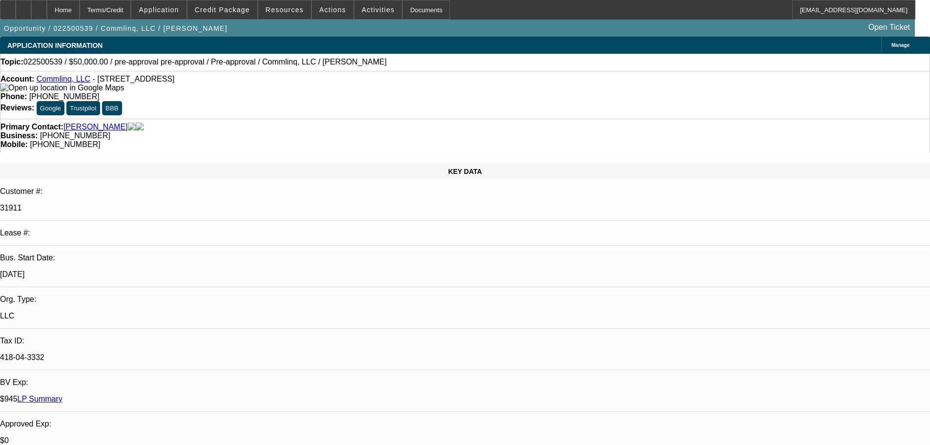
select select "0"
select select "6"
select select "0"
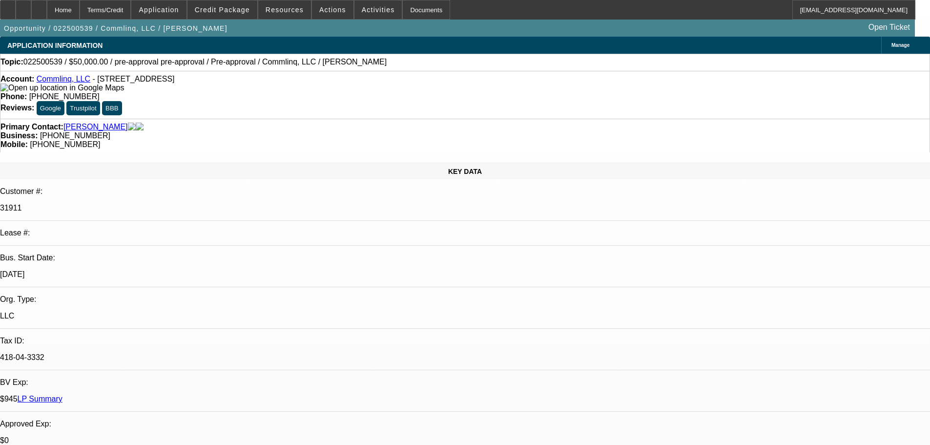
select select "0"
select select "6"
select select "2"
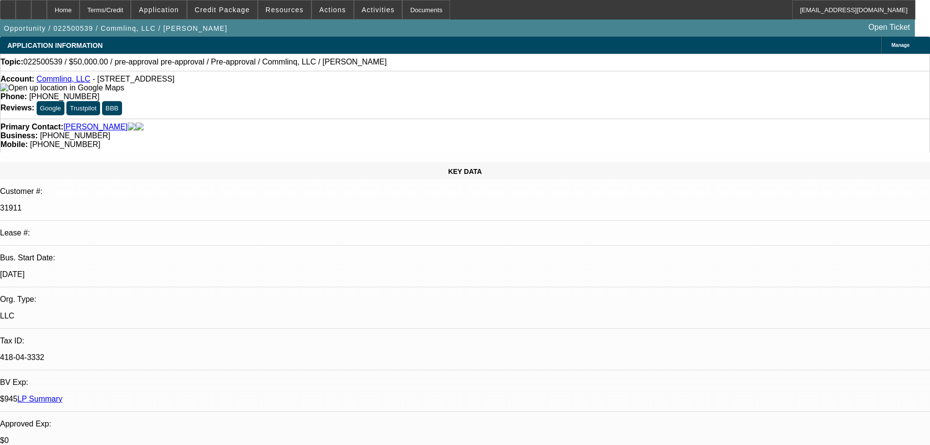
select select "0"
select select "6"
select select "2"
select select "0.1"
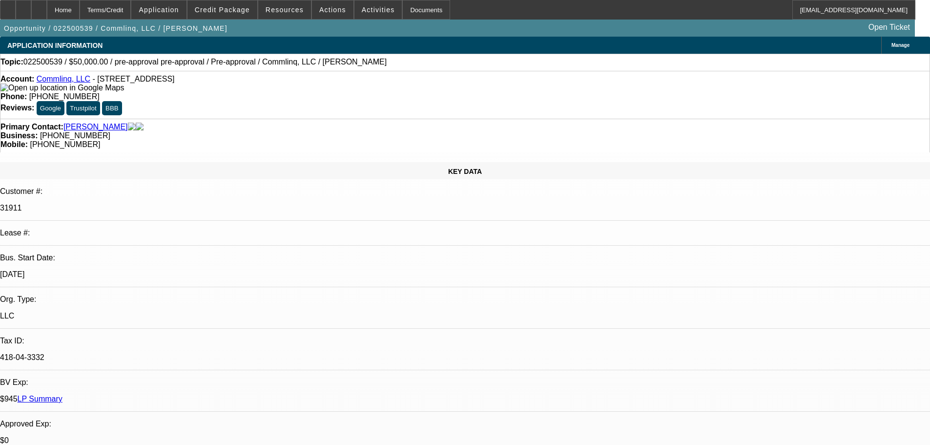
select select "4"
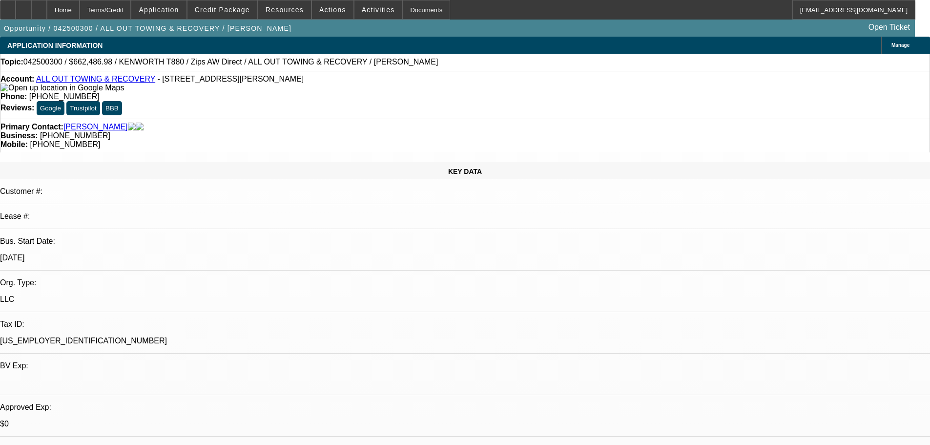
select select "0"
select select "2"
select select "0"
select select "6"
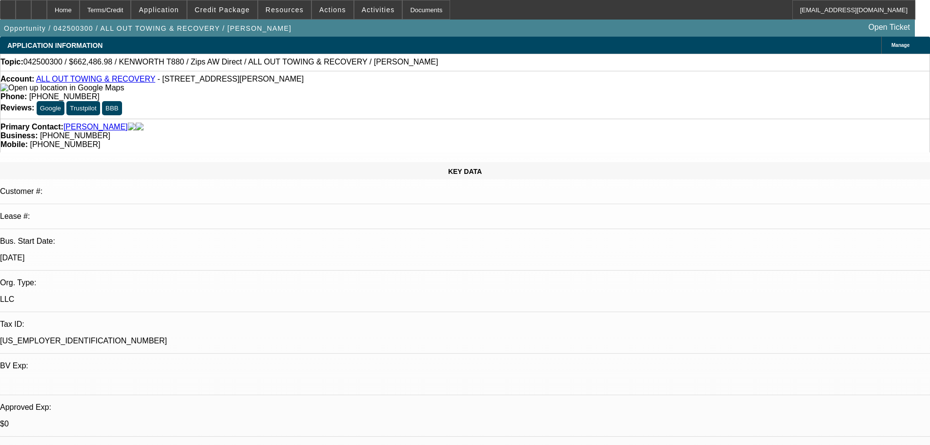
select select "0"
select select "6"
select select "0"
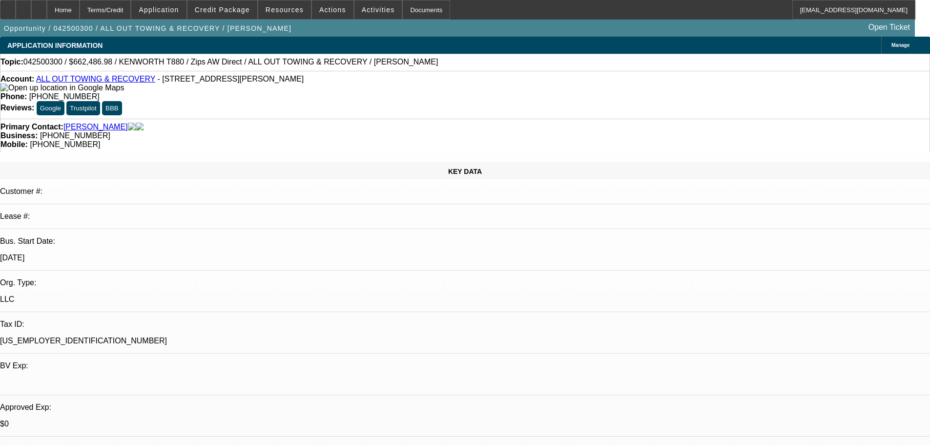
select select "0"
select select "3"
select select "0"
select select "6"
select select "0"
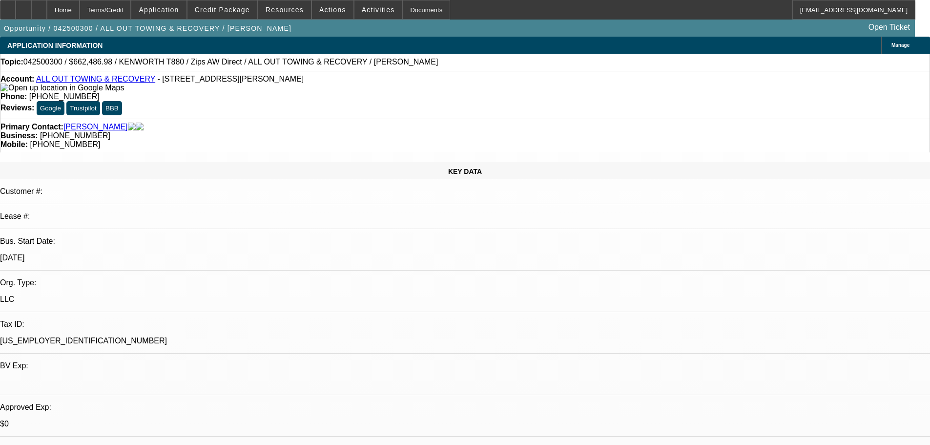
select select "0"
select select "2"
select select "0"
select select "6"
drag, startPoint x: 904, startPoint y: 62, endPoint x: 901, endPoint y: 65, distance: 5.2
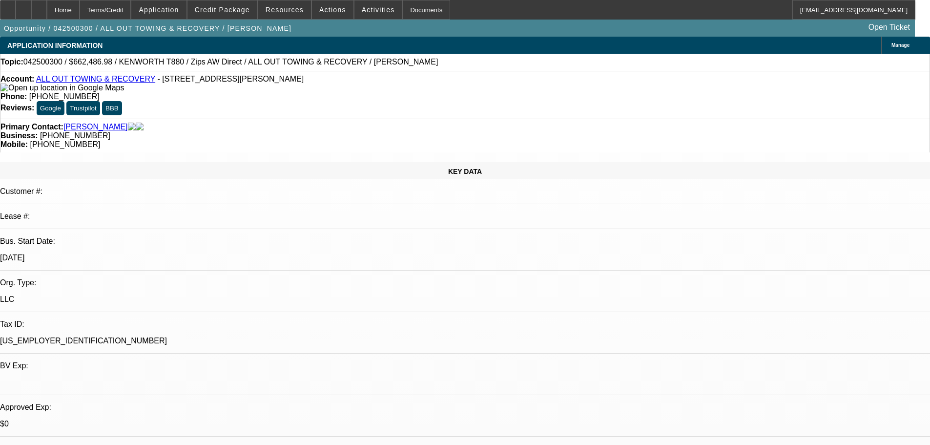
drag, startPoint x: 715, startPoint y: 243, endPoint x: 662, endPoint y: 248, distance: 53.0
copy div "(832) 694-9110"
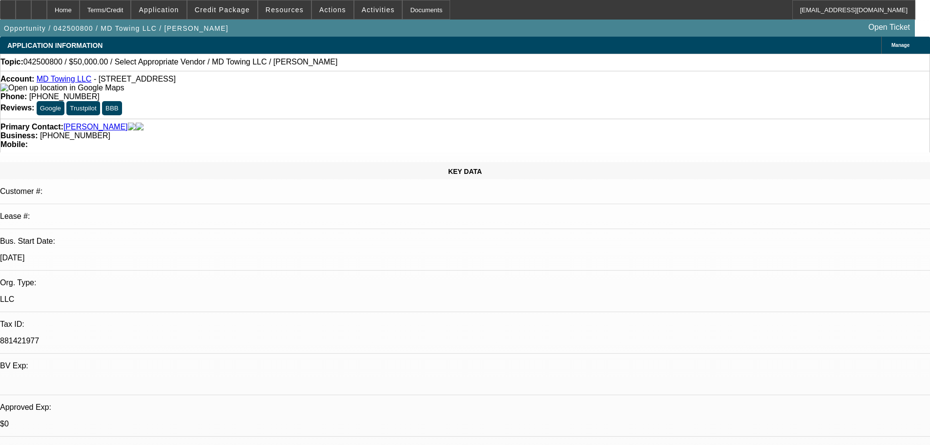
select select "0"
select select "2"
select select "0.1"
select select "4"
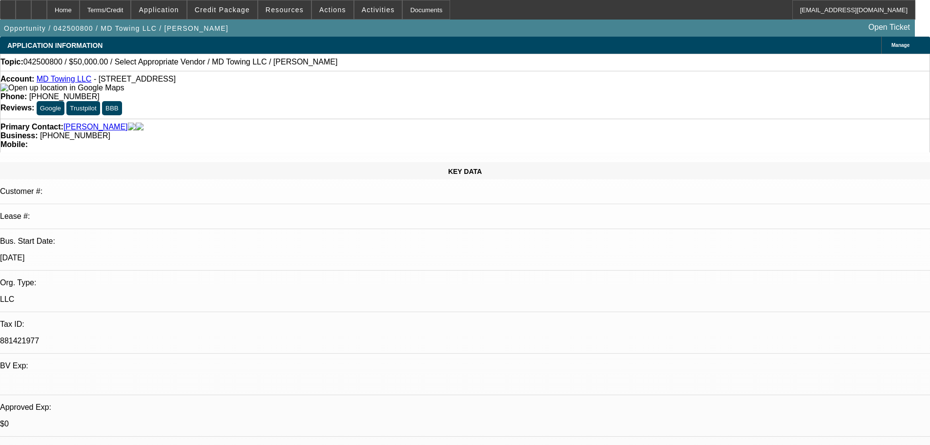
scroll to position [98, 0]
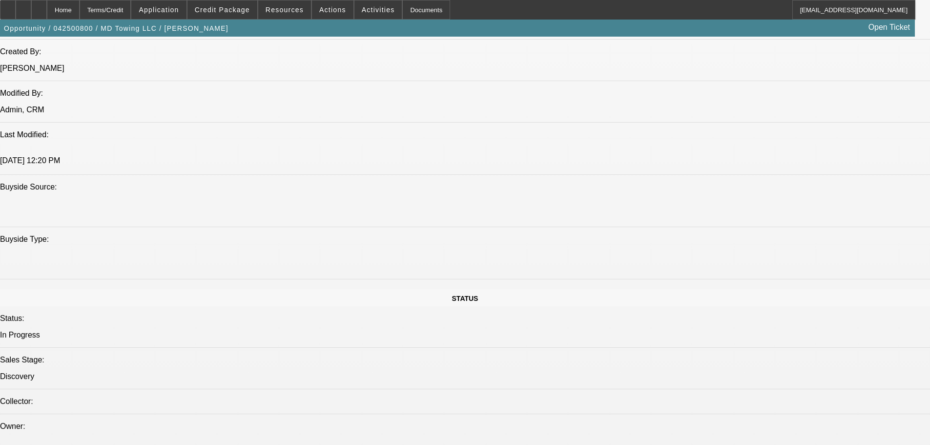
scroll to position [781, 0]
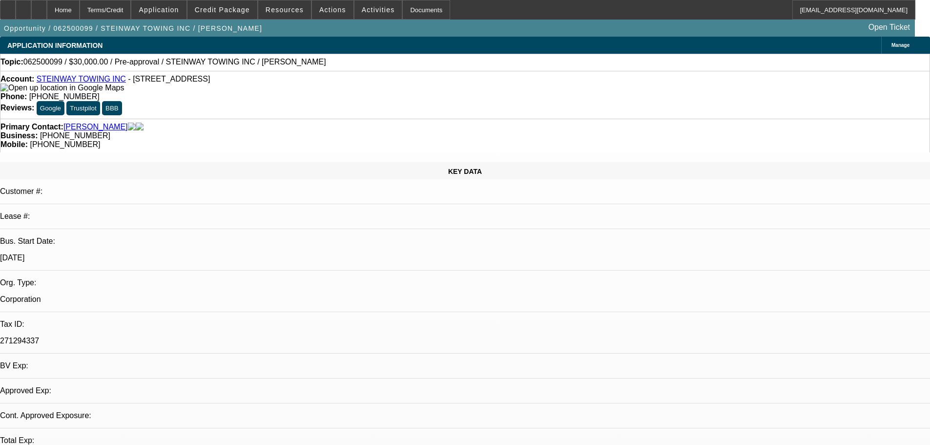
select select "0"
select select "2"
select select "0.1"
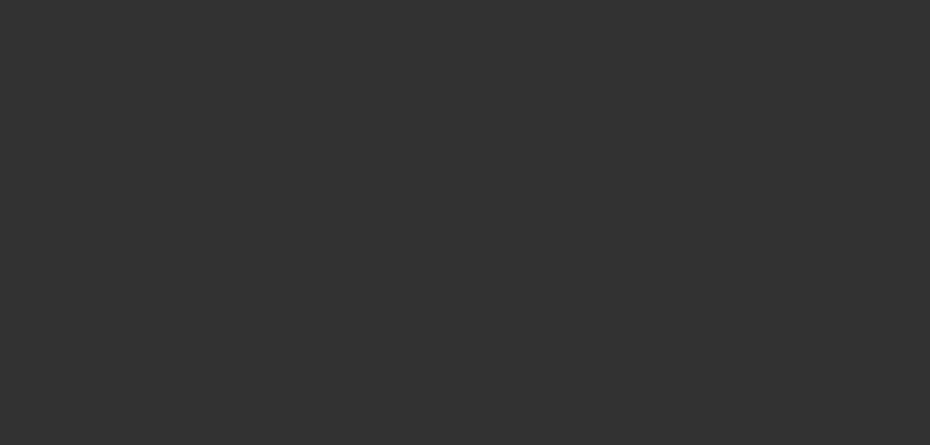
select select "1"
select select "2"
select select "4"
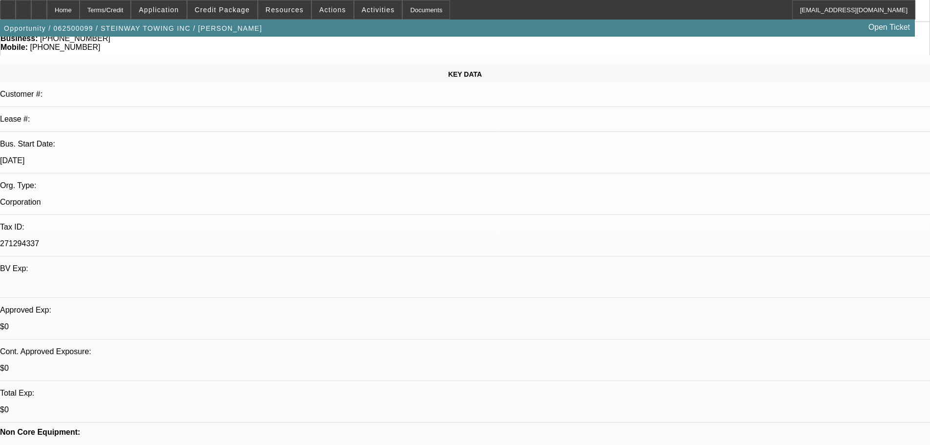
scroll to position [98, 0]
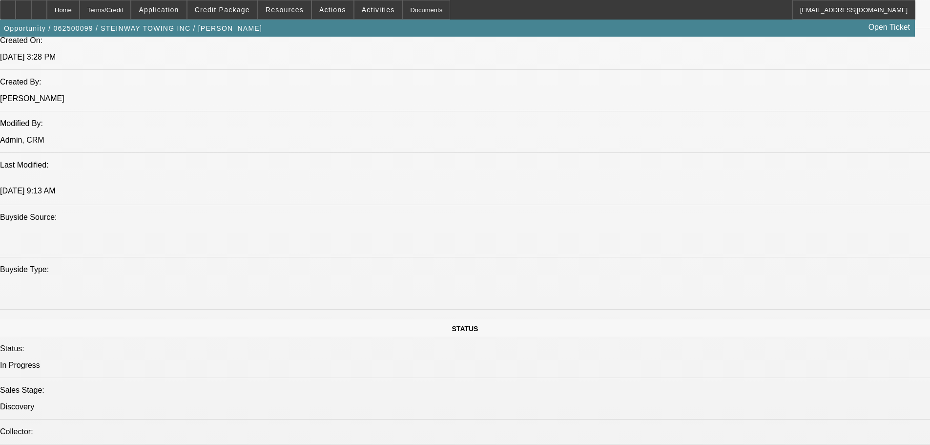
scroll to position [155, 0]
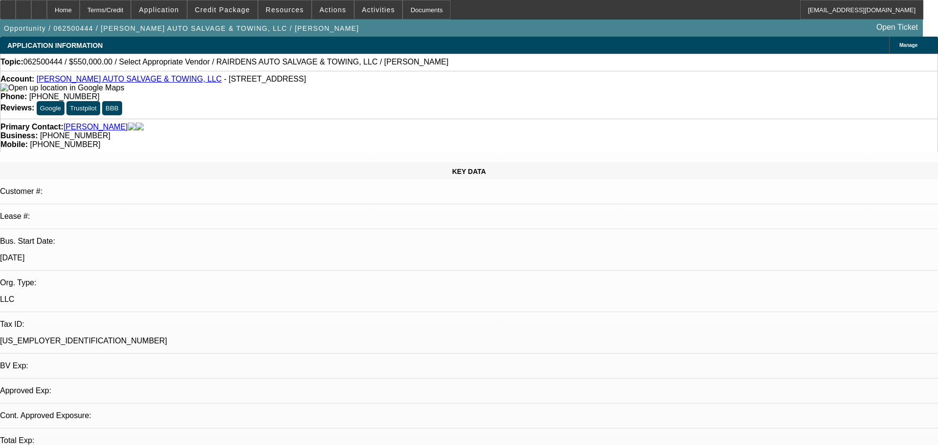
select select "0"
select select "2"
select select "0.1"
select select "4"
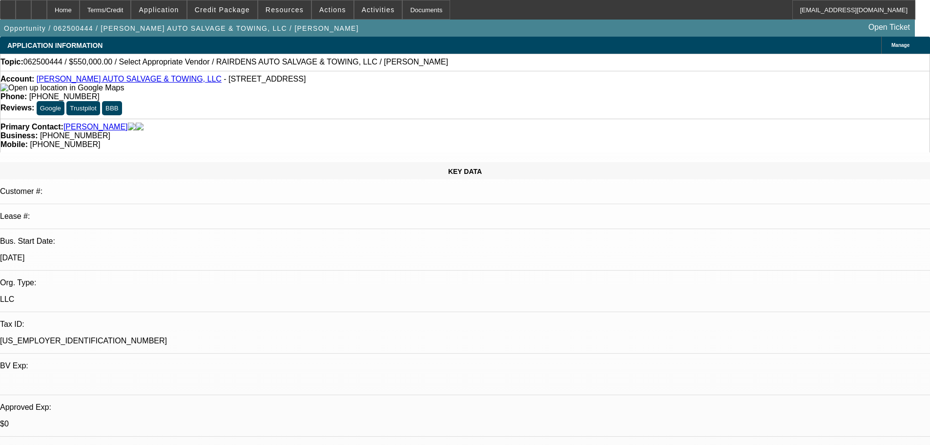
drag, startPoint x: 653, startPoint y: 283, endPoint x: 801, endPoint y: 286, distance: 148.0
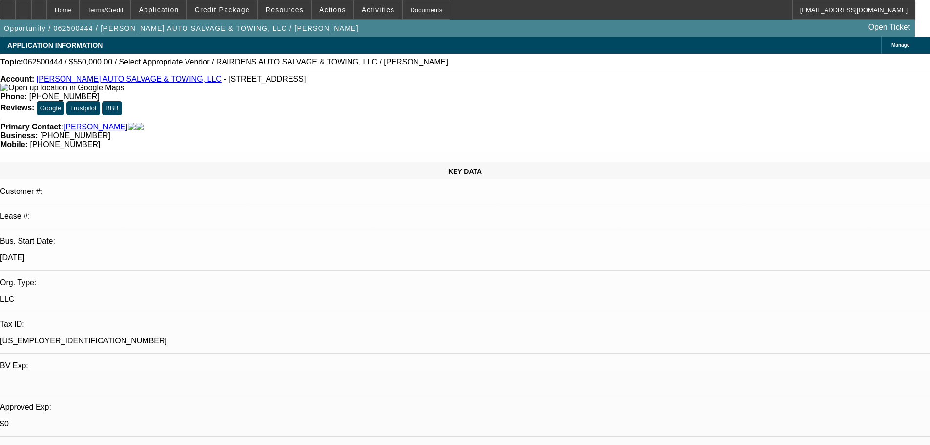
drag, startPoint x: 747, startPoint y: 289, endPoint x: 650, endPoint y: 280, distance: 97.6
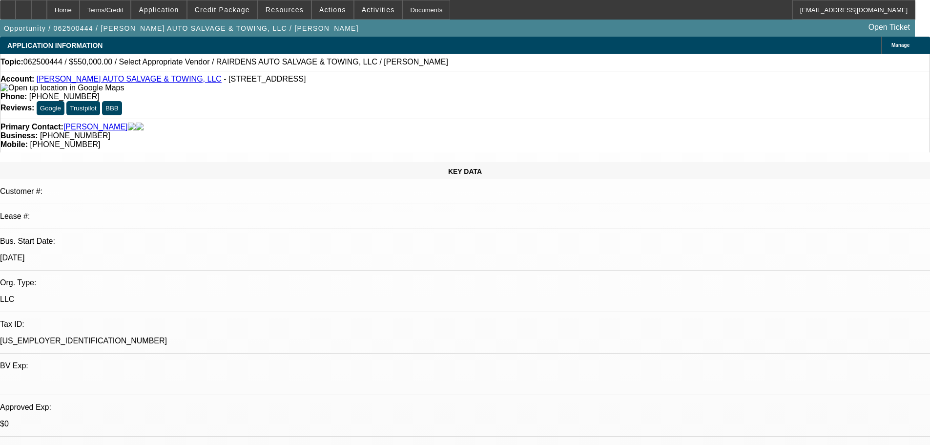
drag, startPoint x: 630, startPoint y: 226, endPoint x: 868, endPoint y: 233, distance: 238.0
drag, startPoint x: 869, startPoint y: 237, endPoint x: 630, endPoint y: 225, distance: 239.6
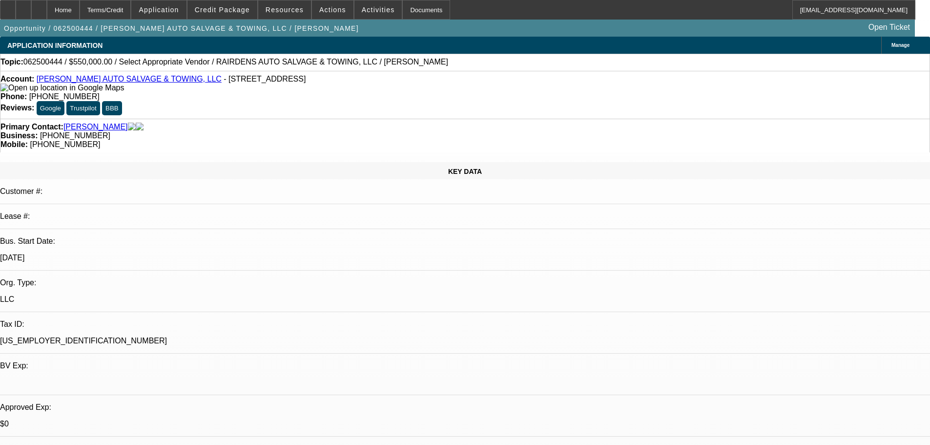
drag, startPoint x: 630, startPoint y: 225, endPoint x: 875, endPoint y: 239, distance: 245.6
drag, startPoint x: 871, startPoint y: 236, endPoint x: 630, endPoint y: 227, distance: 241.5
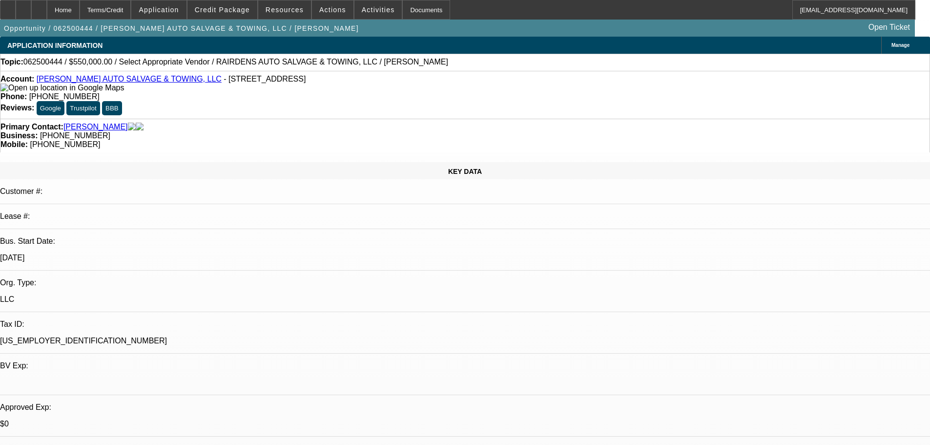
drag, startPoint x: 630, startPoint y: 226, endPoint x: 878, endPoint y: 239, distance: 248.4
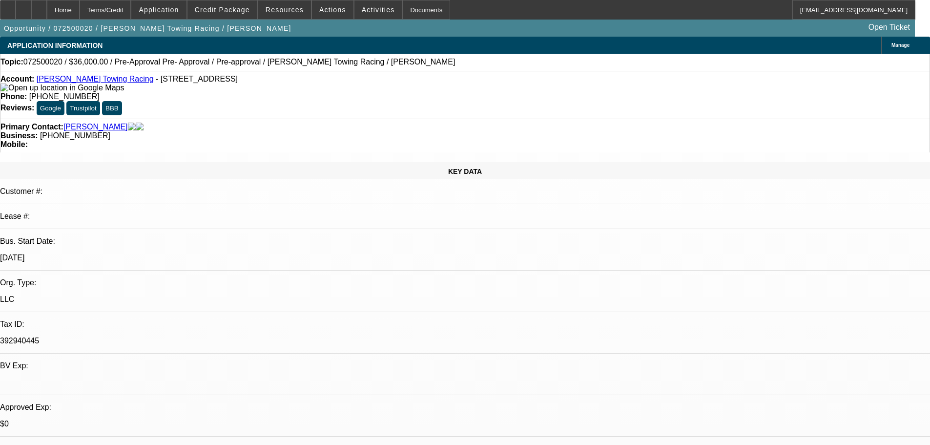
select select "0.1"
select select "2"
select select "0"
select select "6"
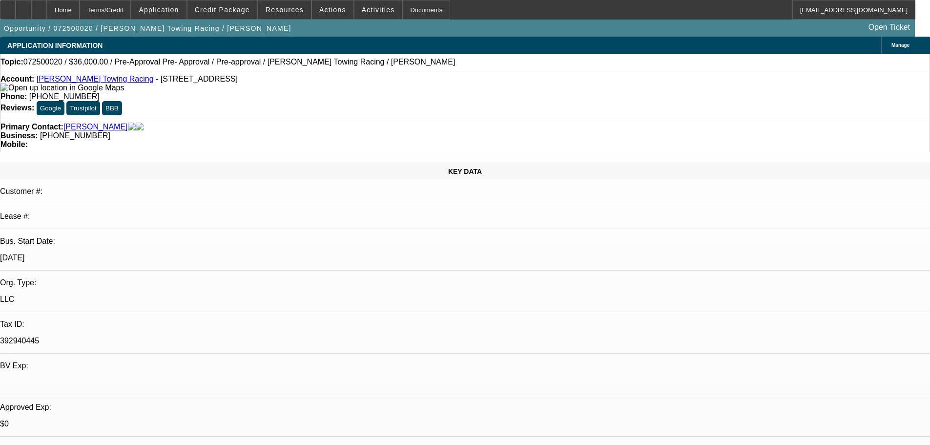
select select "0.1"
select select "2"
select select "0"
select select "6"
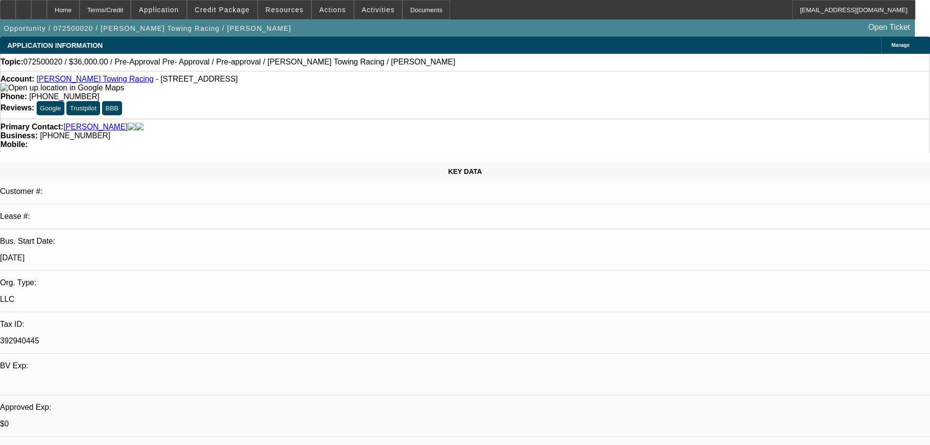
select select "0.1"
select select "2"
select select "0"
select select "6"
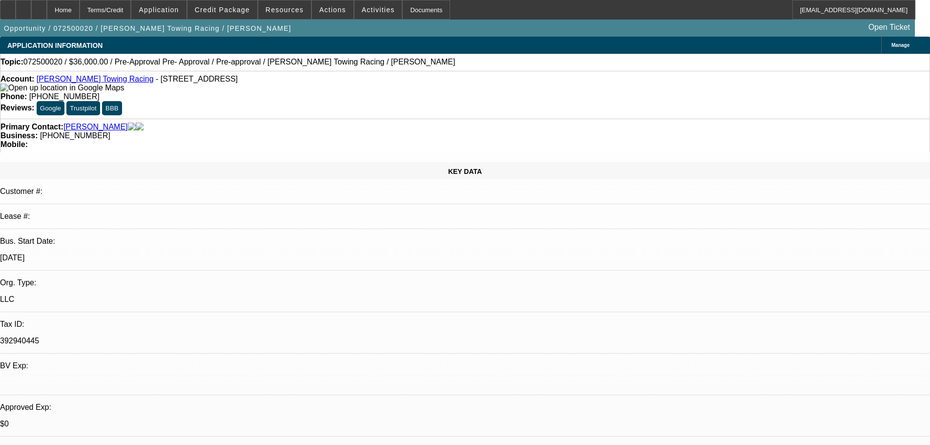
select select "0.1"
select select "2"
select select "0"
select select "6"
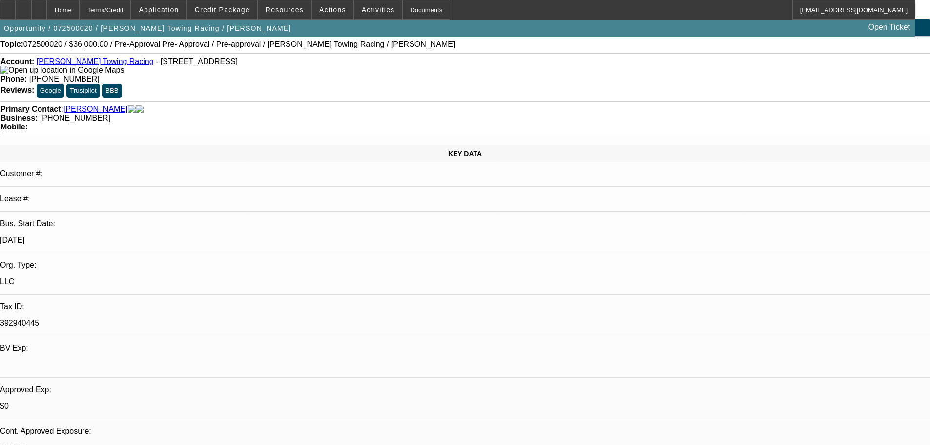
scroll to position [98, 0]
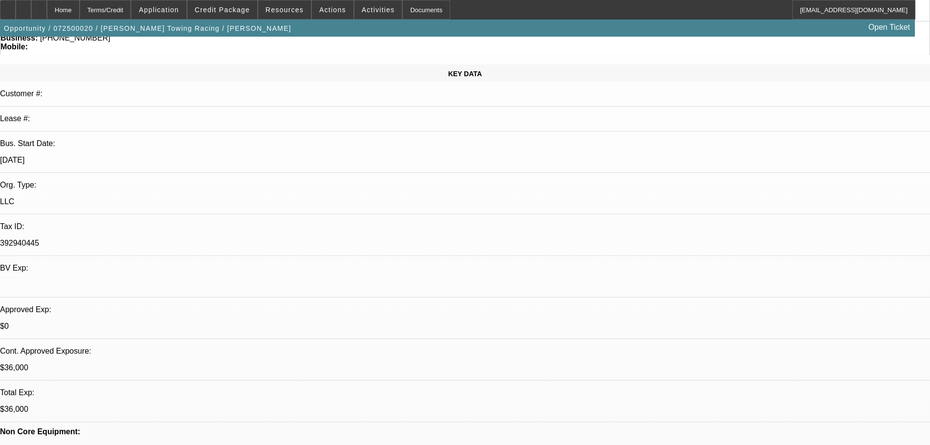
drag, startPoint x: 654, startPoint y: 289, endPoint x: 755, endPoint y: 287, distance: 101.6
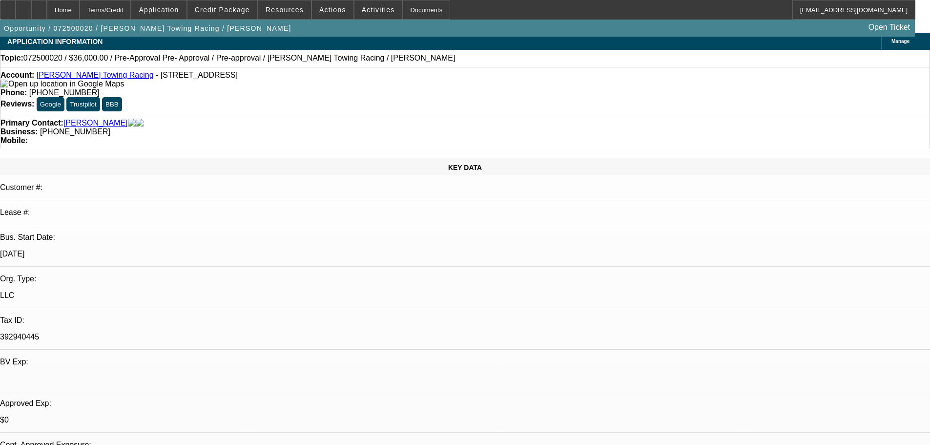
scroll to position [0, 0]
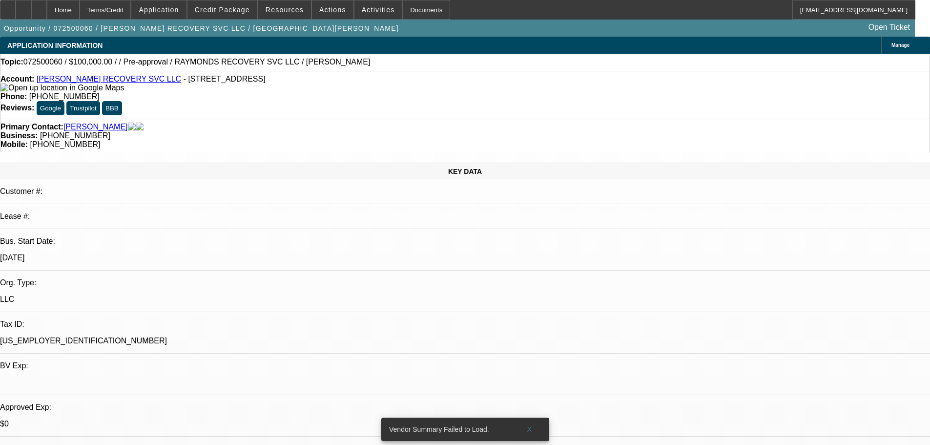
select select "0"
select select "2"
select select "0.1"
select select "4"
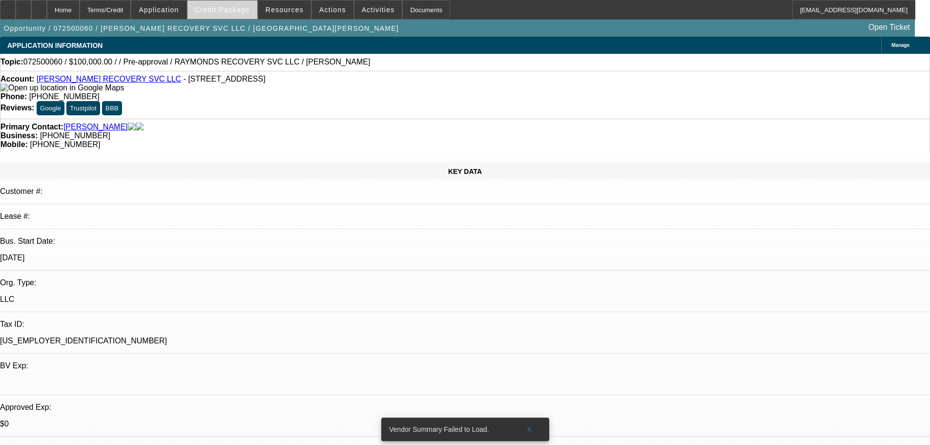
click at [238, 15] on span at bounding box center [223, 9] width 70 height 23
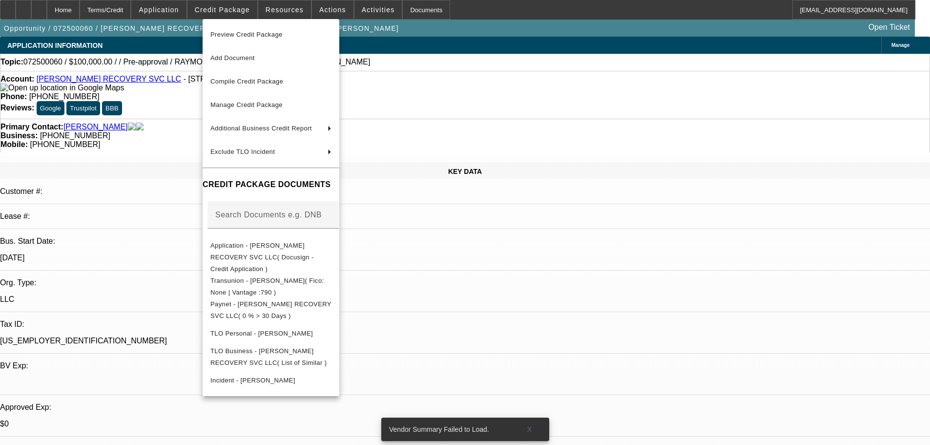
click at [166, 170] on div at bounding box center [465, 222] width 930 height 445
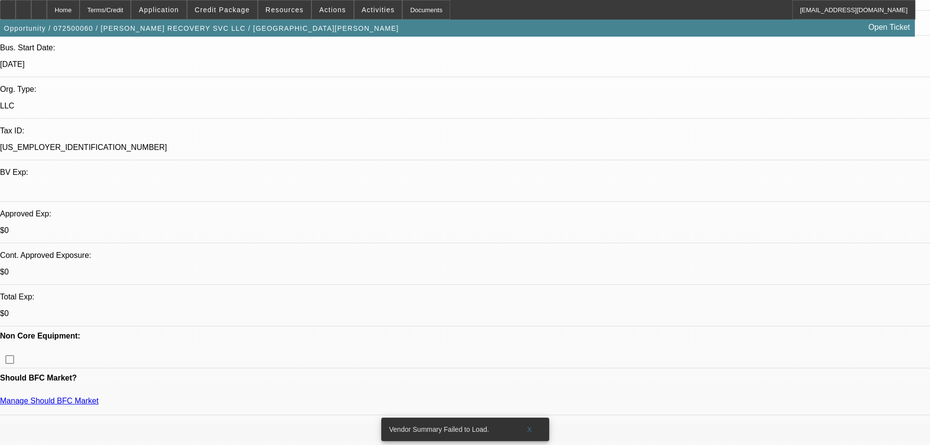
scroll to position [195, 0]
